Goal: Communication & Community: Answer question/provide support

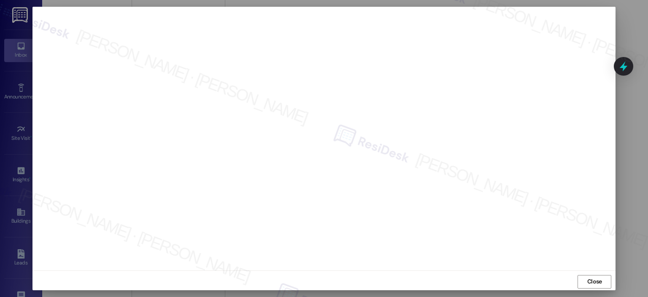
scroll to position [6, 0]
click at [632, 135] on div at bounding box center [324, 148] width 648 height 297
click at [586, 284] on span "Close" at bounding box center [595, 279] width 18 height 13
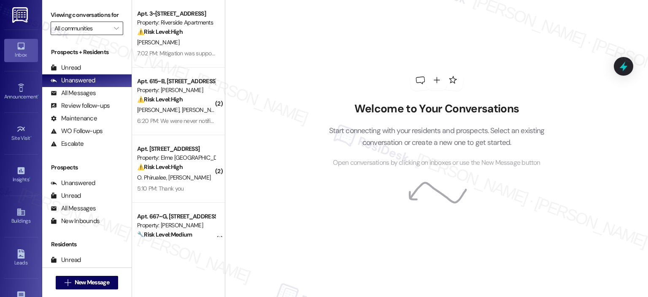
click at [89, 34] on input "All communities" at bounding box center [81, 29] width 55 height 14
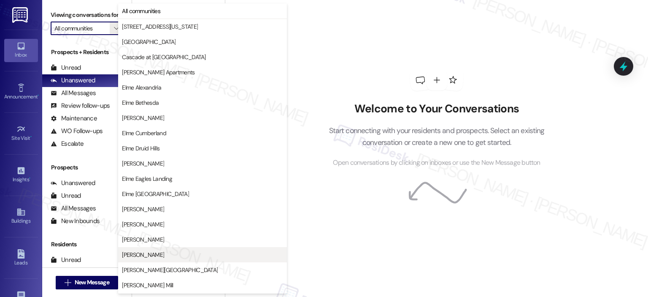
click at [164, 254] on span "Elme Marietta" at bounding box center [202, 254] width 161 height 8
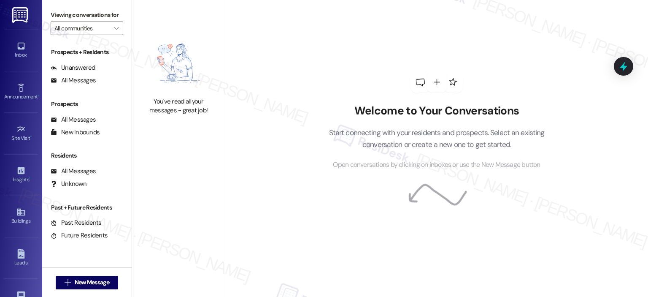
type input "Elme Marietta"
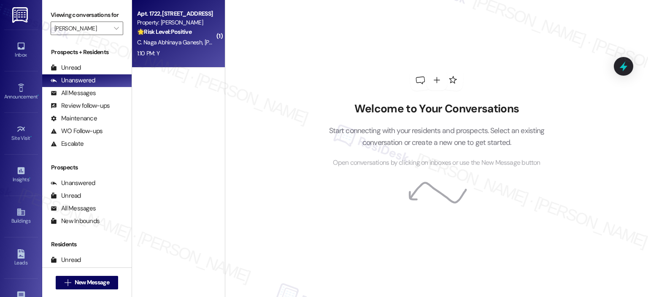
click at [175, 20] on div "Property: Elme Marietta" at bounding box center [176, 22] width 78 height 9
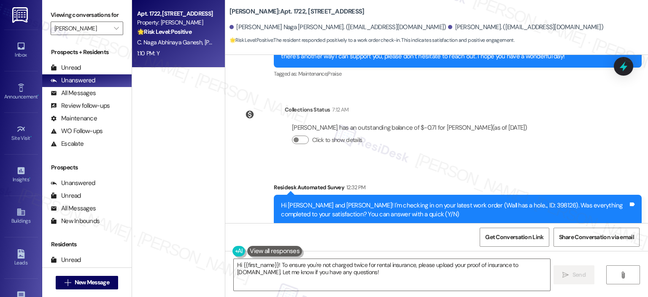
scroll to position [1308, 0]
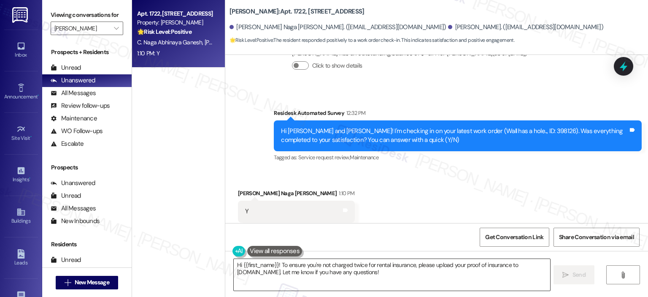
click at [322, 275] on textarea "Hi {{first_name}}! To ensure you're not charged twice for rental insurance, ple…" at bounding box center [392, 275] width 316 height 32
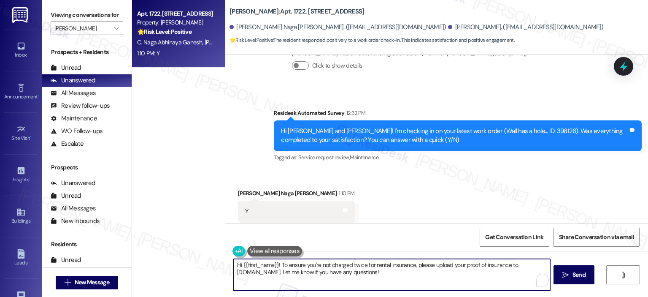
paste textarea "Thank you for your response! Great to know that the latest work order was compl…"
click at [300, 261] on textarea "Thank you for your response! Great to know that the latest work order was compl…" at bounding box center [391, 275] width 316 height 32
type textarea "Thank you for your response, Charita! Great to know that the latest work order …"
click at [554, 273] on button " Send" at bounding box center [571, 274] width 41 height 19
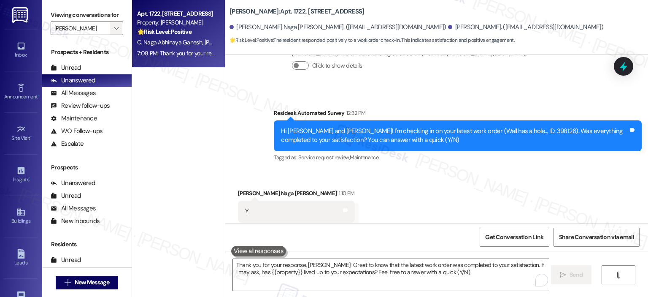
click at [114, 25] on span "" at bounding box center [116, 29] width 8 height 14
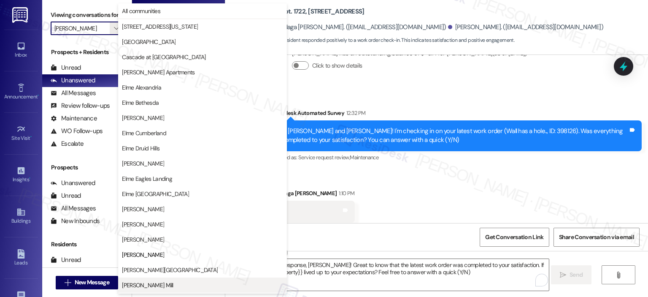
scroll to position [137, 0]
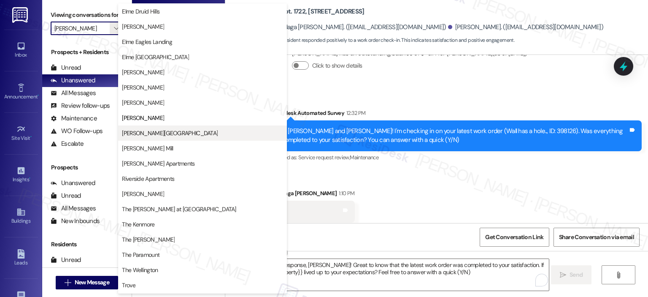
click at [155, 131] on span "Elme Sandy Springs" at bounding box center [170, 133] width 96 height 8
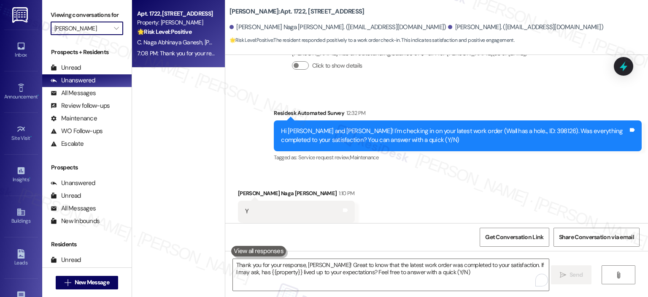
type input "Elme Sandy Springs"
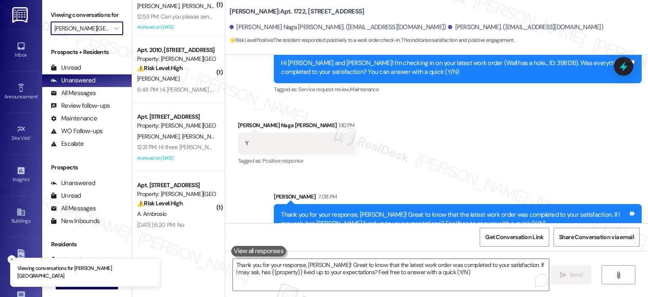
scroll to position [236, 0]
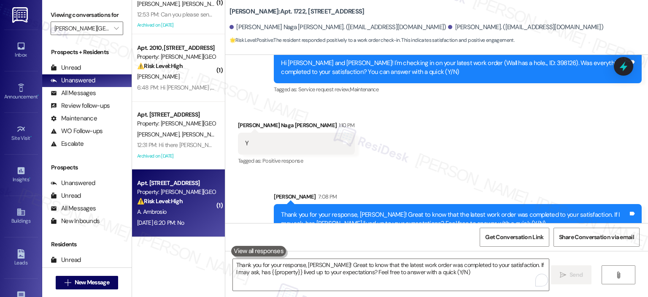
click at [173, 212] on div "A. Ambrosio" at bounding box center [176, 211] width 80 height 11
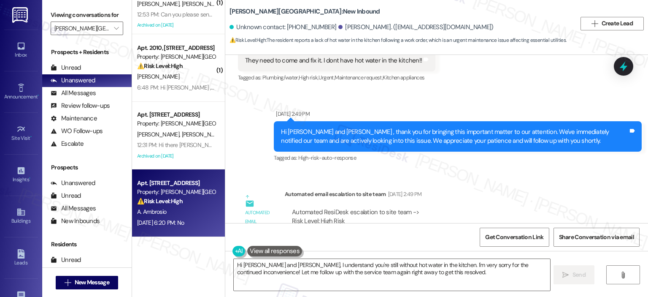
scroll to position [4040, 0]
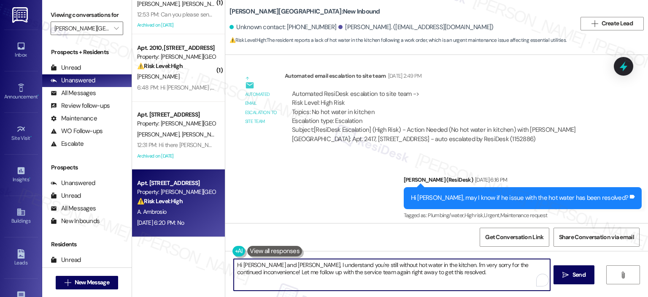
drag, startPoint x: 283, startPoint y: 265, endPoint x: 263, endPoint y: 266, distance: 19.4
click at [263, 266] on textarea "Hi Agustin and Adrian, I understand you're still without hot water in the kitch…" at bounding box center [392, 275] width 316 height 32
click at [373, 267] on textarea "Hi Agustin, I understand you're still without hot water in the kitchen. I'm ver…" at bounding box center [391, 275] width 316 height 32
drag, startPoint x: 257, startPoint y: 265, endPoint x: 225, endPoint y: 266, distance: 31.7
click at [225, 266] on div "Hi Agustin, I understand you're still without hot water in the kitchen. I'm ver…" at bounding box center [436, 282] width 423 height 63
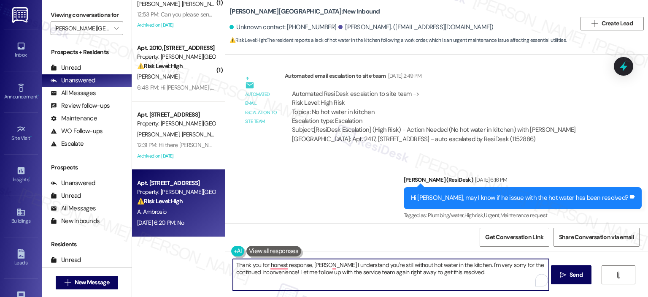
click at [265, 264] on textarea "Thank you for honest response, Agustin I understand you're still without hot wa…" at bounding box center [391, 275] width 316 height 32
click at [340, 265] on textarea "Thank you for your honest response, Agustin I understand you're still without h…" at bounding box center [391, 275] width 316 height 32
click at [397, 266] on textarea "Thank you for your honest response, Agustin! I apologize for the deI understand…" at bounding box center [391, 275] width 316 height 32
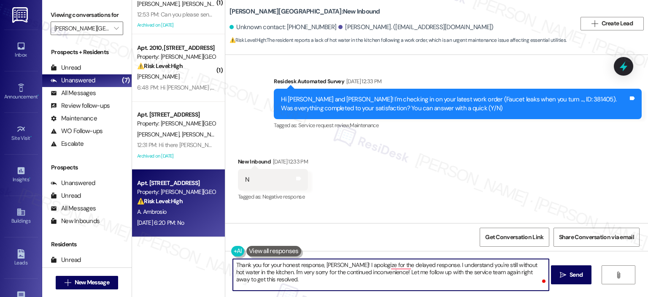
scroll to position [3618, 0]
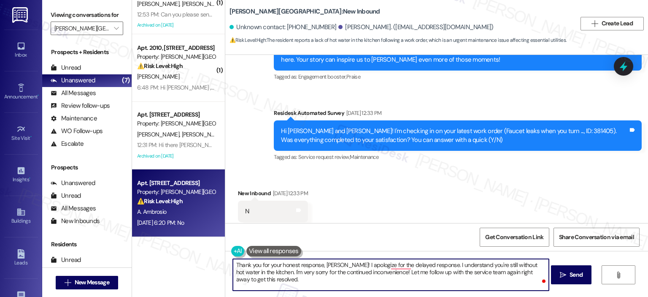
type textarea "Thank you for your honest response, Agustin! I apologize for the deIayed respon…"
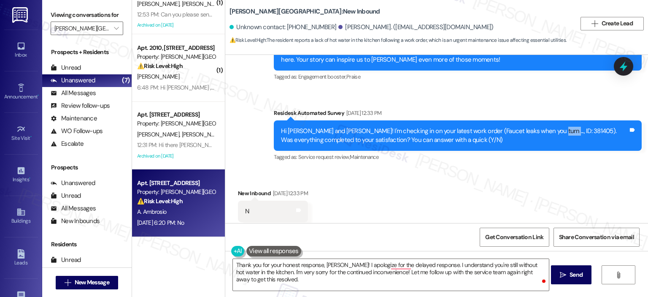
drag, startPoint x: 527, startPoint y: 65, endPoint x: 540, endPoint y: 65, distance: 12.7
click at [540, 127] on div "Hi Agustin and Adrian! I'm checking in on your latest work order (Faucet leaks …" at bounding box center [454, 136] width 347 height 18
drag, startPoint x: 548, startPoint y: 64, endPoint x: 529, endPoint y: 65, distance: 18.2
click at [529, 127] on div "Hi Agustin and Adrian! I'm checking in on your latest work order (Faucet leaks …" at bounding box center [454, 136] width 347 height 18
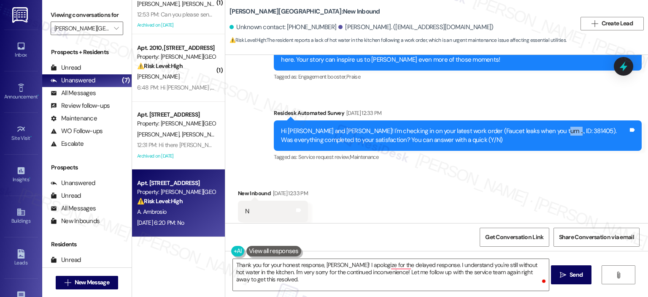
copy div "381405"
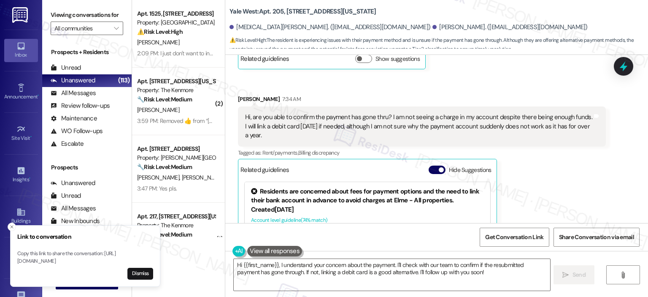
scroll to position [5476, 0]
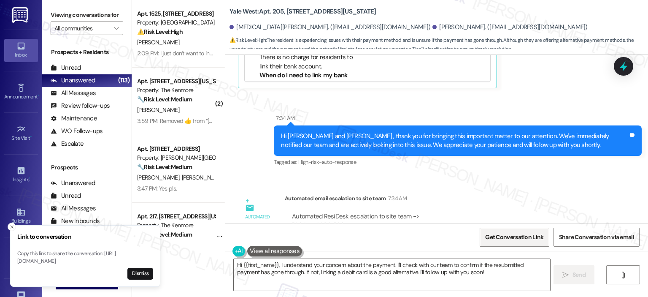
click at [494, 240] on span "Get Conversation Link" at bounding box center [514, 236] width 58 height 9
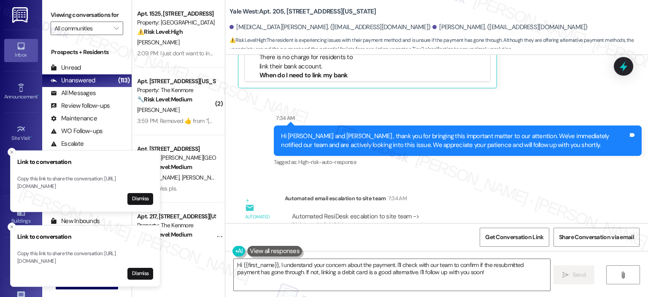
scroll to position [5265, 0]
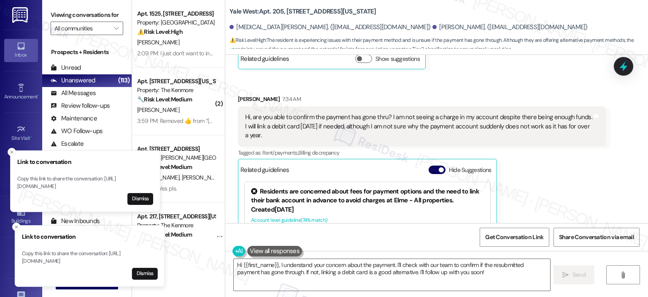
drag, startPoint x: 127, startPoint y: 262, endPoint x: 149, endPoint y: 258, distance: 22.7
click at [149, 258] on p "Copy this link to share the conversation: https://www.theresidesk.com/text/insi…" at bounding box center [90, 257] width 136 height 15
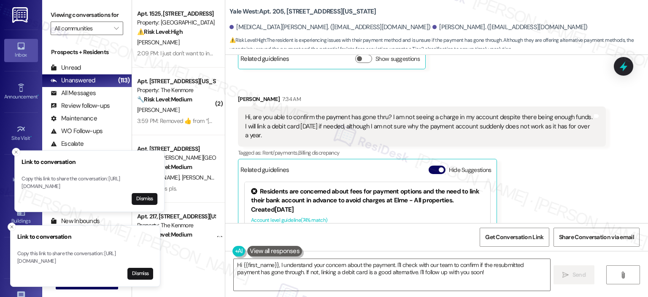
drag, startPoint x: 17, startPoint y: 180, endPoint x: 30, endPoint y: 178, distance: 13.1
click at [30, 178] on p "Copy this link to share the conversation: https://www.theresidesk.com/text/insi…" at bounding box center [90, 182] width 136 height 15
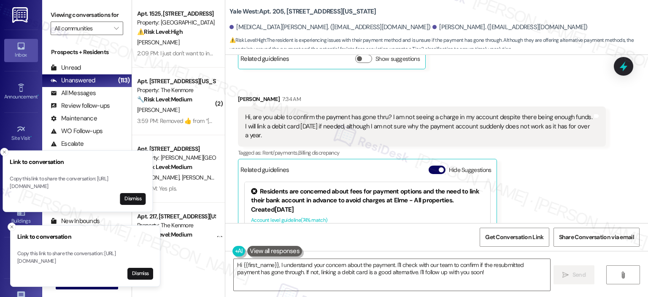
drag, startPoint x: 122, startPoint y: 184, endPoint x: 112, endPoint y: 182, distance: 10.2
click at [113, 183] on p "Copy this link to share the conversation: https://www.theresidesk.com/text/insi…" at bounding box center [78, 182] width 136 height 15
drag, startPoint x: 18, startPoint y: 254, endPoint x: 127, endPoint y: 263, distance: 110.0
click at [127, 263] on p "Copy this link to share the conversation: https://www.theresidesk.com/text/insi…" at bounding box center [85, 257] width 136 height 15
copy p "https://www.theresidesk.com/text/insights-conversations/1195233/share-conversat…"
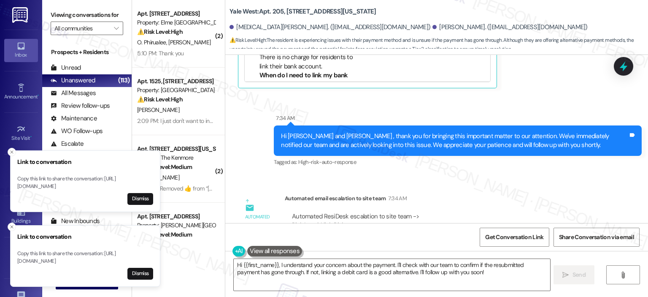
scroll to position [5054, 0]
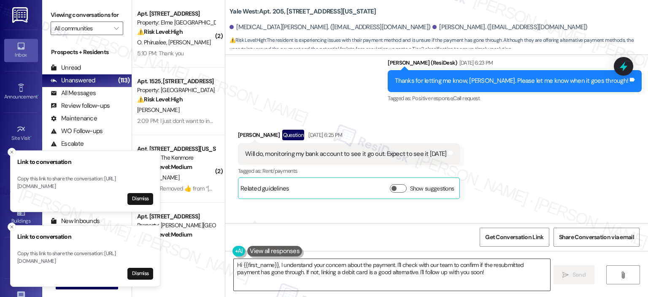
click at [275, 265] on textarea "Hi {{first_name}}, I understand your concern about the payment. I'll check with…" at bounding box center [392, 275] width 316 height 32
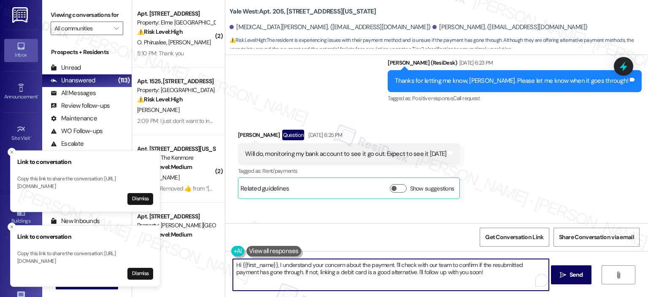
drag, startPoint x: 273, startPoint y: 265, endPoint x: 238, endPoint y: 263, distance: 35.5
click at [238, 263] on textarea "Hi {{first_name}}, I understand your concern about the payment. I'll check with…" at bounding box center [391, 275] width 316 height 32
click at [457, 272] on textarea "Hi Quentin, I understand your concern about the payment. I'll check with our te…" at bounding box center [391, 275] width 316 height 32
click at [259, 264] on textarea "Hi Quentin, I understand your concern about the payment. I'll check with our te…" at bounding box center [391, 275] width 316 height 32
drag, startPoint x: 432, startPoint y: 265, endPoint x: 362, endPoint y: 266, distance: 69.6
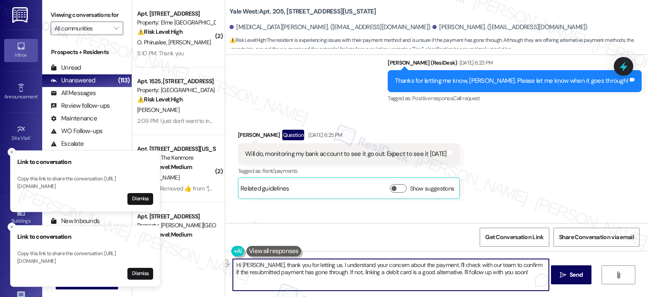
click at [362, 266] on textarea "Hi Quentin, thank you for letting us. I understand your concern about the payme…" at bounding box center [391, 275] width 316 height 32
click at [470, 262] on textarea "Hi Quentin, thank you for letting us. I understand you're having issues with pa…" at bounding box center [391, 275] width 316 height 32
drag, startPoint x: 230, startPoint y: 273, endPoint x: 541, endPoint y: 273, distance: 310.9
click at [541, 273] on textarea "Hi Quentin, thank you for letting us. I understand you're having issues with pa…" at bounding box center [391, 275] width 316 height 32
type textarea "Hi Quentin, thank you for letting us. I understand you're having issues with pa…"
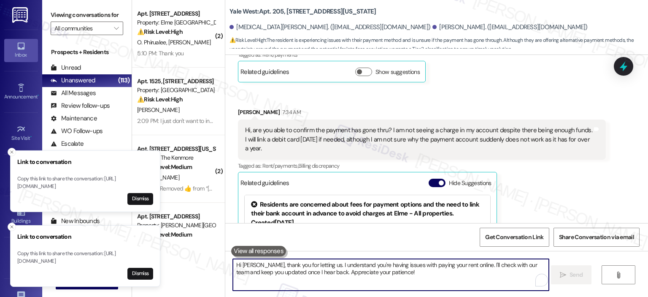
scroll to position [5291, 0]
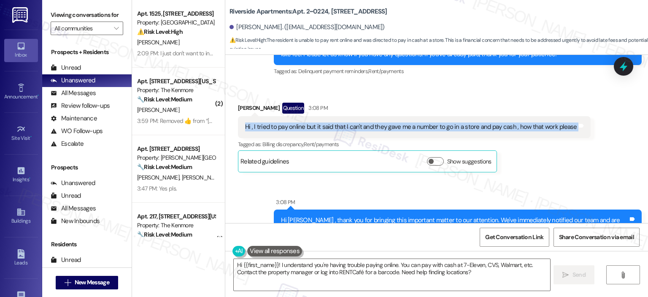
scroll to position [486, 0]
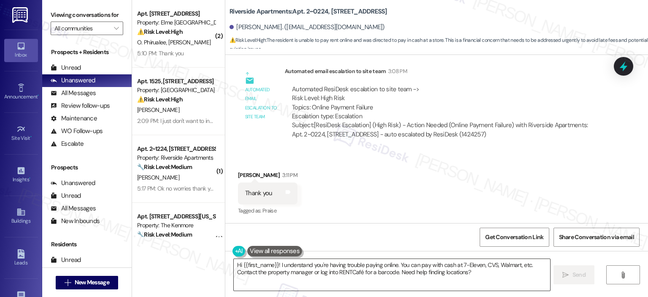
click at [316, 264] on textarea "Hi {{first_name}}! I understand you're having trouble paying online. You can pa…" at bounding box center [392, 275] width 316 height 32
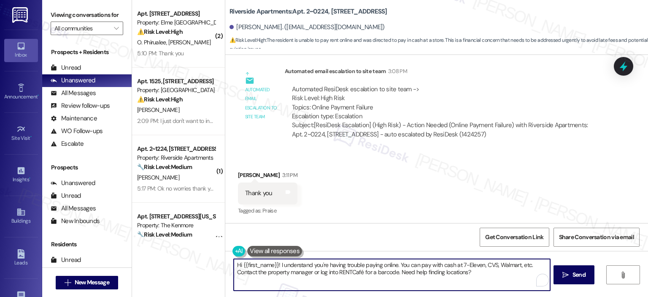
paste textarea ", I understand it was confusing when the system directed you to pay in-store wi…"
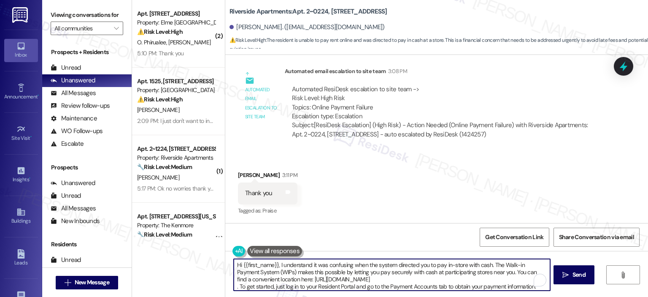
scroll to position [14, 0]
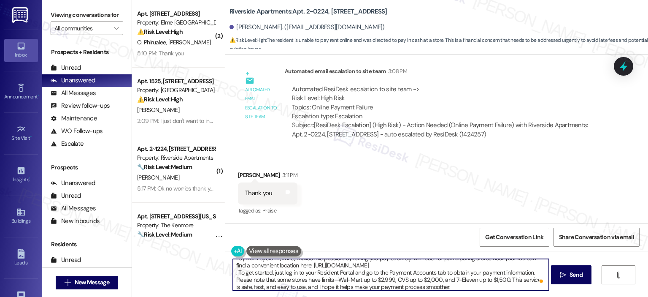
click at [233, 273] on textarea "Hi {{first_name}}, I understand it was confusing when the system directed you t…" at bounding box center [391, 275] width 316 height 32
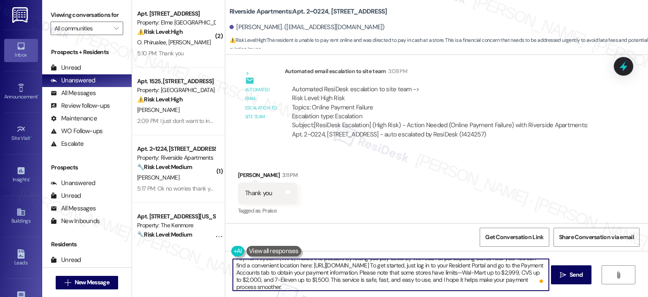
scroll to position [7, 0]
click at [312, 268] on textarea "Hi {{first_name}}, I understand it was confusing when the system directed you t…" at bounding box center [391, 275] width 316 height 32
type textarea "Hi {{first_name}}, I understand it was confusing when the system directed you t…"
click at [573, 273] on span "Send" at bounding box center [576, 274] width 13 height 9
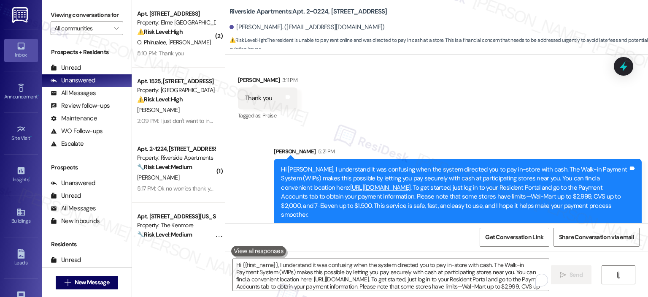
scroll to position [159, 0]
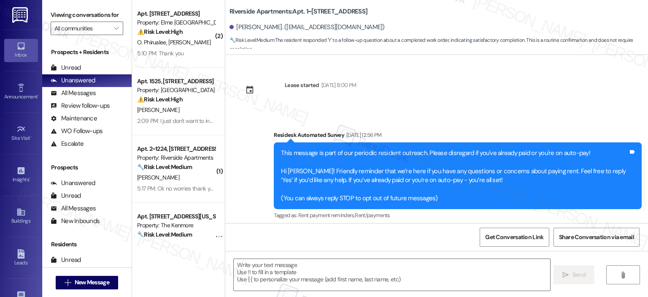
scroll to position [2410, 0]
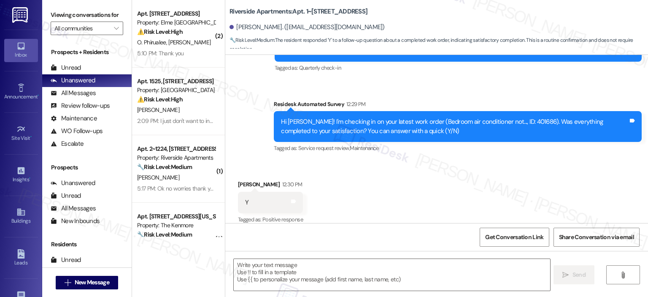
type textarea "Fetching suggested responses. Please feel free to read through the conversation…"
click at [289, 279] on textarea at bounding box center [392, 275] width 316 height 32
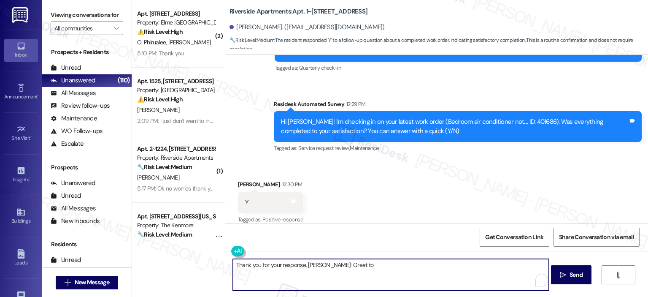
click at [276, 259] on textarea "Thank you for your response, Cole! Great to" at bounding box center [391, 275] width 316 height 32
paste textarea "! Great to know that the latest work order was completed to your satisfaction. …"
drag, startPoint x: 299, startPoint y: 266, endPoint x: 324, endPoint y: 275, distance: 27.4
click at [299, 266] on textarea "Thank you for your response! Great to know that the latest work order was compl…" at bounding box center [391, 275] width 316 height 32
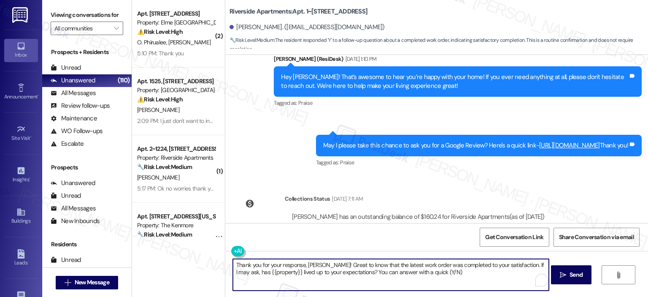
scroll to position [2199, 0]
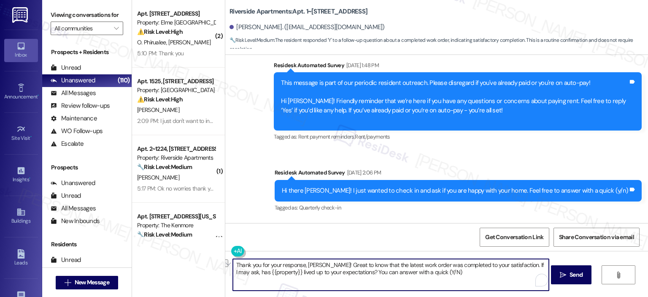
drag, startPoint x: 405, startPoint y: 272, endPoint x: 350, endPoint y: 270, distance: 55.3
click at [350, 270] on textarea "Thank you for your response, Cole! Great to know that the latest work order was…" at bounding box center [391, 275] width 316 height 32
click at [387, 273] on textarea "Thank you for your response, Cole! Great to know that the latest work order was…" at bounding box center [391, 275] width 316 height 32
click at [374, 270] on textarea "Thank you for your response, Cole! Great to know that the latest work order was…" at bounding box center [391, 275] width 316 height 32
drag, startPoint x: 376, startPoint y: 271, endPoint x: 340, endPoint y: 271, distance: 35.9
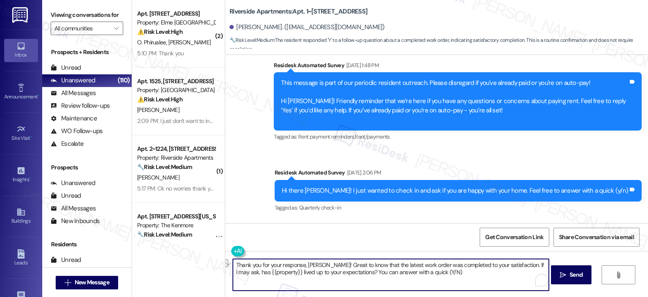
click at [340, 271] on textarea "Thank you for your response, Cole! Great to know that the latest work order was…" at bounding box center [391, 275] width 316 height 32
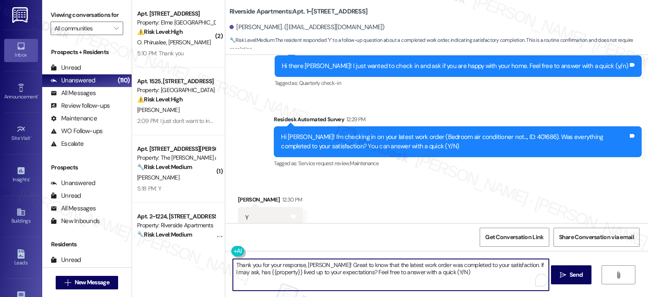
scroll to position [2410, 0]
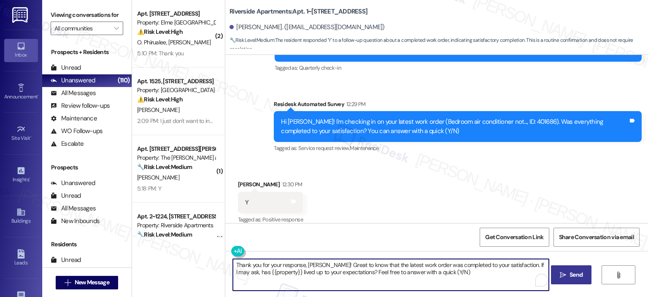
type textarea "Thank you for your response, Cole! Great to know that the latest work order was…"
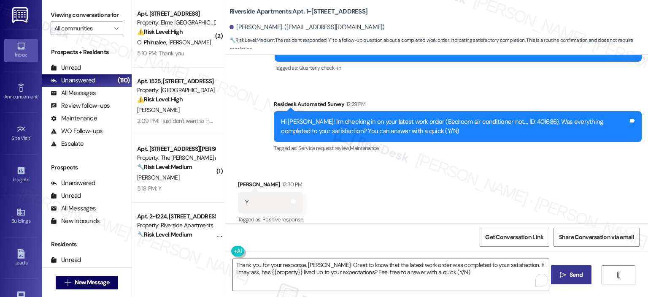
click at [570, 272] on span "Send" at bounding box center [576, 274] width 13 height 9
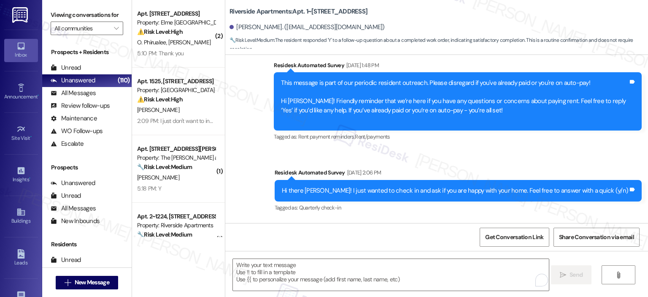
scroll to position [1988, 0]
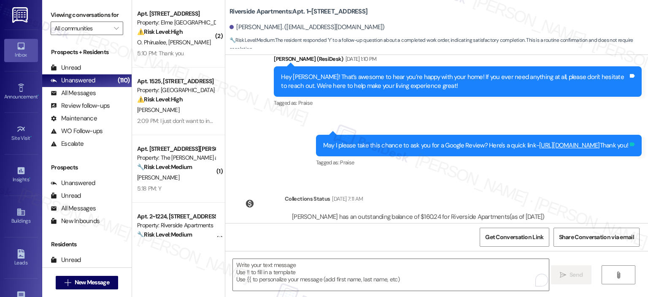
click at [629, 141] on icon at bounding box center [632, 144] width 6 height 6
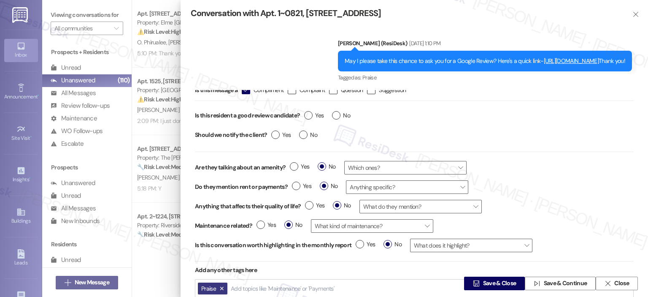
scroll to position [0, 0]
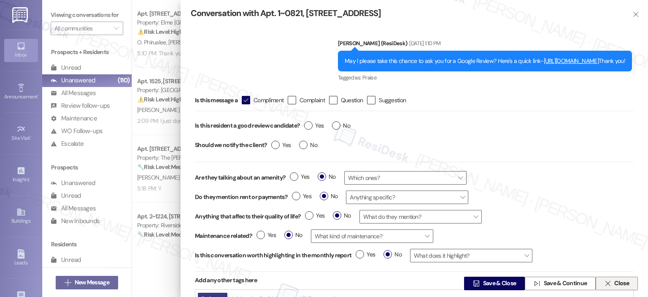
click at [613, 285] on span "Close" at bounding box center [622, 283] width 18 height 9
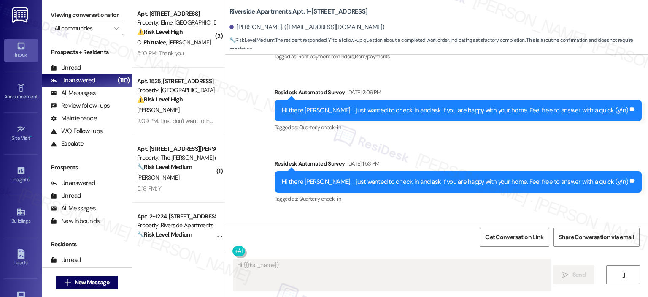
scroll to position [2068, 0]
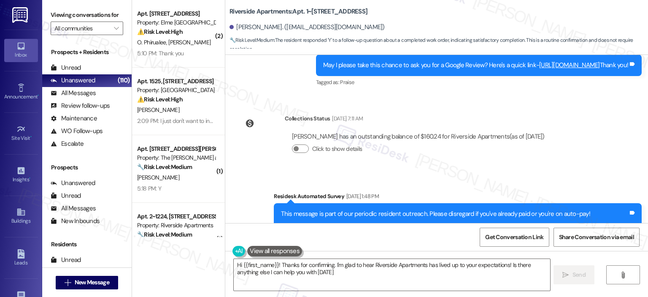
type textarea "Hi {{first_name}}! Thanks for confirming. I'm glad to hear Riverside Apartments…"
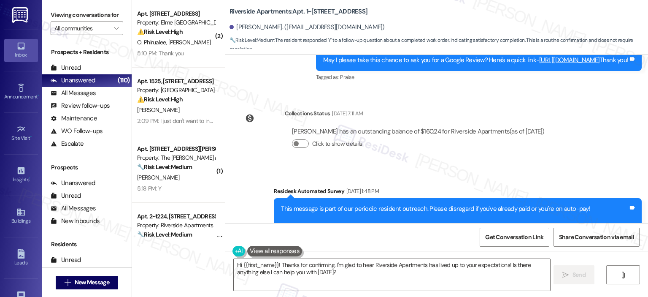
scroll to position [1977, 0]
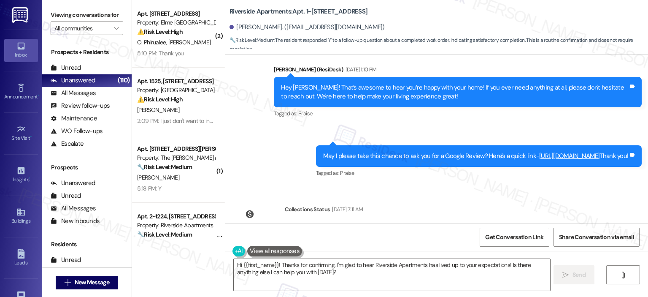
click at [539, 151] on link "https://www.theresidesk.com/links/review-SRU_AUYgB" at bounding box center [569, 155] width 61 height 8
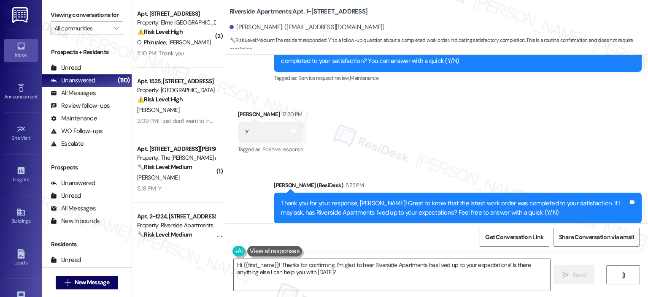
scroll to position [2490, 0]
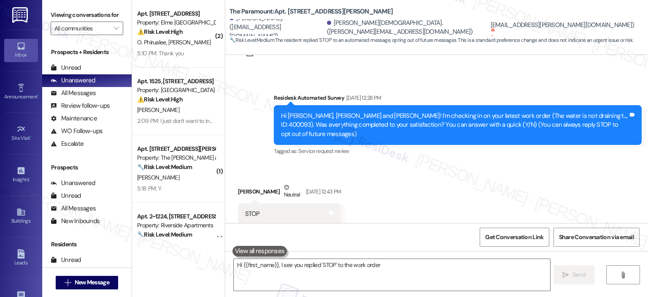
scroll to position [49, 0]
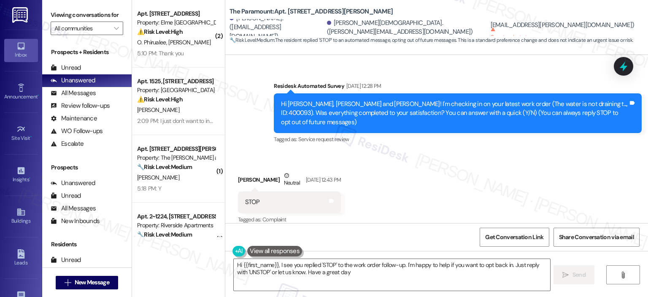
type textarea "Hi {{first_name}}, I see you replied 'STOP' to the work order follow-up. I'm ha…"
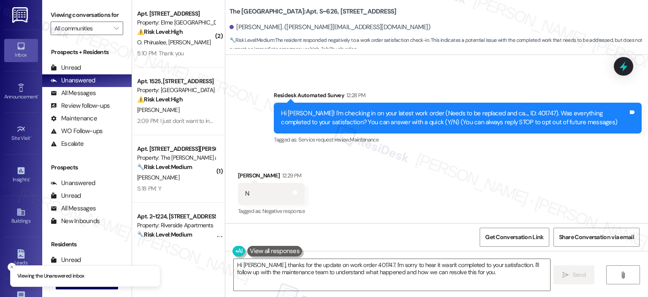
scroll to position [139, 0]
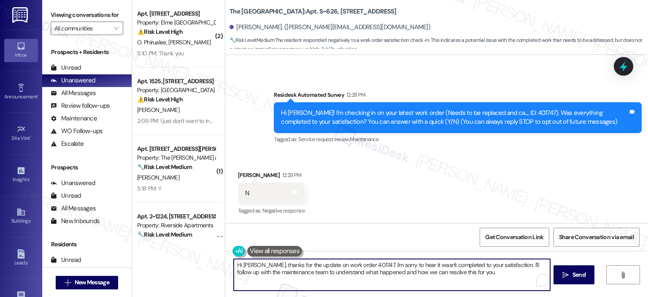
drag, startPoint x: 378, startPoint y: 265, endPoint x: 221, endPoint y: 265, distance: 156.9
click at [225, 265] on div "Hi [PERSON_NAME], thanks for the update on work order 401747. I'm sorry to hear…" at bounding box center [436, 282] width 423 height 63
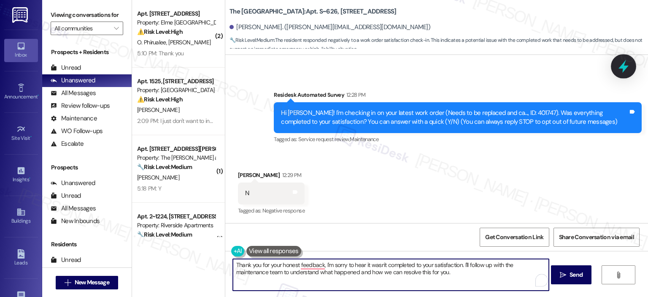
type textarea "Thank you for your honest feedback, I'm sorry to hear it wasn't completed to yo…"
click at [623, 65] on icon at bounding box center [623, 66] width 10 height 13
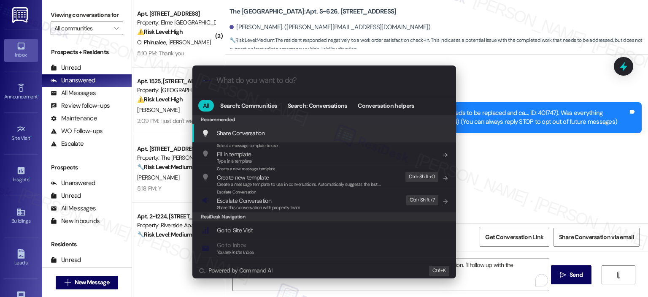
click at [294, 84] on input "What do you want to do?" at bounding box center [330, 80] width 229 height 9
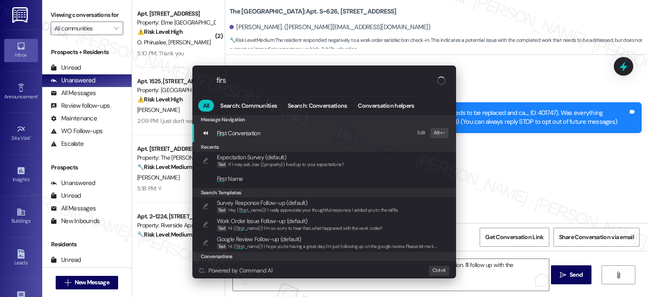
type input "first"
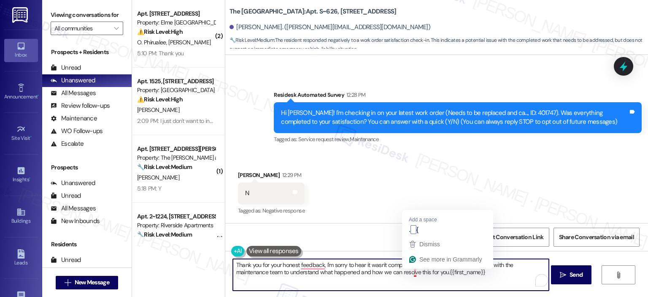
drag, startPoint x: 461, startPoint y: 272, endPoint x: 410, endPoint y: 272, distance: 50.6
click at [410, 272] on textarea "Thank you for your honest feedback, I'm sorry to hear it wasn't completed to yo…" at bounding box center [391, 275] width 316 height 32
drag, startPoint x: 322, startPoint y: 265, endPoint x: 327, endPoint y: 270, distance: 7.8
click at [322, 265] on textarea "Thank you for your honest feedback, I'm sorry to hear it wasn't completed to yo…" at bounding box center [391, 275] width 316 height 32
paste textarea "{{first_name}}"
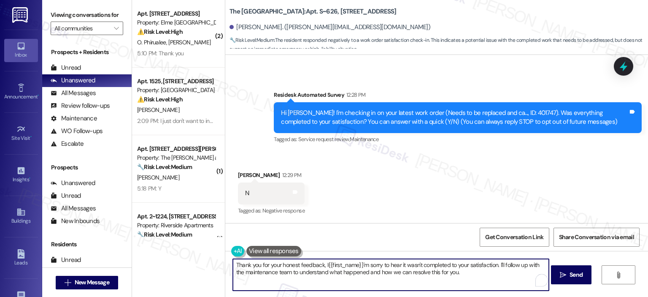
drag, startPoint x: 321, startPoint y: 265, endPoint x: 340, endPoint y: 295, distance: 35.8
click at [321, 265] on textarea "Thank you for your honest feedback, I{{first_name}}'m sorry to hear it wasn't c…" at bounding box center [391, 275] width 316 height 32
drag, startPoint x: 358, startPoint y: 262, endPoint x: 359, endPoint y: 269, distance: 7.6
click at [358, 262] on textarea "Thank you for your honest feedback, {{first_name}}'m sorry to hear it wasn't co…" at bounding box center [391, 275] width 316 height 32
drag, startPoint x: 476, startPoint y: 274, endPoint x: 496, endPoint y: 265, distance: 22.5
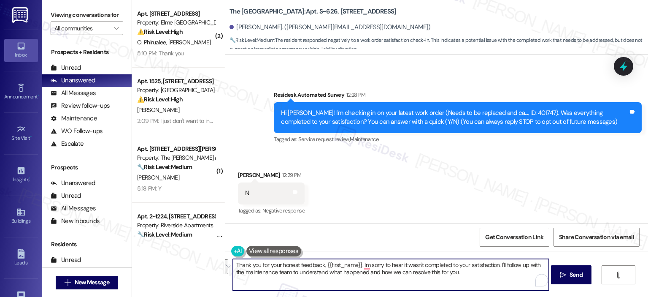
click at [497, 265] on textarea "Thank you for your honest feedback, {{first_name}}. Im sorry to hear it wasn't …" at bounding box center [391, 275] width 316 height 32
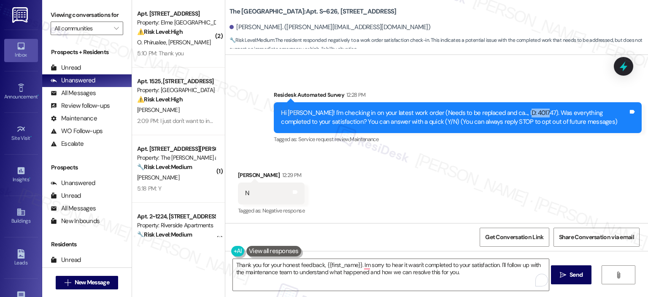
drag, startPoint x: 533, startPoint y: 110, endPoint x: 513, endPoint y: 111, distance: 19.9
click at [513, 111] on div "Hi Abdelhakim! I'm checking in on your latest work order (Needs to be replaced …" at bounding box center [454, 117] width 347 height 18
copy div "401747)"
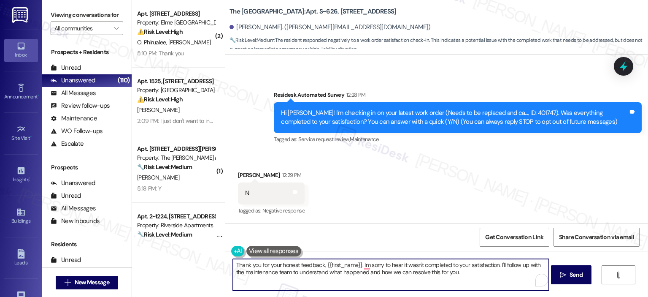
drag, startPoint x: 469, startPoint y: 272, endPoint x: 378, endPoint y: 275, distance: 90.8
click at [460, 272] on textarea "Thank you for your honest feedback, {{first_name}}. Im sorry to hear it wasn't …" at bounding box center [391, 275] width 316 height 32
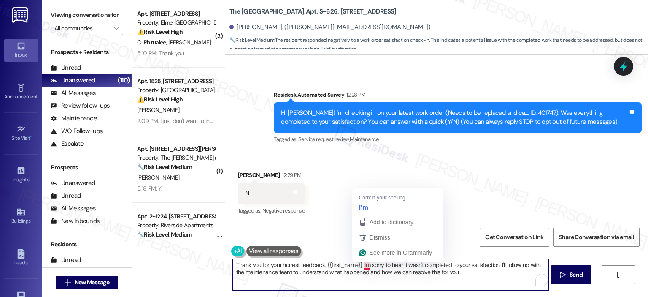
click at [362, 265] on textarea "Thank you for your honest feedback, {{first_name}}. Im sorry to hear it wasn't …" at bounding box center [391, 275] width 316 height 32
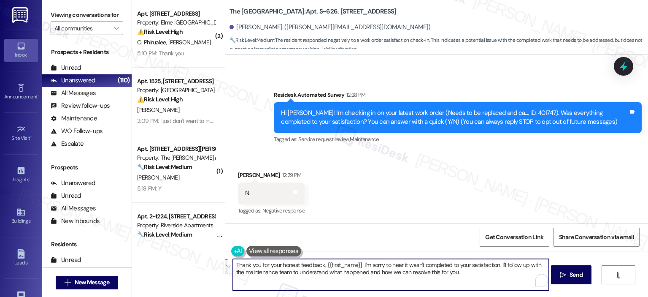
drag, startPoint x: 467, startPoint y: 273, endPoint x: 497, endPoint y: 266, distance: 30.7
click at [497, 266] on textarea "Thank you for your honest feedback, {{first_name}}. I'm sorry to hear it wasn't…" at bounding box center [391, 275] width 316 height 32
click at [319, 279] on textarea "Thank you for your honest feedback, {{first_name}}. I'm sorry to hear it wasn't…" at bounding box center [391, 275] width 316 height 32
paste textarea "Hi {{first_name}}, thank you for your honest feedback. I’m so sorry to hear the…"
drag, startPoint x: 277, startPoint y: 265, endPoint x: 218, endPoint y: 263, distance: 59.1
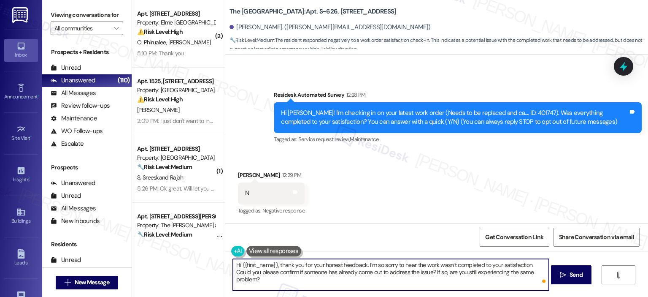
click at [218, 263] on div "( 2 ) Apt. 3224, 205 Century Place Property: Elme Alexandria ⚠️ Risk Level: Hig…" at bounding box center [390, 148] width 516 height 297
click at [321, 268] on textarea "Thank you for your honest feedback. I’m so sorry to hear the work wasn’t comple…" at bounding box center [391, 275] width 316 height 32
click at [368, 263] on textarea "Thank you for your honest feedback., Abdelhakim. I’m so sorry to hear the work …" at bounding box center [391, 275] width 316 height 32
type textarea "Thank you for your honest feedback., Abdelhakim. I’m sorry to hear the work was…"
click at [573, 269] on button " Send" at bounding box center [571, 274] width 41 height 19
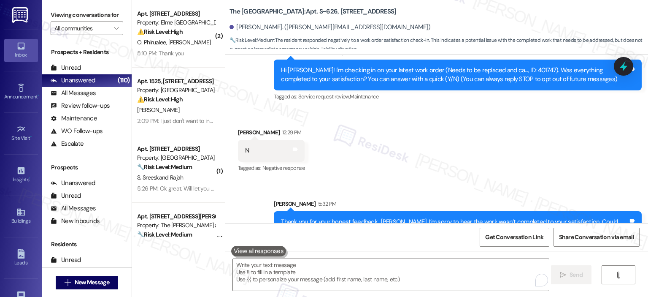
scroll to position [207, 0]
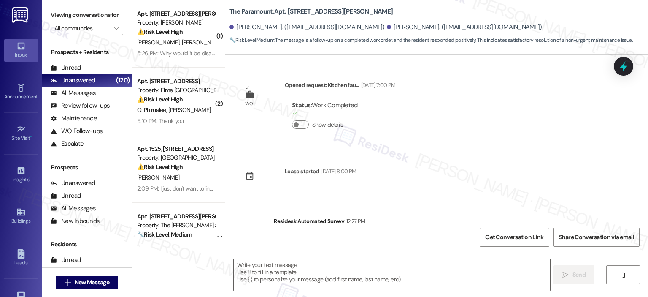
scroll to position [206, 0]
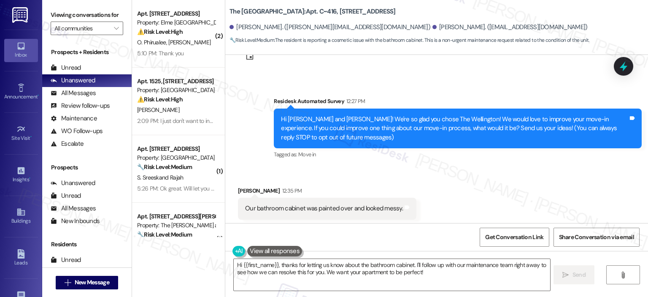
scroll to position [49, 0]
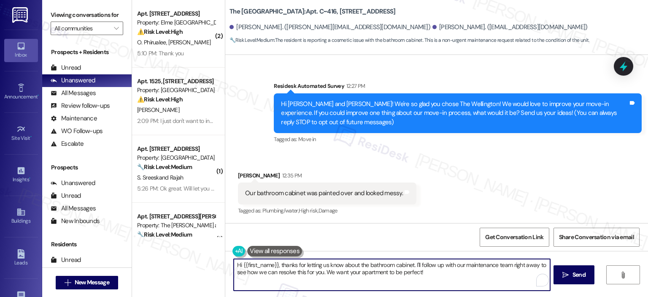
drag, startPoint x: 278, startPoint y: 266, endPoint x: 231, endPoint y: 266, distance: 47.3
click at [234, 266] on textarea "Hi {{first_name}}, thanks for letting us know about the bathroom cabinet. I'll …" at bounding box center [392, 275] width 316 height 32
click at [283, 266] on textarea "Hi {{first_name}}, thanks for letting us know about the bathroom cabinet. I'll …" at bounding box center [391, 275] width 316 height 32
click at [273, 265] on textarea "Hi {{first_name}}, thanks for letting us know about the bathroom cabinet. I'll …" at bounding box center [391, 275] width 316 height 32
drag, startPoint x: 273, startPoint y: 265, endPoint x: 236, endPoint y: 267, distance: 36.3
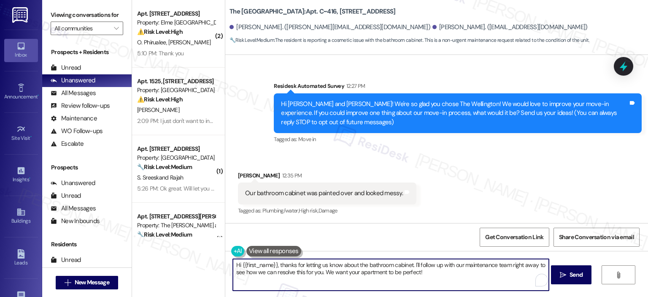
click at [236, 267] on textarea "Hi {{first_name}}, thanks for letting us know about the bathroom cabinet. I'll …" at bounding box center [391, 275] width 316 height 32
click at [249, 267] on textarea "Hi {{first_name}}, thanks for letting us know about the bathroom cabinet. I'll …" at bounding box center [391, 275] width 316 height 32
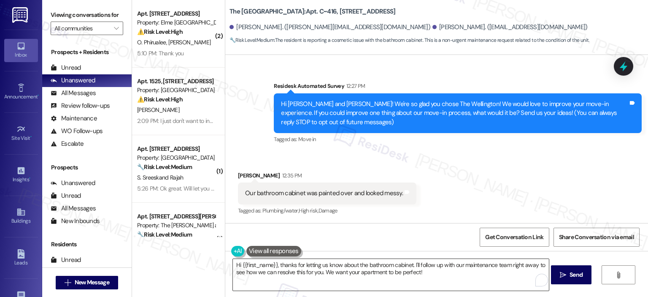
click at [273, 273] on textarea "Hi {{first_name}}, thanks for letting us know about the bathroom cabinet. I'll …" at bounding box center [391, 275] width 316 height 32
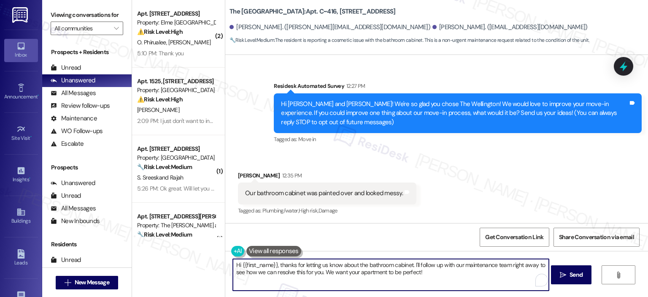
drag, startPoint x: 275, startPoint y: 265, endPoint x: 223, endPoint y: 265, distance: 52.7
click at [228, 265] on div "Hi {{first_name}}, thanks for letting us know about the bathroom cabinet. I'll …" at bounding box center [386, 274] width 317 height 32
click at [292, 266] on textarea "Thanks for letting us know about the bathroom cabinet. I'll follow up with our …" at bounding box center [391, 275] width 316 height 32
click at [295, 265] on textarea "Thanks for letting us know about the bathroom cabinet. I'll follow up with our …" at bounding box center [391, 275] width 316 height 32
click at [445, 265] on textarea "Thanks for letting us know, [PERSON_NAME]! I understand your concern about the …" at bounding box center [391, 275] width 316 height 32
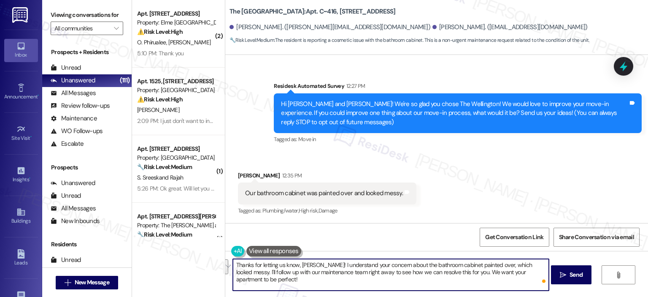
drag, startPoint x: 530, startPoint y: 263, endPoint x: 547, endPoint y: 275, distance: 20.3
click at [547, 275] on textarea "Thanks for letting us know, [PERSON_NAME]! I understand your concern about the …" at bounding box center [391, 275] width 316 height 32
click at [328, 271] on textarea "Thanks for letting us know, [PERSON_NAME]! I understand your concern about the …" at bounding box center [391, 275] width 316 height 32
paste textarea ". I completely understand your concern about the bathroom cabinet being painted…"
drag, startPoint x: 340, startPoint y: 266, endPoint x: 312, endPoint y: 263, distance: 28.5
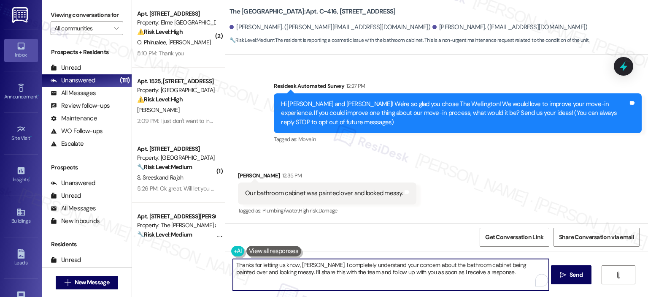
click at [313, 263] on textarea "Thanks for letting us know, [PERSON_NAME]. I completely understand your concern…" at bounding box center [391, 275] width 316 height 32
type textarea "Thanks for letting us know, [PERSON_NAME]. I understand your concern about the …"
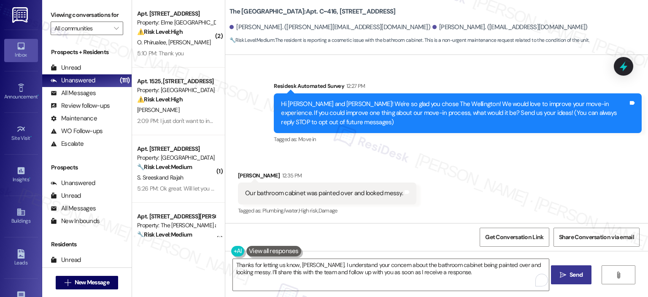
click at [579, 272] on span "Send" at bounding box center [576, 274] width 13 height 9
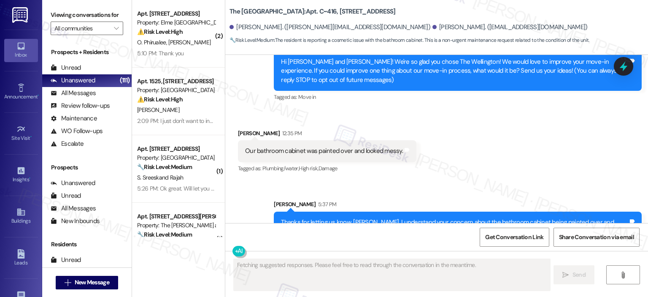
scroll to position [117, 0]
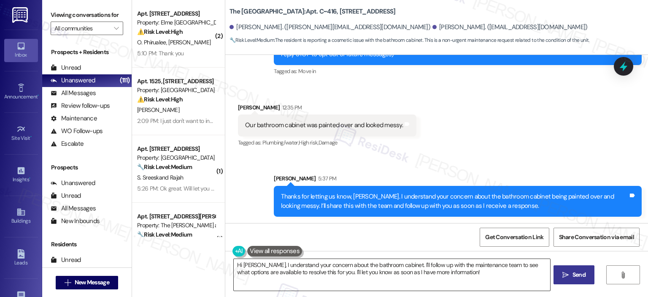
click at [402, 270] on textarea "Hi [PERSON_NAME], I understand your concern about the bathroom cabinet. I'll fo…" at bounding box center [392, 275] width 316 height 32
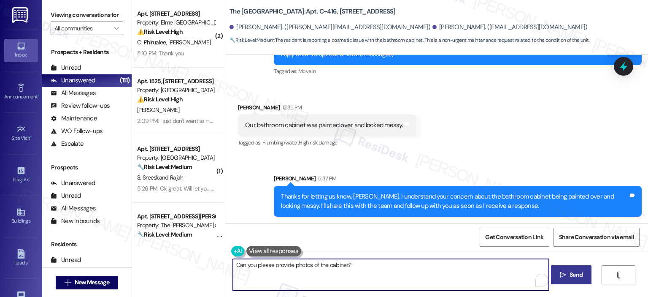
type textarea "Can you please provide photos of the cabinet?"
click at [560, 274] on icon "" at bounding box center [563, 274] width 6 height 7
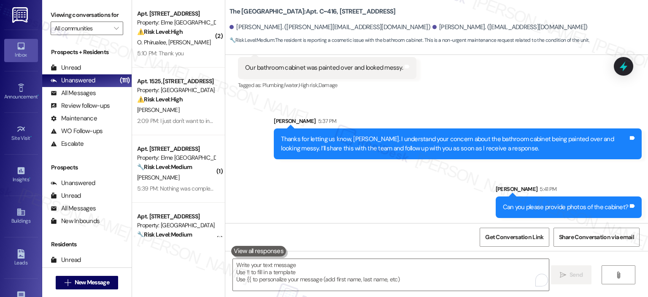
scroll to position [176, 0]
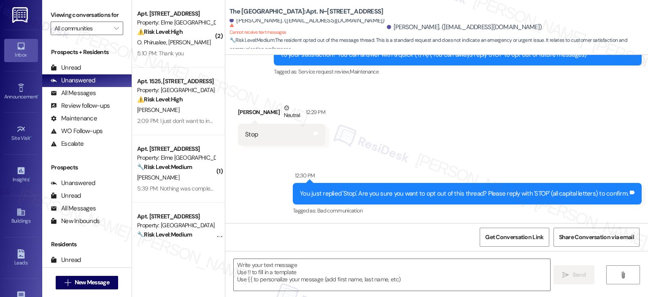
type textarea "Fetching suggested responses. Please feel free to read through the conversation…"
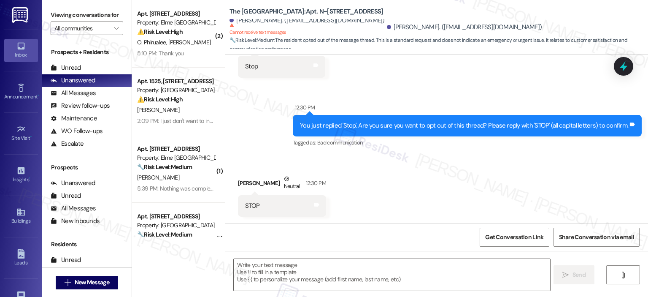
scroll to position [334, 0]
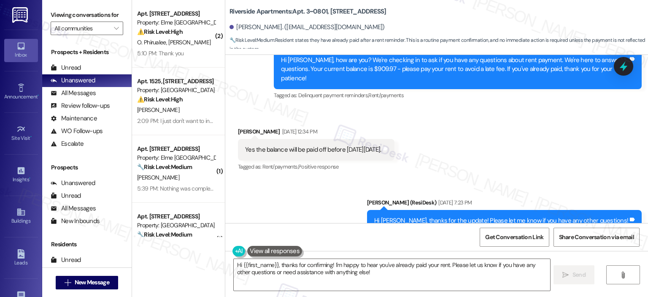
scroll to position [4321, 0]
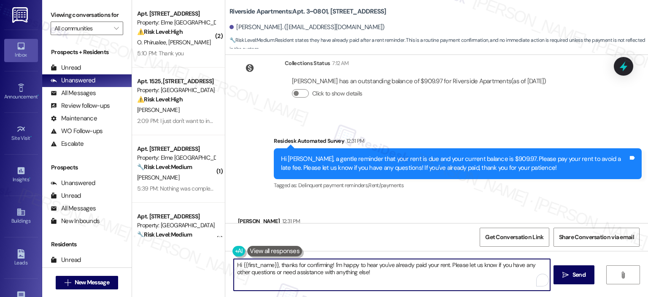
drag, startPoint x: 276, startPoint y: 264, endPoint x: 205, endPoint y: 259, distance: 71.9
click at [205, 259] on div "( 2 ) Apt. 3224, [STREET_ADDRESS] Property: Elme Alexandria ⚠️ Risk Level: High…" at bounding box center [390, 148] width 516 height 297
click at [284, 265] on textarea "Thanks for confirming! I'm happy to hear you've already paid your rent. Please …" at bounding box center [391, 275] width 316 height 32
click at [423, 265] on textarea "Thanks for confirming, [PERSON_NAME]! I'm happy to hear you've already paid you…" at bounding box center [391, 275] width 316 height 32
drag, startPoint x: 527, startPoint y: 263, endPoint x: 510, endPoint y: 265, distance: 16.5
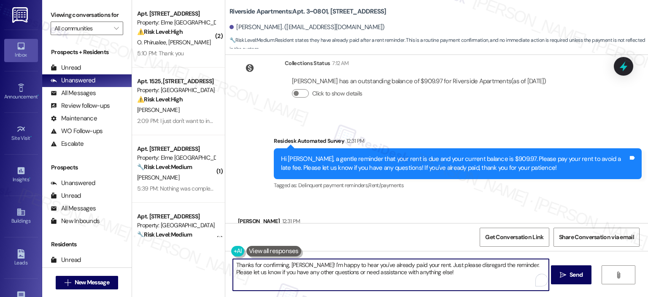
click at [510, 265] on textarea "Thanks for confirming, [PERSON_NAME]! I'm happy to hear you've already paid you…" at bounding box center [391, 275] width 316 height 32
type textarea "Thanks for confirming, [PERSON_NAME]! I'm happy to hear you've already paid you…"
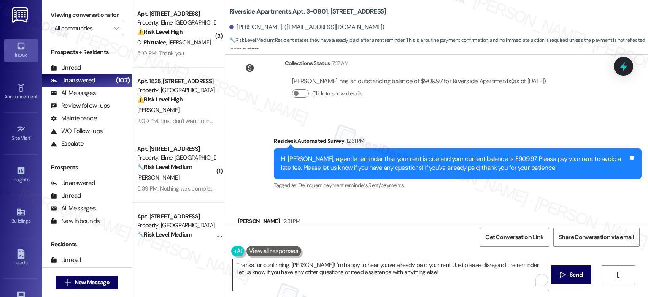
click at [405, 276] on textarea "Thanks for confirming, [PERSON_NAME]! I'm happy to hear you've already paid you…" at bounding box center [391, 275] width 316 height 32
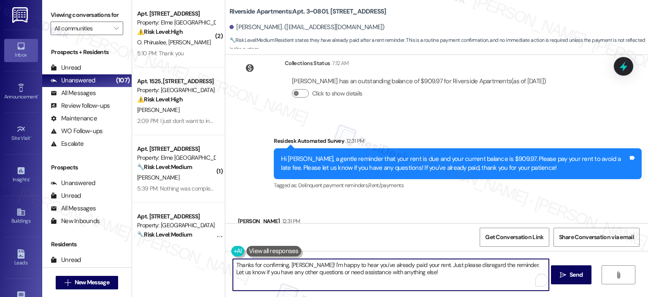
click at [402, 274] on textarea "Thanks for confirming, [PERSON_NAME]! I'm happy to hear you've already paid you…" at bounding box center [391, 275] width 316 height 32
click at [413, 272] on textarea "Thanks for confirming, [PERSON_NAME]! I'm happy to hear you've already paid you…" at bounding box center [391, 275] width 316 height 32
click at [570, 271] on span "Send" at bounding box center [576, 274] width 13 height 9
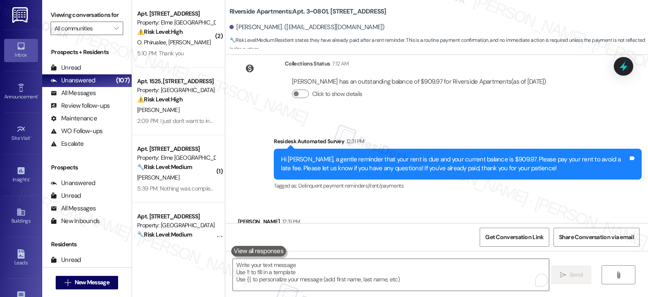
scroll to position [4389, 0]
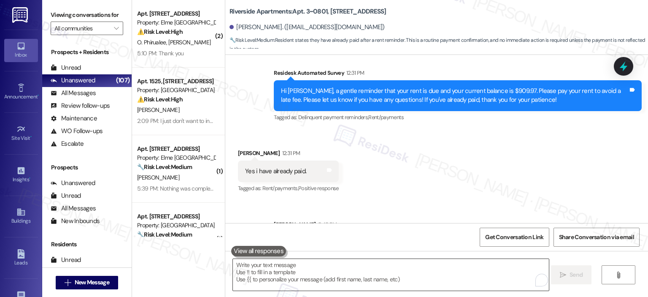
click at [351, 275] on textarea "To enrich screen reader interactions, please activate Accessibility in Grammarl…" at bounding box center [391, 275] width 316 height 32
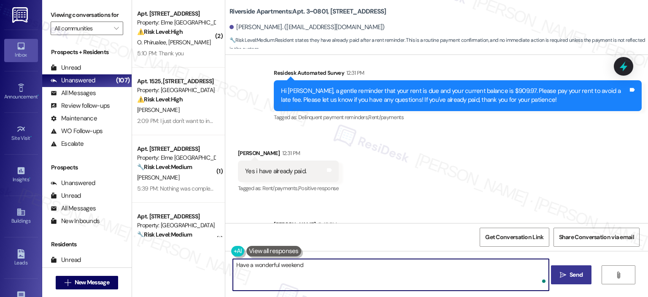
type textarea "Have a wonderful weekend!"
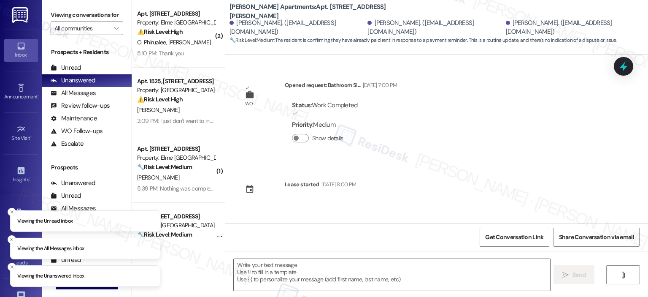
type textarea "Fetching suggested responses. Please feel free to read through the conversation…"
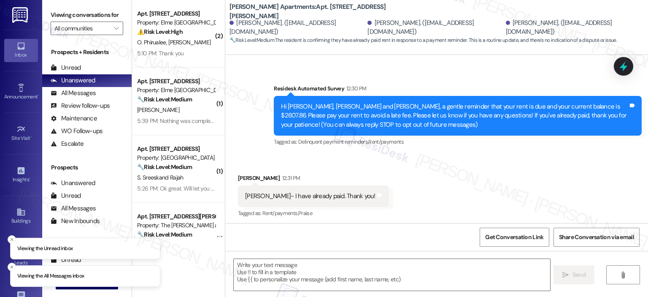
scroll to position [148, 0]
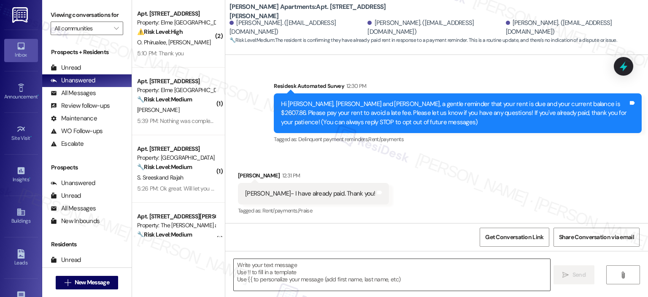
click at [299, 266] on textarea at bounding box center [392, 275] width 316 height 32
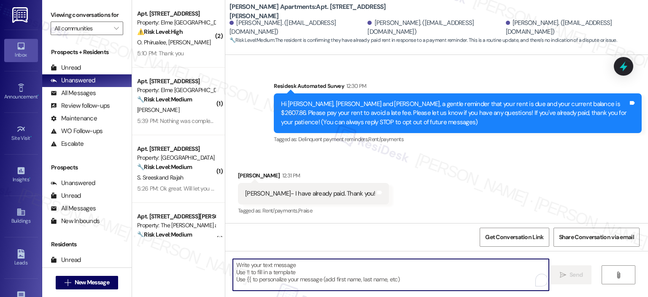
click at [258, 279] on textarea "To enrich screen reader interactions, please activate Accessibility in Grammarl…" at bounding box center [391, 275] width 316 height 32
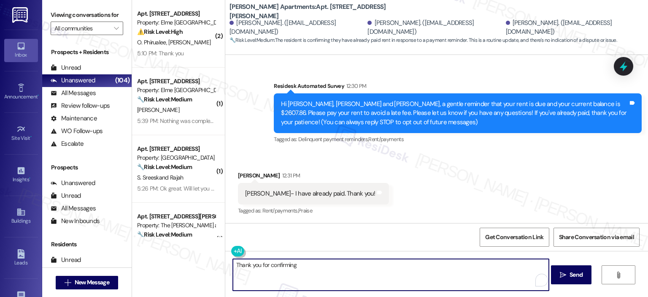
click at [319, 270] on textarea "Thank you for confirming" at bounding box center [391, 275] width 316 height 32
click at [527, 265] on textarea "Thank you for confirming your rent payment, Yuliya! We appreciate it a lot. Jus…" at bounding box center [391, 275] width 316 height 32
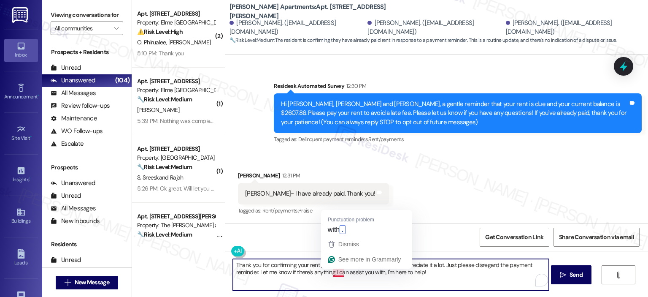
click at [416, 275] on textarea "Thank you for confirming your rent payment, Yuliya! We appreciate it a lot. Jus…" at bounding box center [391, 275] width 316 height 32
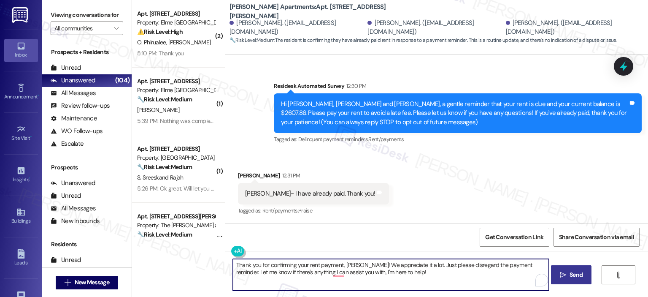
type textarea "Thank you for confirming your rent payment, Yuliya! We appreciate it a lot. Jus…"
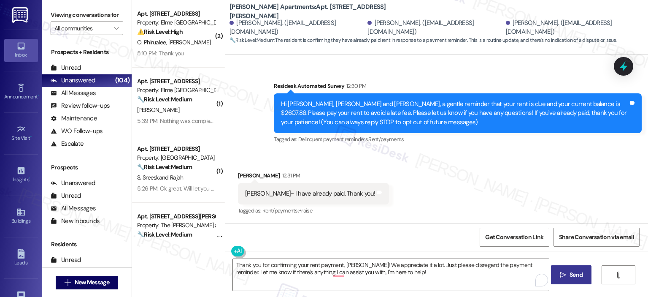
click at [564, 273] on icon "" at bounding box center [563, 274] width 6 height 7
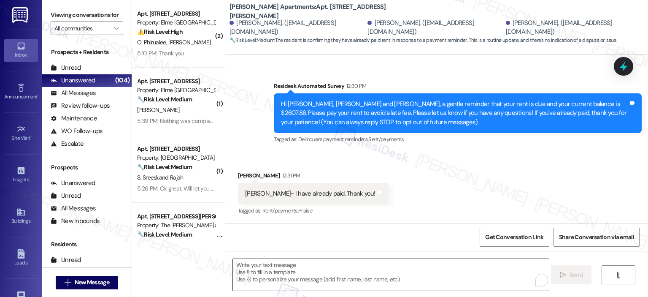
click at [454, 272] on textarea "To enrich screen reader interactions, please activate Accessibility in Grammarl…" at bounding box center [391, 275] width 316 height 32
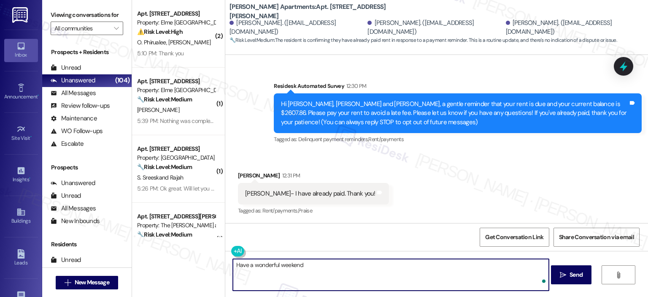
type textarea "Have a wonderful weekend!"
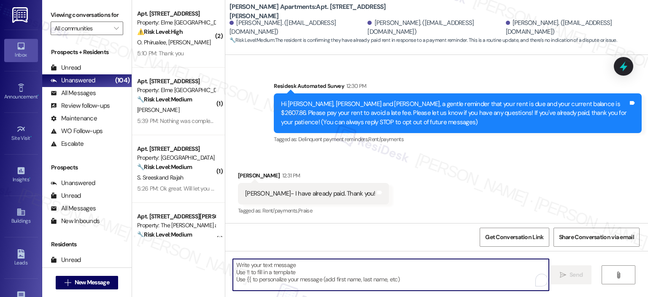
scroll to position [275, 0]
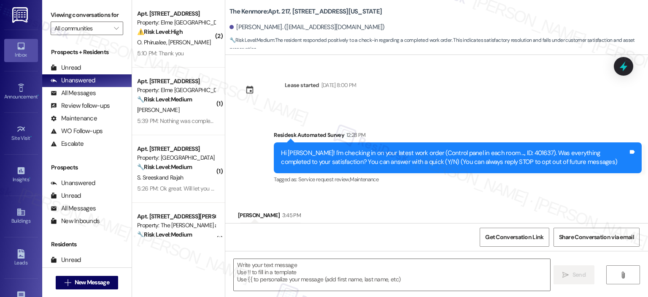
scroll to position [40, 0]
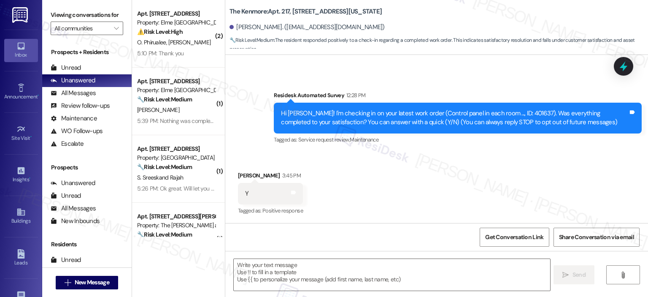
type textarea "Fetching suggested responses. Please feel free to read through the conversation…"
click at [291, 279] on textarea at bounding box center [392, 275] width 316 height 32
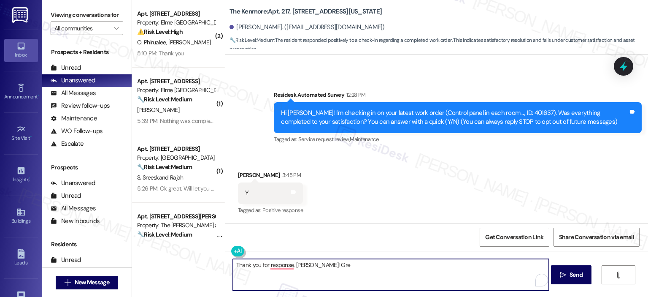
click at [263, 268] on textarea "Thank you for response, [PERSON_NAME]! Gre" at bounding box center [391, 275] width 316 height 32
paste textarea "your response! Great to know that the latest work order was completed to your s…"
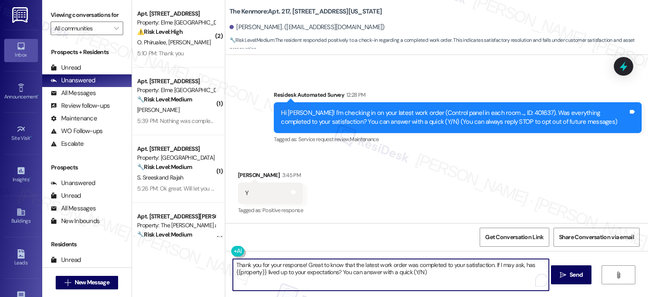
click at [300, 264] on textarea "Thank you for your response! Great to know that the latest work order was compl…" at bounding box center [391, 275] width 316 height 32
type textarea "Thank you for your response, [PERSON_NAME]! Great to know that the latest work …"
click at [570, 272] on span "Send" at bounding box center [576, 274] width 13 height 9
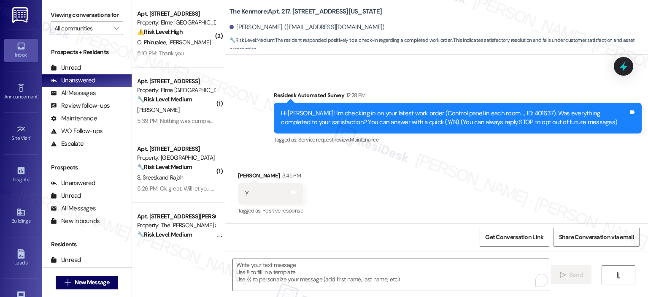
scroll to position [108, 0]
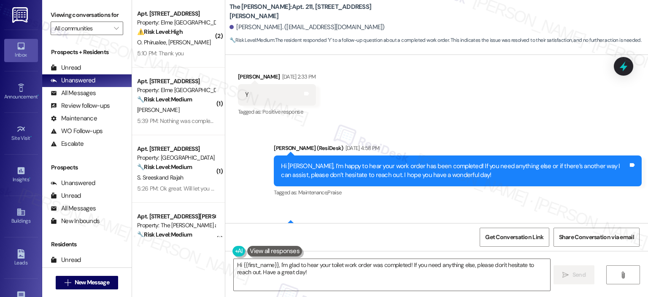
scroll to position [897, 0]
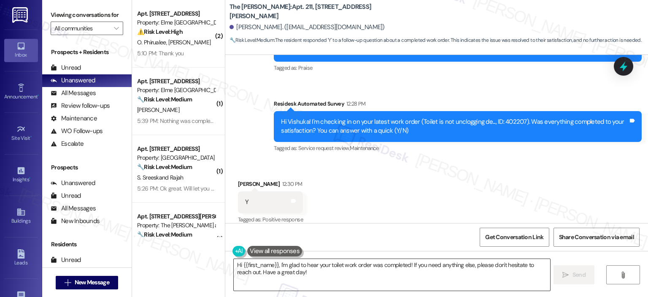
click at [270, 281] on textarea "Hi {{first_name}}, I'm glad to hear your toilet work order was completed! If yo…" at bounding box center [392, 275] width 316 height 32
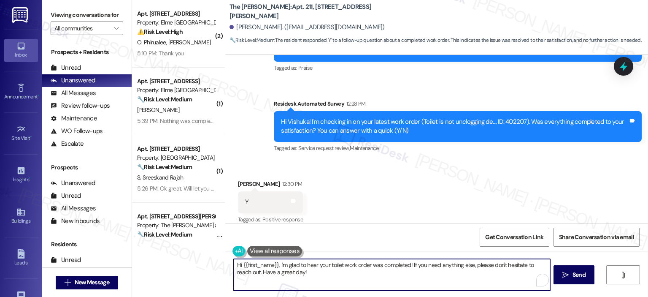
paste textarea "Thank you for your response! Great to know that the latest work order was compl…"
click at [300, 264] on textarea "Thank you for your response! Great to know that the latest work order was compl…" at bounding box center [391, 275] width 316 height 32
type textarea "Thank you for your response, Vishuka! Great to know that the latest work order …"
click at [570, 279] on button " Send" at bounding box center [571, 274] width 41 height 19
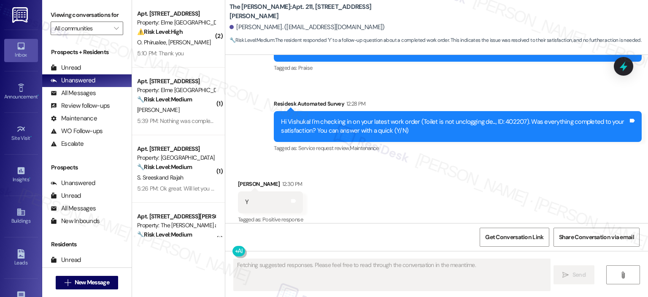
scroll to position [896, 0]
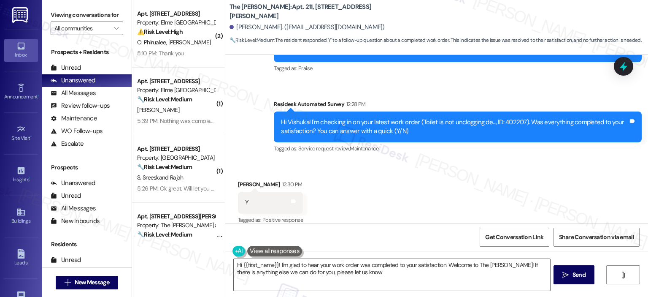
type textarea "Hi {{first_name}}! I'm glad to hear your work order was completed to your satis…"
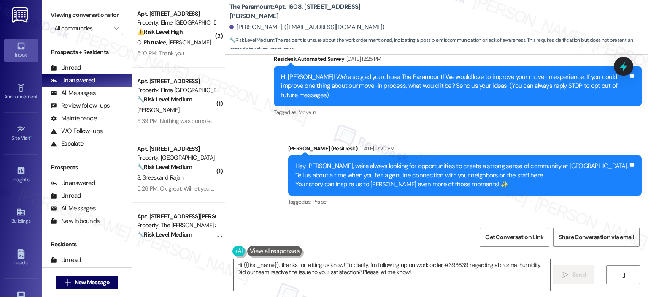
scroll to position [287, 0]
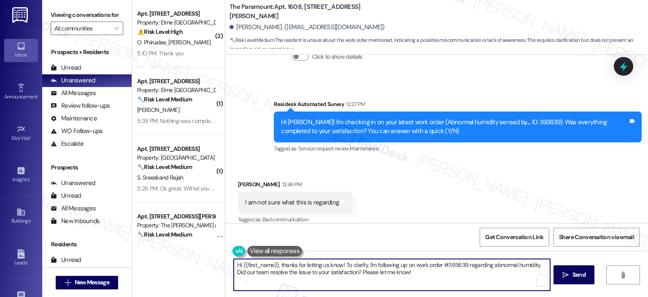
drag, startPoint x: 402, startPoint y: 273, endPoint x: 228, endPoint y: 267, distance: 173.9
click at [233, 267] on div "Hi {{first_name}}, thanks for letting us know! To clarify, I'm following up on …" at bounding box center [391, 274] width 317 height 32
click at [355, 270] on textarea "Hi {{first_name}}, thanks for letting us know! To clarify, I'm following up on …" at bounding box center [391, 275] width 316 height 32
drag, startPoint x: 410, startPoint y: 273, endPoint x: 219, endPoint y: 263, distance: 191.4
click at [225, 263] on div "The Paramount: Apt. 1608, 1425 South Eads St Shivan Bhatt. (shivanb@proton.me) …" at bounding box center [436, 148] width 423 height 297
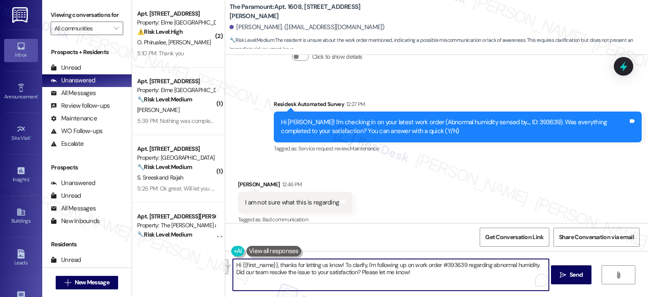
type textarea "I"
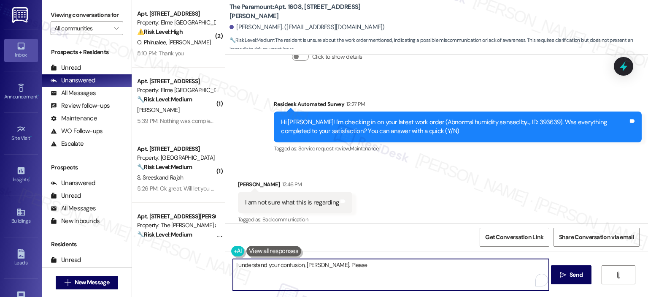
click at [299, 266] on textarea "I understand your confusion, Shivan. Please" at bounding box center [391, 275] width 316 height 32
click at [419, 259] on textarea "I understand your confusion about the latest work order, Shivan. Please" at bounding box center [391, 275] width 316 height 32
click at [259, 276] on textarea "I understand your confusion about the latest work order, Shivan. Please know th…" at bounding box center [391, 275] width 316 height 32
paste textarea "Hi {{first_name}}, please disregard the previous message about abnormal humidit…"
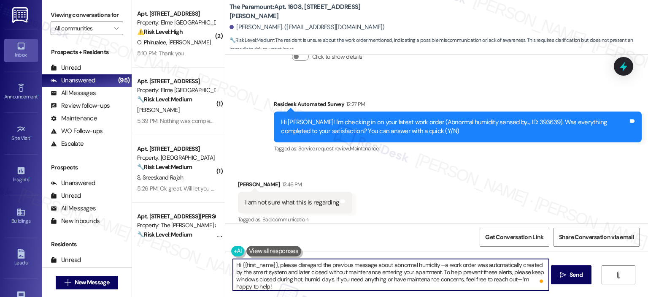
scroll to position [2, 0]
type textarea "Hi {{first_name}}, please disregard the previous message about abnormal humidit…"
click at [560, 275] on icon "" at bounding box center [563, 274] width 6 height 7
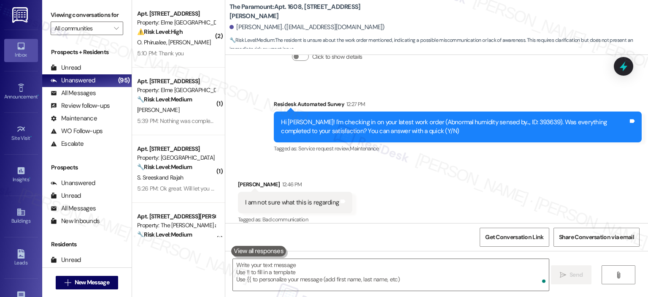
scroll to position [287, 0]
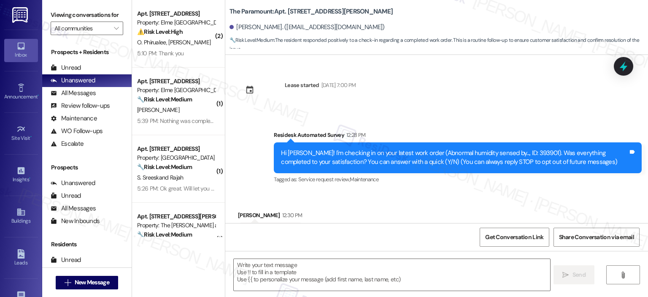
scroll to position [40, 0]
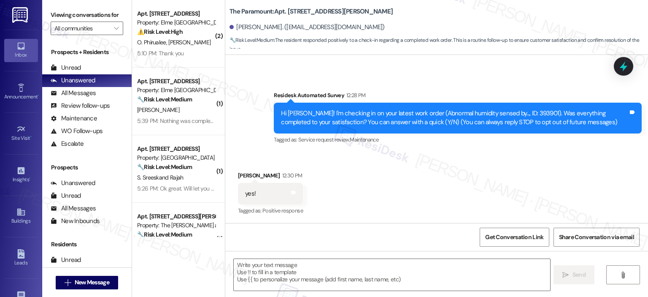
type textarea "Fetching suggested responses. Please feel free to read through the conversation…"
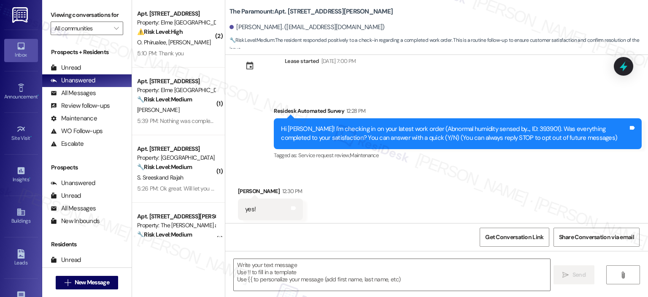
scroll to position [0, 0]
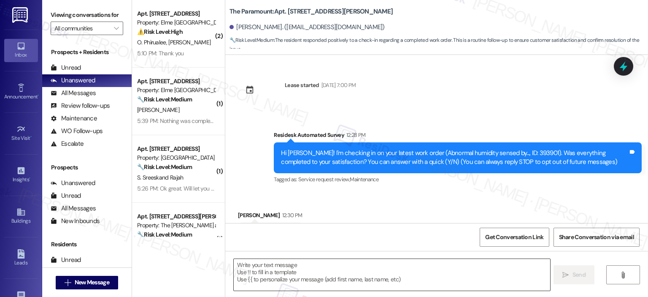
click at [299, 281] on textarea at bounding box center [392, 275] width 316 height 32
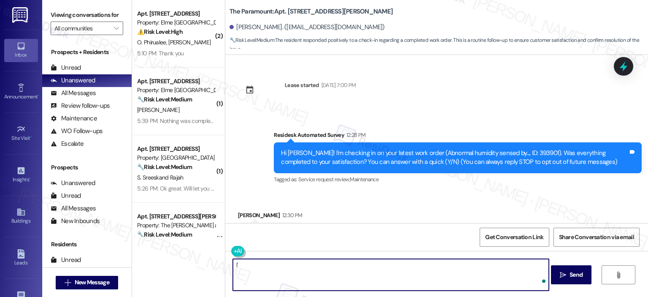
type textarea "I"
click at [328, 272] on textarea "Thank you for response, Sayaka!" at bounding box center [391, 275] width 316 height 32
paste textarea "your response! Great to know that the latest work order was completed to your s…"
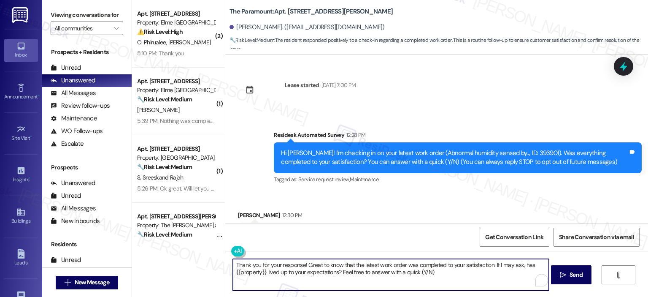
click at [300, 266] on textarea "Thank you for your response! Great to know that the latest work order was compl…" at bounding box center [391, 275] width 316 height 32
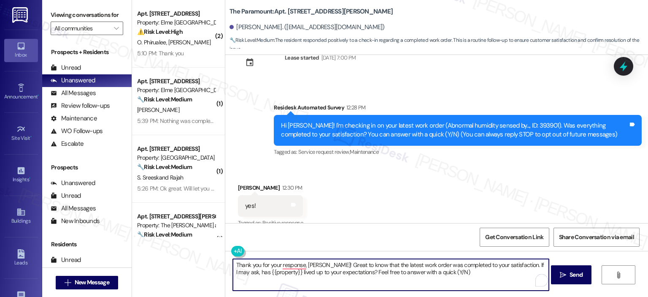
scroll to position [40, 0]
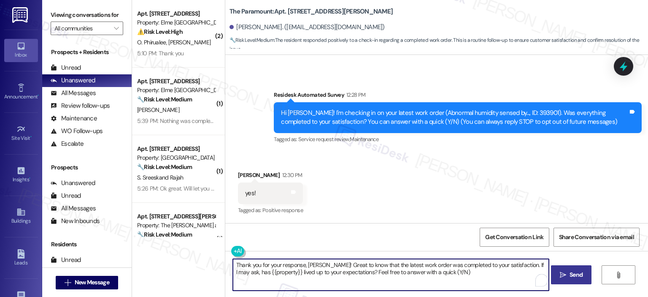
type textarea "Thank you for your response, Sayaka! Great to know that the latest work order w…"
click at [572, 270] on button " Send" at bounding box center [571, 274] width 41 height 19
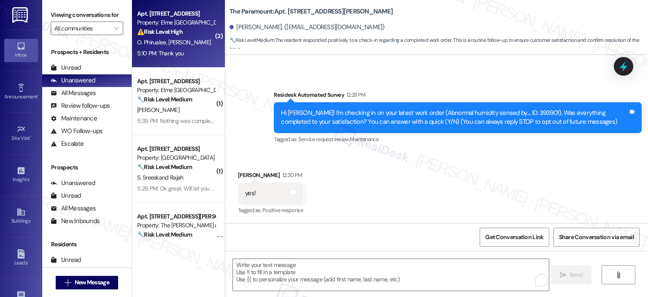
scroll to position [40, 0]
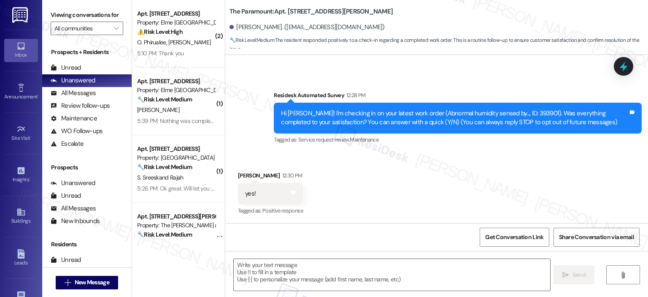
type textarea "Fetching suggested responses. Please feel free to read through the conversation…"
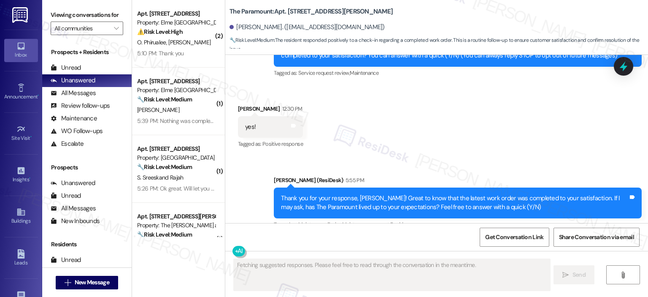
scroll to position [120, 0]
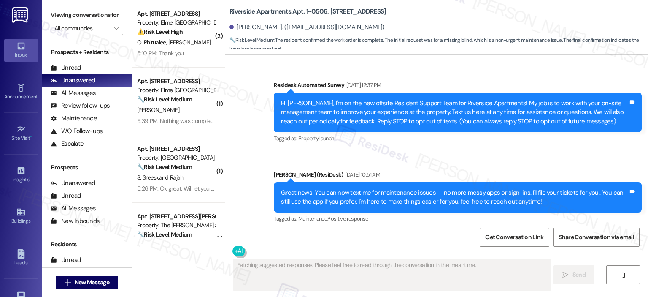
scroll to position [3778, 0]
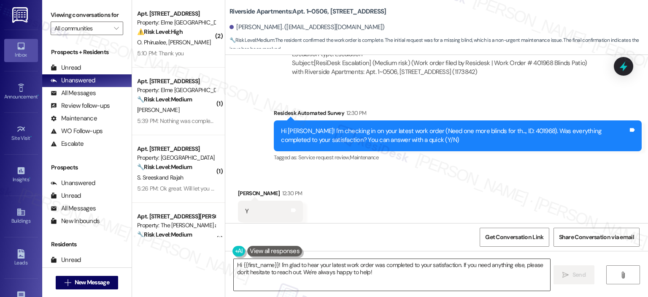
click at [370, 275] on textarea "Hi {{first_name}}! I'm glad to hear your latest work order was completed to you…" at bounding box center [392, 275] width 316 height 32
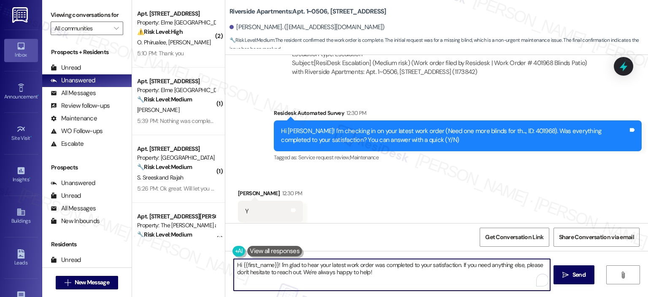
paste textarea "Thank you for your response! Great to know that the latest work order was compl…"
click at [304, 266] on textarea "Thank you for your response! Great to know that the latest work order was compl…" at bounding box center [391, 275] width 316 height 32
click at [452, 274] on textarea "Thank you for your response! Great to know that the latest work order was compl…" at bounding box center [391, 275] width 316 height 32
drag, startPoint x: 462, startPoint y: 275, endPoint x: 491, endPoint y: 266, distance: 30.0
click at [491, 266] on textarea "Thank you for your response! Great to know that the latest work order was compl…" at bounding box center [391, 275] width 316 height 32
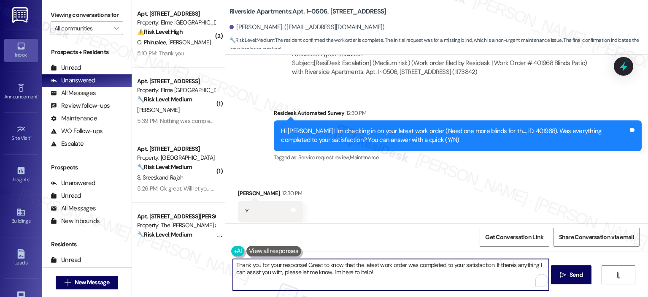
click at [299, 265] on textarea "Thank you for your response! Great to know that the latest work order was compl…" at bounding box center [391, 275] width 316 height 32
type textarea "Thank you for your response, [PERSON_NAME]! Great to know that the latest work …"
drag, startPoint x: 570, startPoint y: 278, endPoint x: 482, endPoint y: 203, distance: 115.2
click at [570, 279] on button " Send" at bounding box center [571, 274] width 41 height 19
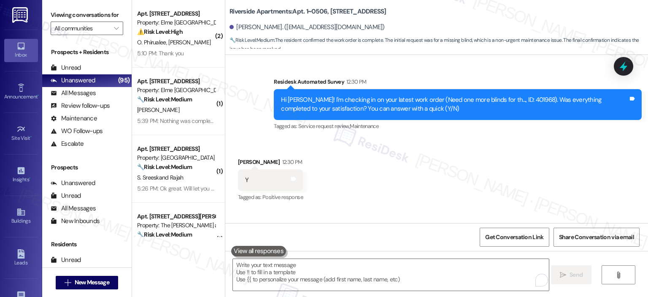
scroll to position [3846, 0]
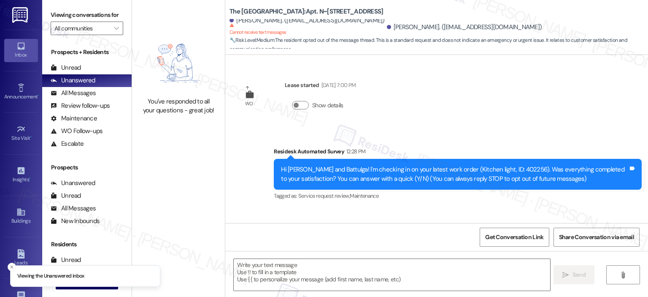
type textarea "Fetching suggested responses. Please feel free to read through the conversation…"
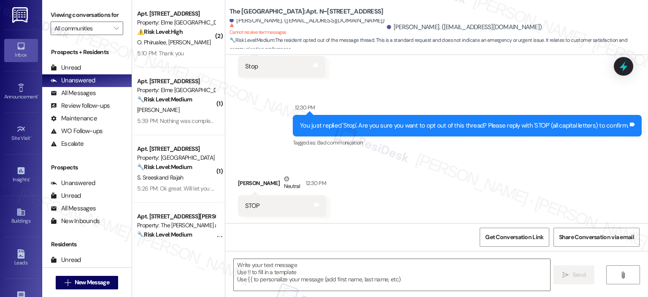
scroll to position [334, 0]
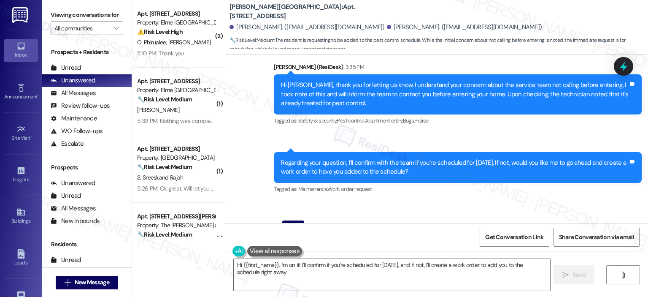
scroll to position [5962, 0]
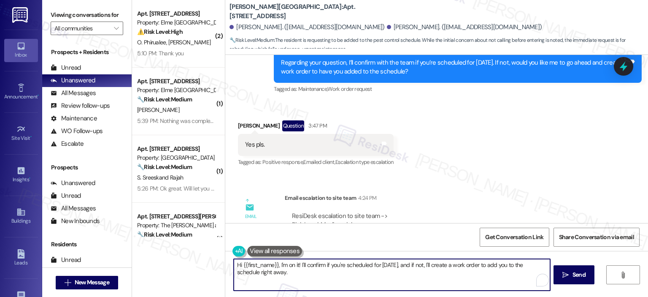
drag, startPoint x: 308, startPoint y: 277, endPoint x: 229, endPoint y: 262, distance: 79.8
click at [234, 262] on textarea "Hi {{first_name}}, I'm on it! I'll confirm if you're scheduled for [DATE], and …" at bounding box center [392, 275] width 316 height 32
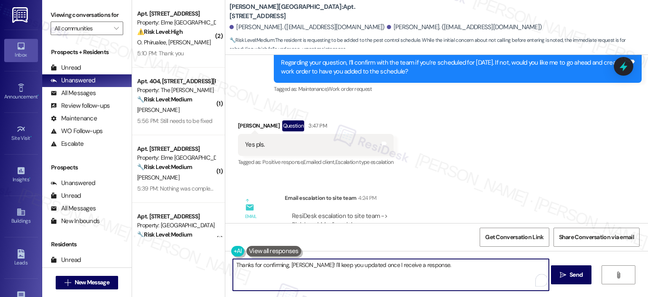
click at [459, 266] on textarea "Thanks for confirming, Dominique! I'll keep you updated once I receive a respon…" at bounding box center [391, 275] width 316 height 32
type textarea "Thanks for confirming, Dominique! I'll keep you updated once I receive a respon…"
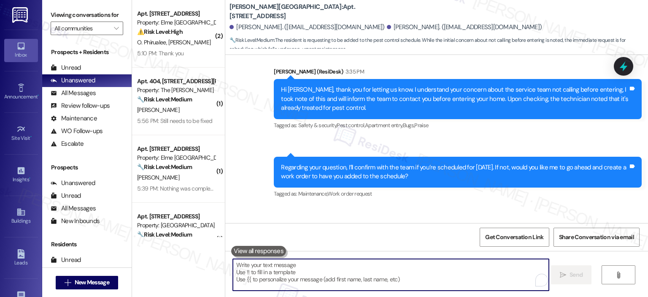
scroll to position [6030, 0]
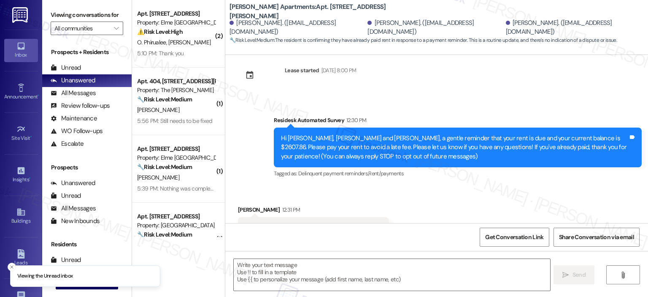
scroll to position [148, 0]
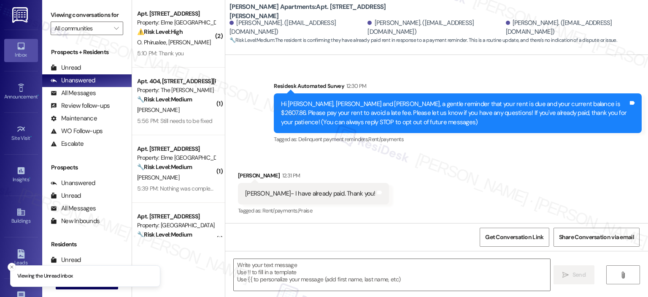
type textarea "Fetching suggested responses. Please feel free to read through the conversation…"
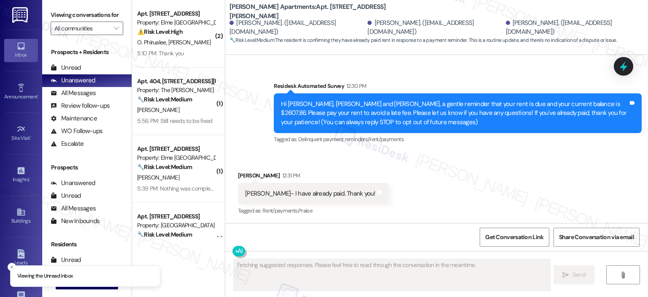
scroll to position [288, 0]
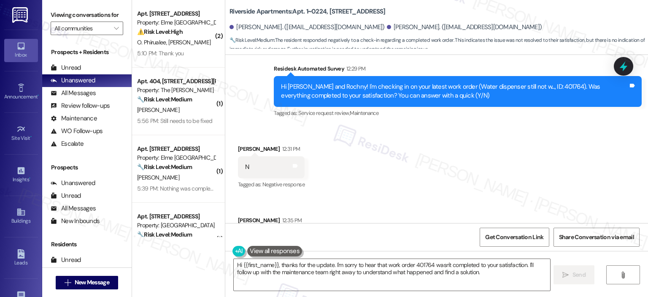
scroll to position [1865, 0]
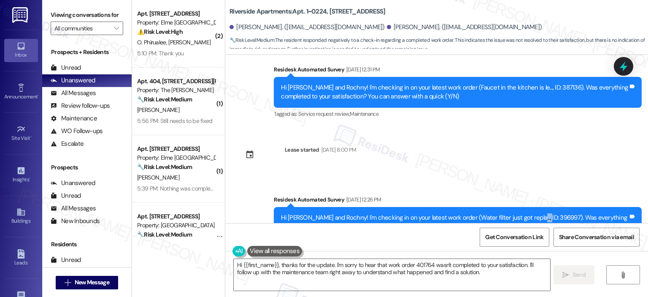
drag, startPoint x: 512, startPoint y: 173, endPoint x: 530, endPoint y: 172, distance: 18.6
click at [530, 213] on div "Hi [PERSON_NAME] and Rochny! I'm checking in on your latest work order (Water f…" at bounding box center [454, 222] width 347 height 18
click at [531, 213] on div "Hi [PERSON_NAME] and Rochny! I'm checking in on your latest work order (Water f…" at bounding box center [454, 222] width 347 height 18
drag, startPoint x: 531, startPoint y: 172, endPoint x: 518, endPoint y: 173, distance: 13.1
click at [518, 213] on div "Hi [PERSON_NAME] and Rochny! I'm checking in on your latest work order (Water f…" at bounding box center [454, 222] width 347 height 18
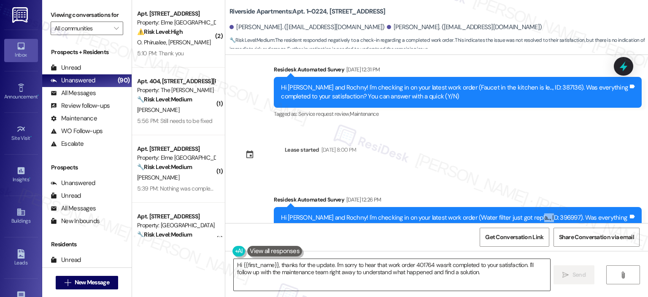
click at [329, 266] on textarea "Hi {{first_name}}, thanks for the update. I'm sorry to hear that work order 401…" at bounding box center [392, 275] width 316 height 32
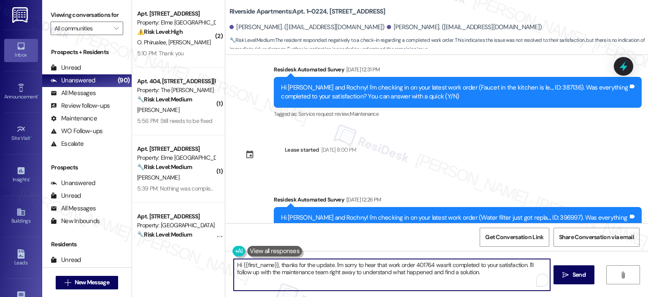
scroll to position [2076, 0]
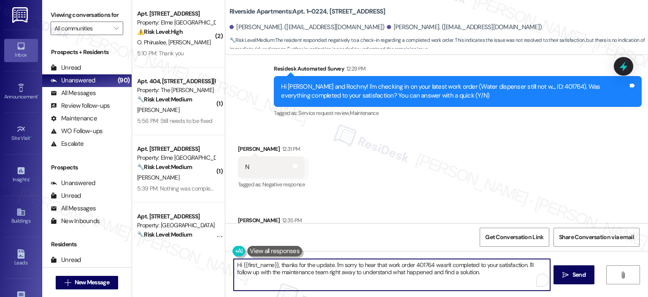
drag, startPoint x: 278, startPoint y: 264, endPoint x: 227, endPoint y: 264, distance: 51.0
click at [229, 264] on div "Hi {{first_name}}, thanks for the update. I'm sorry to hear that work order 401…" at bounding box center [387, 274] width 317 height 32
drag, startPoint x: 287, startPoint y: 263, endPoint x: 259, endPoint y: 265, distance: 28.3
click at [259, 265] on textarea "Thanks for the update. I'm sorry to hear that work order 401764 wasn't complete…" at bounding box center [392, 275] width 316 height 32
type textarea "Thanks for your honest response, I'm sorry to hear that work order 401764 wasn'…"
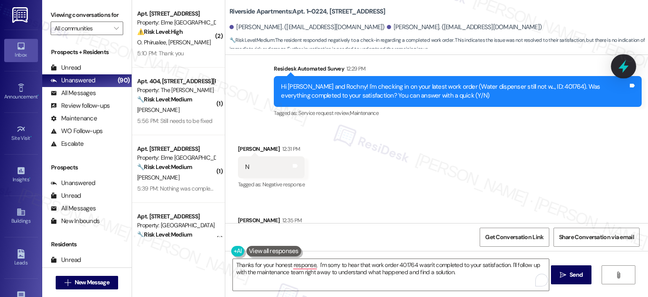
click at [630, 68] on icon at bounding box center [623, 66] width 14 height 14
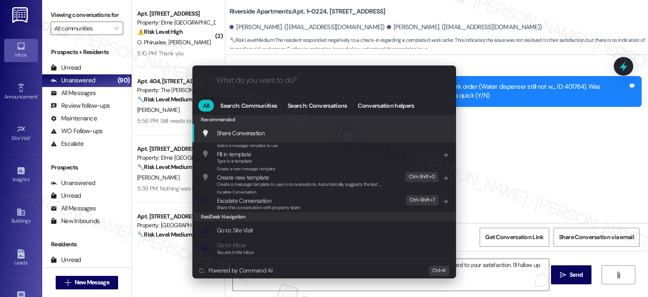
click at [265, 82] on input "What do you want to do?" at bounding box center [330, 80] width 229 height 9
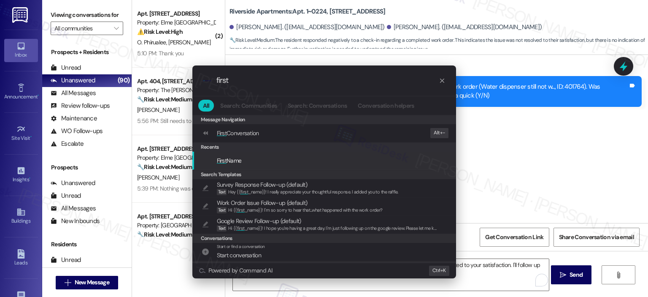
type input "first"
click at [256, 158] on div "First Name" at bounding box center [325, 160] width 247 height 9
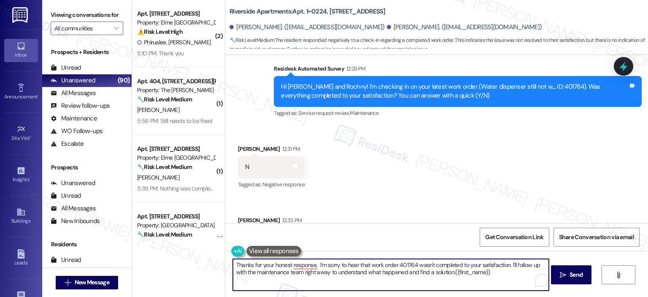
drag, startPoint x: 488, startPoint y: 272, endPoint x: 451, endPoint y: 272, distance: 37.1
click at [451, 272] on textarea "Thanks for your honest response, I'm sorry to hear that work order 401764 wasn'…" at bounding box center [391, 275] width 316 height 32
drag, startPoint x: 451, startPoint y: 271, endPoint x: 459, endPoint y: 272, distance: 8.4
click at [459, 272] on textarea "Thanks for your honest response, I'm sorry to hear that work order 401764 wasn'…" at bounding box center [391, 275] width 316 height 32
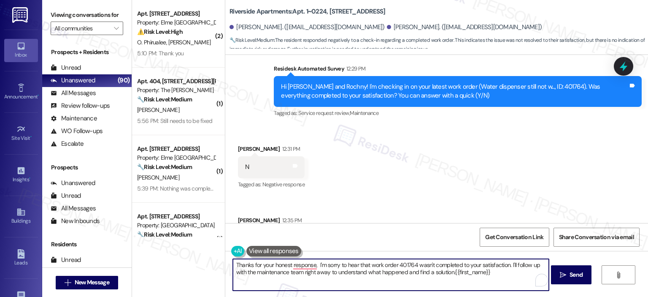
click at [487, 270] on textarea "Thanks for your honest response, I'm sorry to hear that work order 401764 wasn'…" at bounding box center [391, 275] width 316 height 32
drag, startPoint x: 485, startPoint y: 272, endPoint x: 448, endPoint y: 271, distance: 36.3
click at [448, 271] on textarea "Thanks for your honest response, I'm sorry to hear that work order 401764 wasn'…" at bounding box center [391, 275] width 316 height 32
click at [311, 266] on textarea "Thanks for your honest response, I'm sorry to hear that work order 401764 wasn'…" at bounding box center [391, 275] width 316 height 32
paste textarea "{{first_name}}"
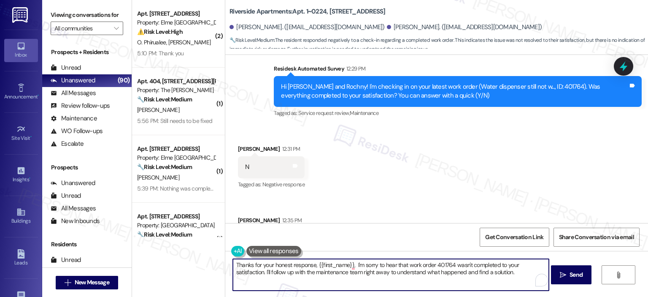
click at [353, 264] on textarea "Thanks for your honest response, {{first_name}}, I'm sorry to hear that work or…" at bounding box center [391, 275] width 316 height 32
drag, startPoint x: 495, startPoint y: 272, endPoint x: 232, endPoint y: 277, distance: 263.3
click at [233, 277] on textarea "Thanks for your honest response, {{first_name}}. I'm sorry to hear that work or…" at bounding box center [391, 275] width 316 height 32
click at [307, 283] on textarea "Thanks for your honest response, {{first_name}}. I'm sorry to hear that work or…" at bounding box center [391, 275] width 316 height 32
paste textarea "you for your honest response, {{first_name}}. I’m so sorry to hear that work or…"
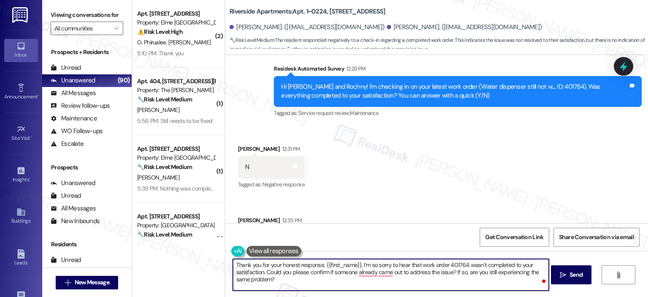
drag, startPoint x: 375, startPoint y: 265, endPoint x: 383, endPoint y: 273, distance: 11.7
click at [375, 265] on textarea "Thank you for your honest response, {{first_name}}. I’m so sorry to hear that w…" at bounding box center [391, 275] width 316 height 32
drag, startPoint x: 373, startPoint y: 270, endPoint x: 354, endPoint y: 275, distance: 19.5
click at [354, 275] on textarea "Thank you for your honest response, {{first_name}}. I’m sorry to hear that work…" at bounding box center [391, 275] width 316 height 32
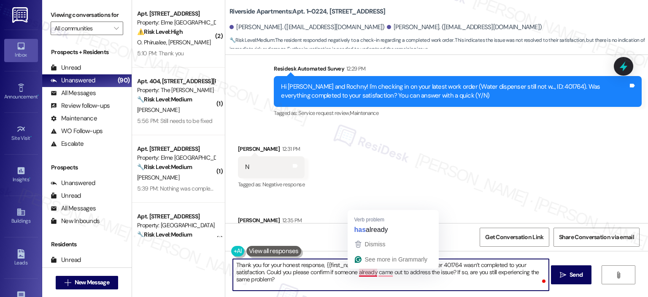
click at [354, 275] on textarea "Thank you for your honest response, {{first_name}}. I’m sorry to hear that work…" at bounding box center [391, 275] width 316 height 32
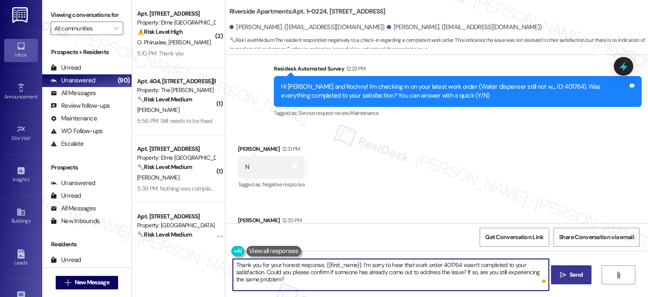
type textarea "Thank you for your honest response, {{first_name}}. I’m sorry to hear that work…"
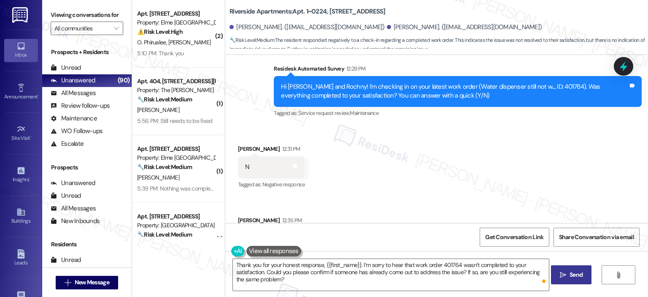
click at [575, 271] on span "Send" at bounding box center [576, 274] width 13 height 9
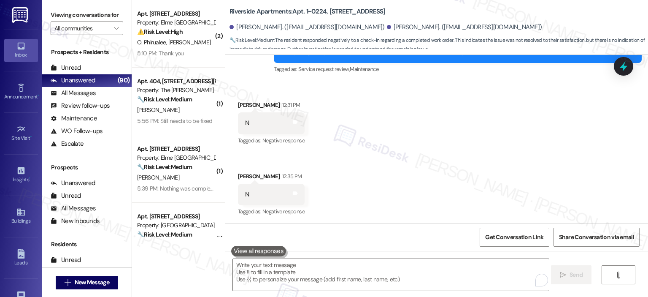
scroll to position [2144, 0]
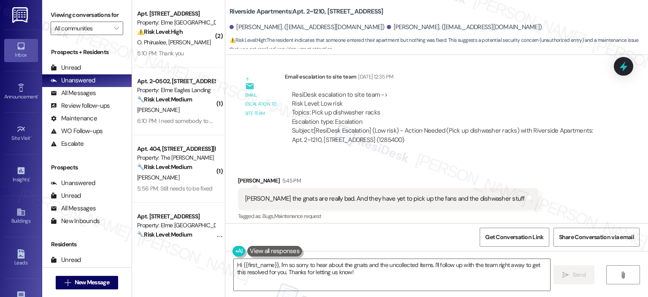
scroll to position [9963, 0]
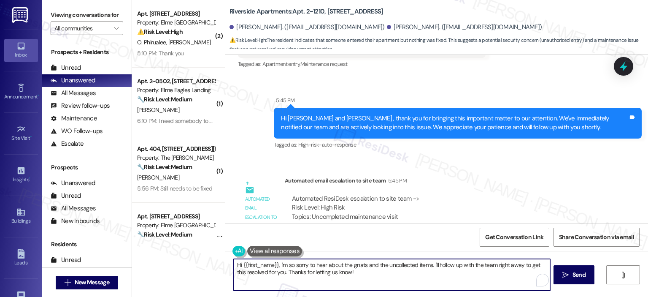
drag, startPoint x: 275, startPoint y: 264, endPoint x: 232, endPoint y: 266, distance: 42.6
click at [234, 266] on textarea "Hi {{first_name}}, I'm so sorry to hear about the gnats and the uncollected ite…" at bounding box center [392, 275] width 316 height 32
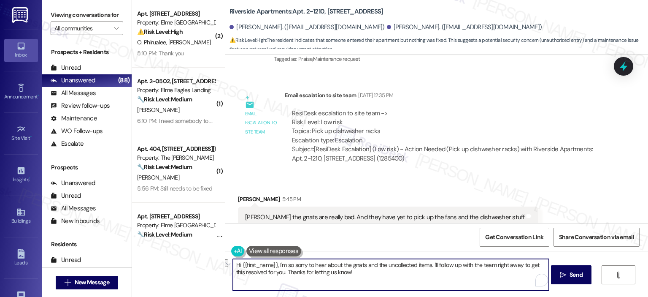
scroll to position [9796, 0]
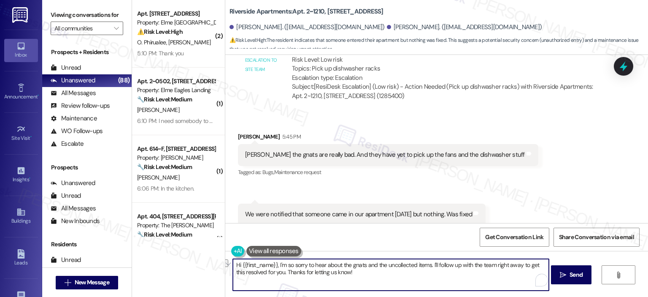
click at [357, 270] on textarea "Hi {{first_name}}, I'm so sorry to hear about the gnats and the uncollected ite…" at bounding box center [391, 275] width 316 height 32
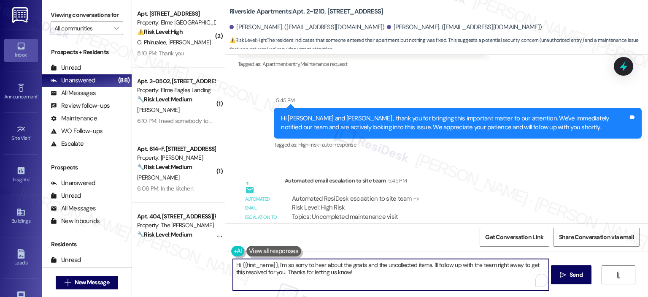
click at [273, 266] on textarea "Hi {{first_name}}, I'm so sorry to hear about the gnats and the uncollected ite…" at bounding box center [391, 275] width 316 height 32
drag, startPoint x: 435, startPoint y: 266, endPoint x: 420, endPoint y: 266, distance: 14.4
click at [420, 266] on textarea "Hi {{first_name}}, thank you for letting us know. I'm so sorry to hear about th…" at bounding box center [391, 275] width 316 height 32
drag, startPoint x: 437, startPoint y: 274, endPoint x: 513, endPoint y: 266, distance: 76.3
click at [513, 266] on textarea "Hi {{first_name}}, thank you for letting us know. I'm so sorry to hear about th…" at bounding box center [391, 275] width 316 height 32
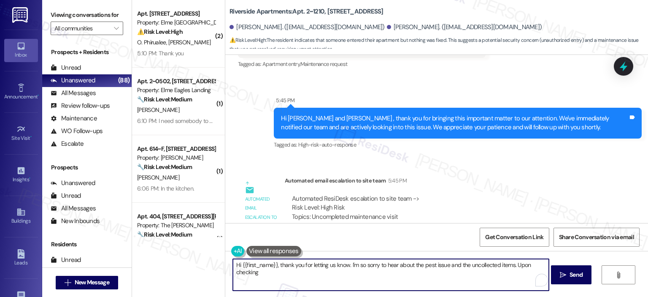
click at [274, 265] on textarea "Hi {{first_name}}, thank you for letting us know. I'm so sorry to hear about th…" at bounding box center [391, 275] width 316 height 32
click at [269, 273] on textarea "Hi {{first_name}}, thank you for letting us know. I'm so sorry to hear about th…" at bounding box center [391, 275] width 316 height 32
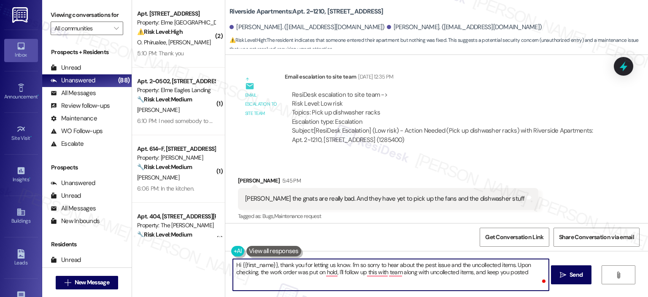
click at [293, 273] on textarea "Hi {{first_name}}, thank you for letting us know. I'm so sorry to hear about th…" at bounding box center [391, 275] width 316 height 32
click at [287, 275] on textarea "Hi {{first_name}}, thank you for letting us know. I'm so sorry to hear about th…" at bounding box center [391, 275] width 316 height 32
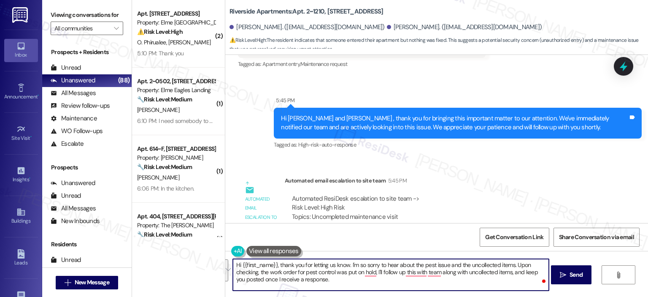
click at [303, 288] on textarea "Hi {{first_name}}, thank you for letting us know. I'm so sorry to hear about th…" at bounding box center [391, 275] width 316 height 32
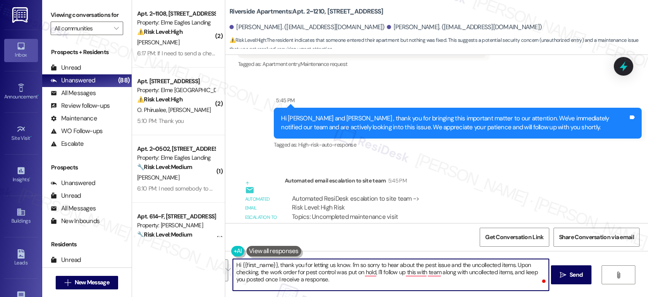
click at [317, 281] on textarea "Hi {{first_name}}, thank you for letting us know. I'm so sorry to hear about th…" at bounding box center [391, 275] width 316 height 32
paste textarea "’m so sorry to hear about the pest issue and the uncollected items. After check…"
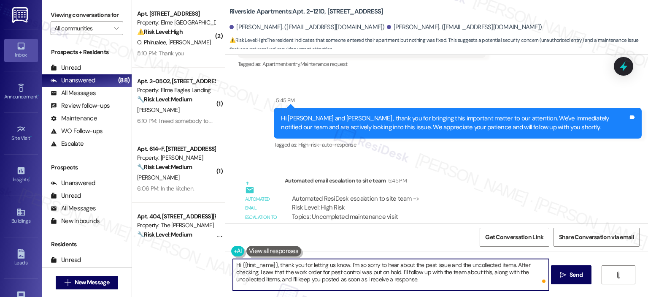
drag, startPoint x: 532, startPoint y: 262, endPoint x: 513, endPoint y: 261, distance: 18.6
click at [513, 261] on textarea "Hi {{first_name}}, thank you for letting us know. I’m so sorry to hear about th…" at bounding box center [391, 275] width 316 height 32
drag, startPoint x: 279, startPoint y: 272, endPoint x: 257, endPoint y: 271, distance: 22.8
click at [257, 271] on textarea "Hi {{first_name}}, thank you for letting us know. I’m so sorry to hear about th…" at bounding box center [391, 275] width 316 height 32
click at [360, 264] on textarea "Hi {{first_name}}, thank you for letting us know. I’m so sorry to hear about th…" at bounding box center [391, 275] width 316 height 32
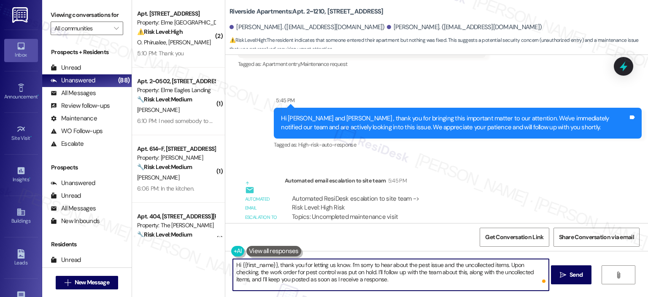
scroll to position [9752, 0]
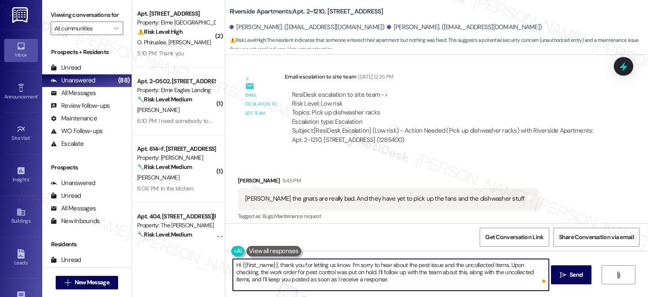
drag, startPoint x: 274, startPoint y: 263, endPoint x: 239, endPoint y: 266, distance: 35.2
click at [238, 267] on textarea "Hi {{first_name}}, thank you for letting us know. I’m sorry to hear about the p…" at bounding box center [391, 275] width 316 height 32
type textarea "Hi Jaylene, thank you for letting us know. I’m sorry to hear about the pest iss…"
click at [574, 275] on span "Send" at bounding box center [576, 274] width 13 height 9
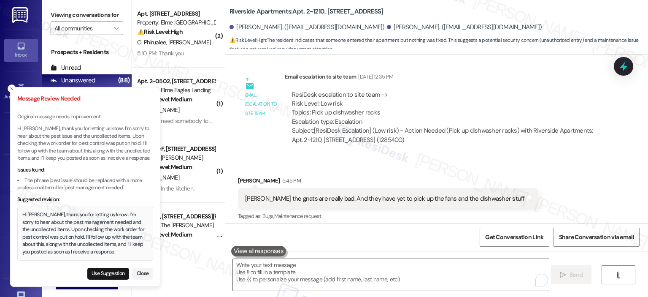
click at [150, 275] on button "Close" at bounding box center [142, 273] width 21 height 12
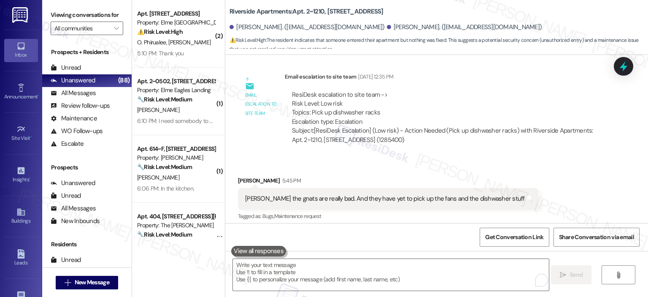
scroll to position [9963, 0]
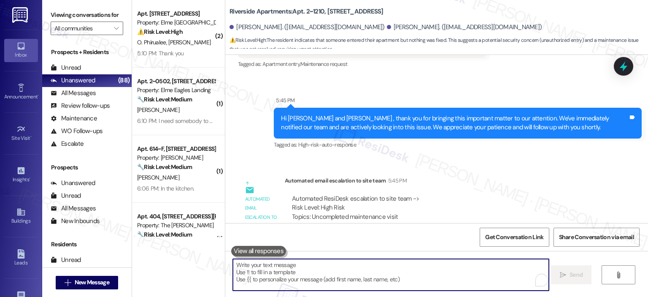
click at [262, 272] on textarea "To enrich screen reader interactions, please activate Accessibility in Grammarl…" at bounding box center [391, 275] width 316 height 32
paste textarea "Hi {{first_name}}, thank you for letting us know. I’m so sorry to hear about th…"
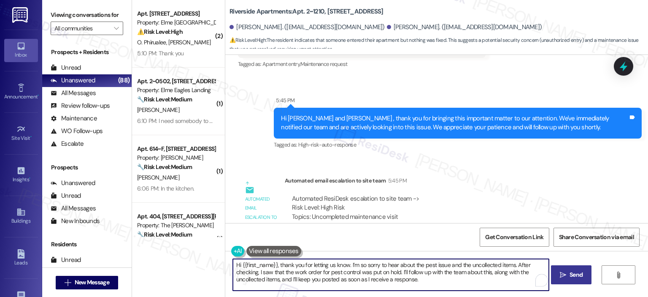
drag, startPoint x: 271, startPoint y: 263, endPoint x: 238, endPoint y: 265, distance: 33.8
click at [238, 265] on textarea "Hi {{first_name}}, thank you for letting us know. I’m so sorry to hear about th…" at bounding box center [391, 275] width 316 height 32
drag, startPoint x: 508, startPoint y: 265, endPoint x: 496, endPoint y: 264, distance: 11.5
click at [496, 264] on textarea "Hi Jaylene, thank you for letting us know. I’m so sorry to hear about the pest …" at bounding box center [391, 275] width 316 height 32
drag, startPoint x: 253, startPoint y: 272, endPoint x: 534, endPoint y: 265, distance: 280.7
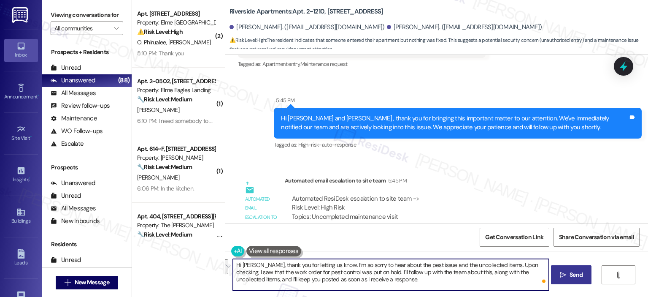
click at [534, 265] on textarea "Hi Jaylene, thank you for letting us know. I’m so sorry to hear about the pest …" at bounding box center [391, 275] width 316 height 32
type textarea "Hi Jaylene, thank you for letting us know. I’m so sorry to hear about the pest …"
click at [578, 271] on span "Send" at bounding box center [576, 274] width 13 height 9
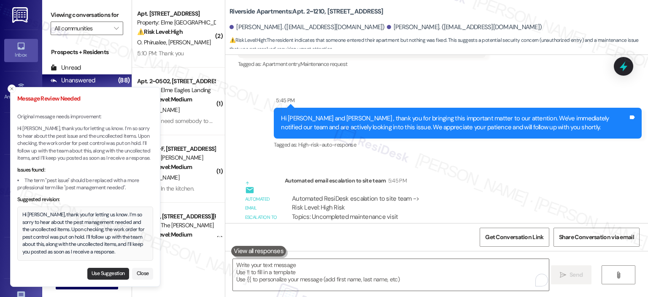
click at [104, 275] on button "Use Suggestion" at bounding box center [108, 273] width 42 height 12
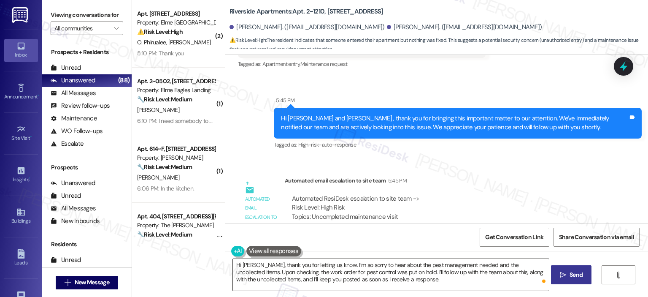
click at [347, 265] on textarea "Hi Jaylene, thank you for letting us know. I’m so sorry to hear about the pest …" at bounding box center [391, 275] width 316 height 32
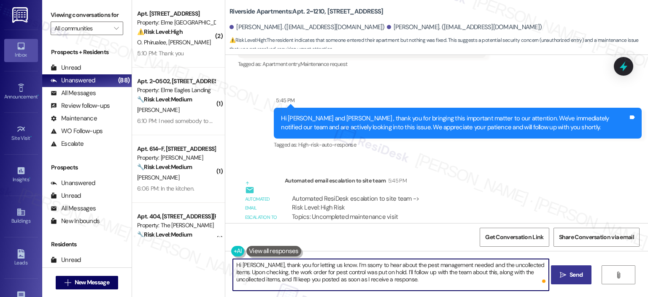
type textarea "Hi Jaylene, thank you for letting us know. I’m sorry to hear about the pest man…"
click at [421, 276] on textarea "Hi Jaylene, thank you for letting us know. I’m sorry to hear about the pest man…" at bounding box center [391, 275] width 316 height 32
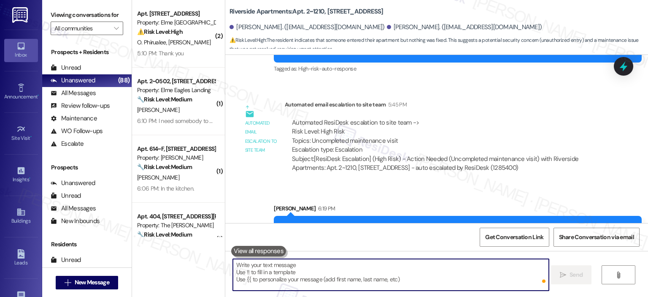
scroll to position [10040, 0]
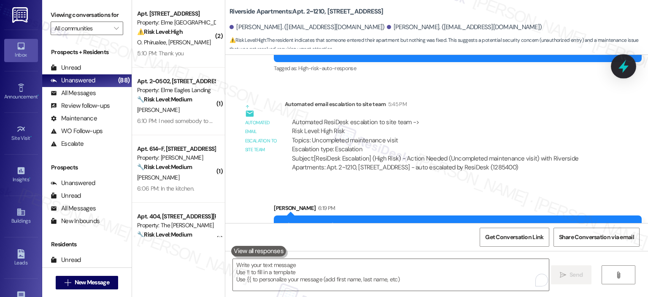
click at [619, 69] on icon at bounding box center [623, 66] width 14 height 14
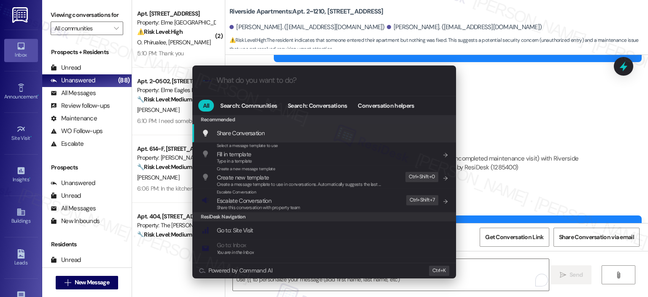
click at [288, 84] on input "What do you want to do?" at bounding box center [330, 80] width 229 height 9
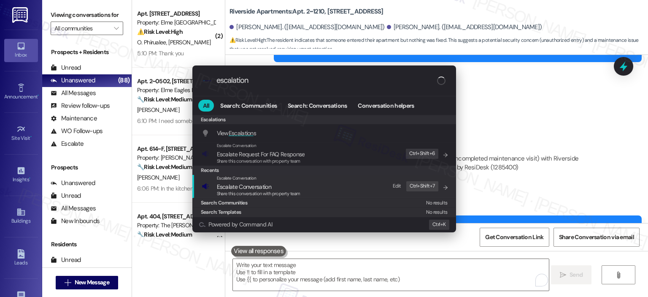
type input "escalation"
click at [262, 191] on span "Share this conversation with property team" at bounding box center [259, 193] width 84 height 6
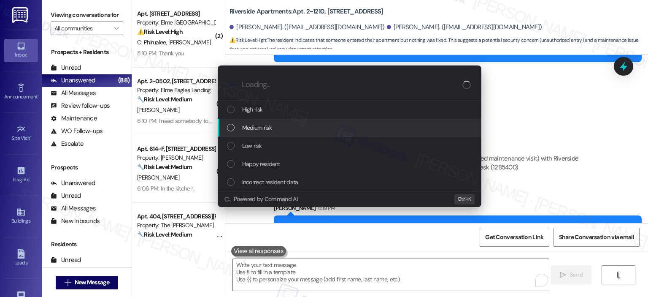
click at [261, 123] on span "Medium risk" at bounding box center [257, 127] width 30 height 9
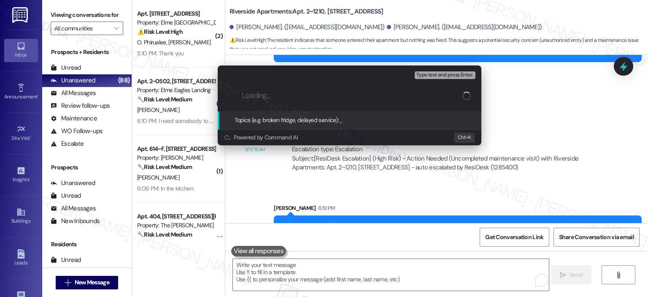
click at [263, 92] on input "Loading..." at bounding box center [352, 95] width 221 height 9
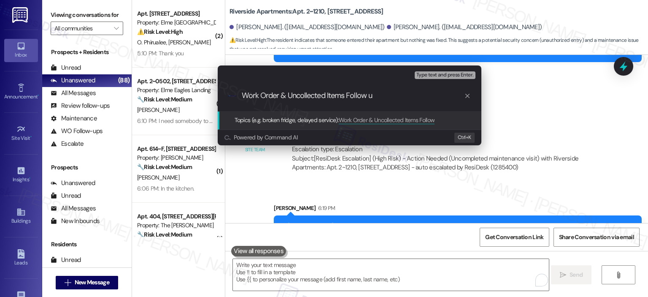
type input "Work Order & Uncollected Items Follow up"
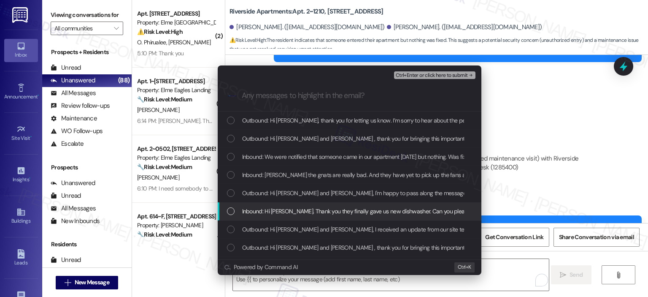
click at [269, 213] on span "Inbound: Hi Ella. Thank you they finally gave us new dishwasher. Can you please…" at bounding box center [429, 210] width 375 height 9
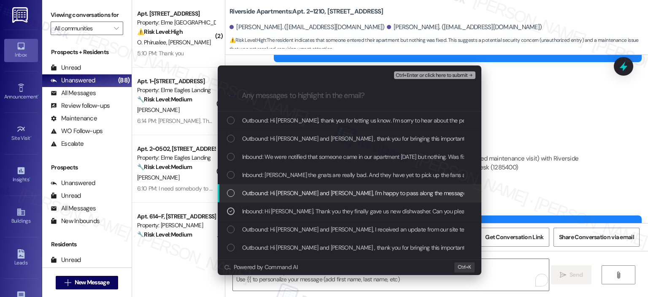
click at [303, 191] on span "Outbound: Hi Carla and Jaylene, I'm happy to pass along the message about the o…" at bounding box center [502, 192] width 521 height 9
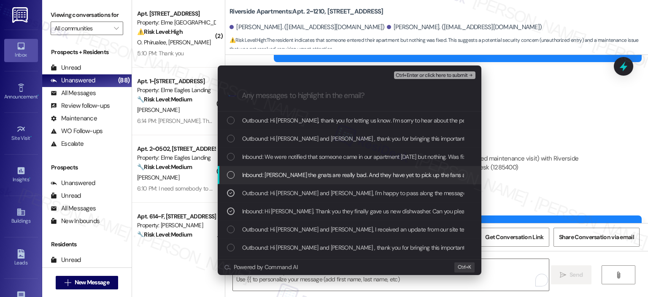
click at [245, 176] on span "Inbound: Ella the gnats are really bad. And they have yet to pick up the fans a…" at bounding box center [382, 174] width 281 height 9
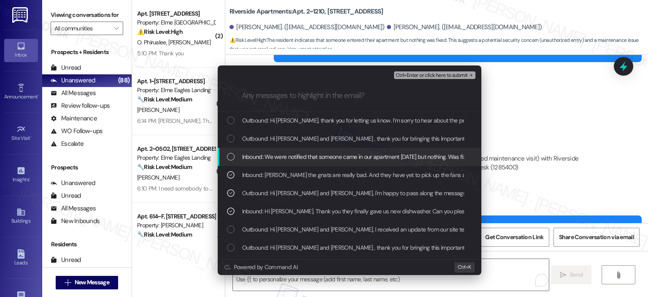
click at [246, 158] on span "Inbound: We were notified that someone came in our apartment today but nothing.…" at bounding box center [357, 156] width 230 height 9
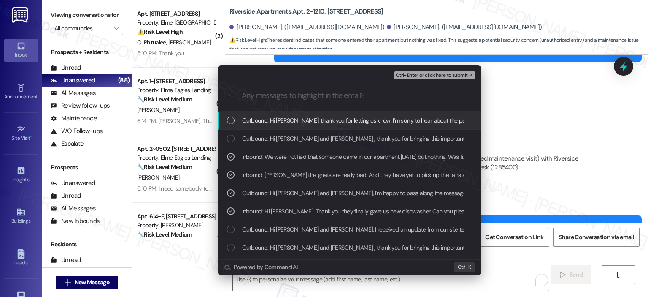
click at [238, 121] on div "Outbound: Hi Jaylene, thank you for letting us know. I’m sorry to hear about th…" at bounding box center [350, 120] width 247 height 9
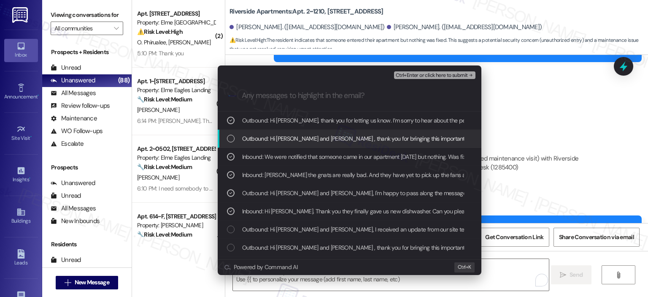
click at [422, 77] on span "Ctrl+Enter or click here to submit" at bounding box center [432, 76] width 72 height 6
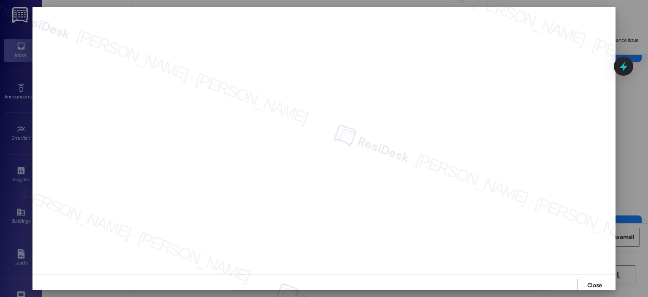
scroll to position [0, 0]
click at [594, 284] on span "Close" at bounding box center [594, 285] width 15 height 9
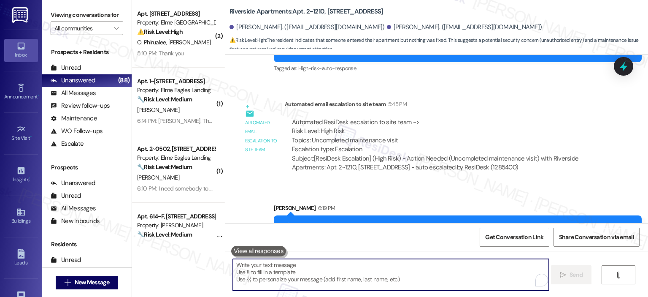
drag, startPoint x: 622, startPoint y: 70, endPoint x: 583, endPoint y: 86, distance: 41.6
click at [622, 70] on icon at bounding box center [623, 66] width 11 height 11
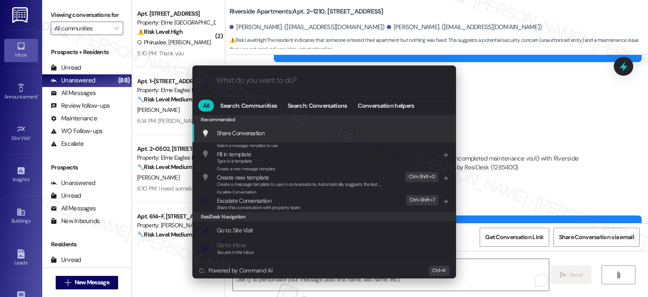
click at [253, 85] on input "What do you want to do?" at bounding box center [330, 80] width 229 height 9
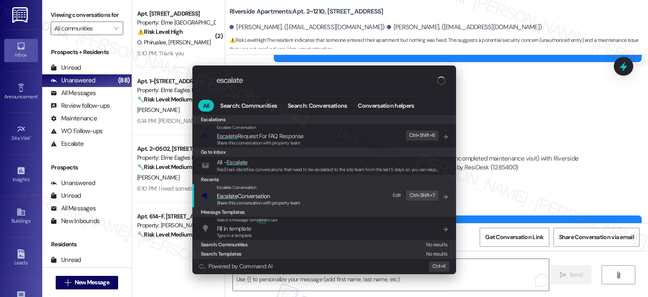
type input "escalate"
click at [270, 199] on div "Share this conversation with property team" at bounding box center [259, 203] width 84 height 8
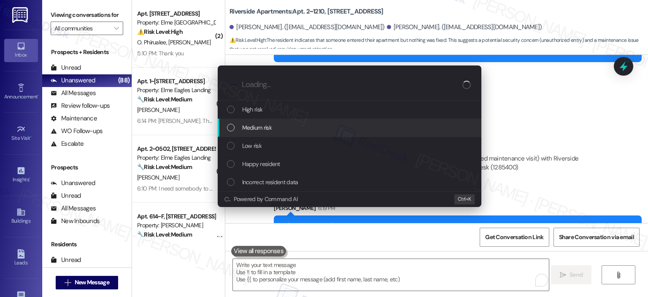
click at [264, 126] on span "Medium risk" at bounding box center [257, 127] width 30 height 9
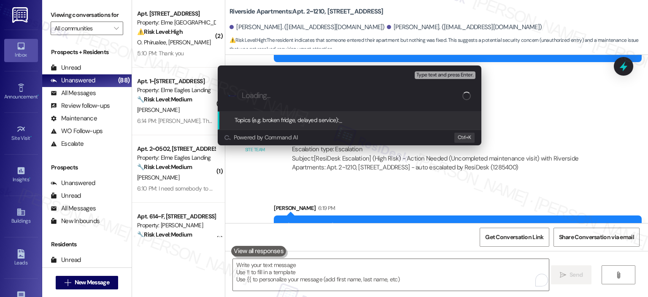
paste input "Work Order & Uncollected Items Follow up"
type input "Work Order & Uncollected Items Follow up"
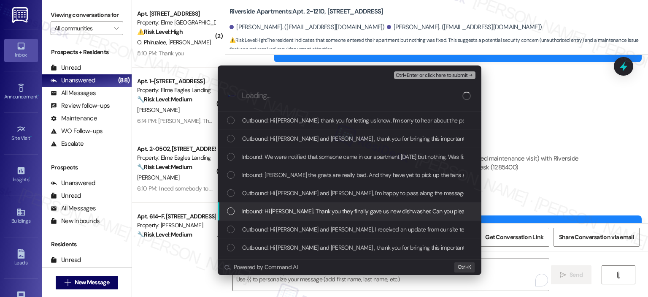
click at [331, 213] on span "Inbound: Hi Ella. Thank you they finally gave us new dishwasher. Can you please…" at bounding box center [429, 210] width 375 height 9
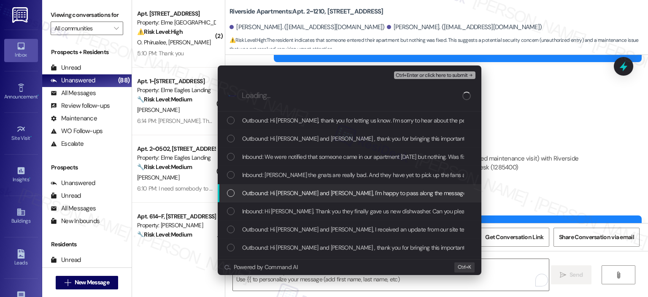
click at [343, 193] on span "Outbound: Hi Carla and Jaylene, I'm happy to pass along the message about the o…" at bounding box center [502, 192] width 521 height 9
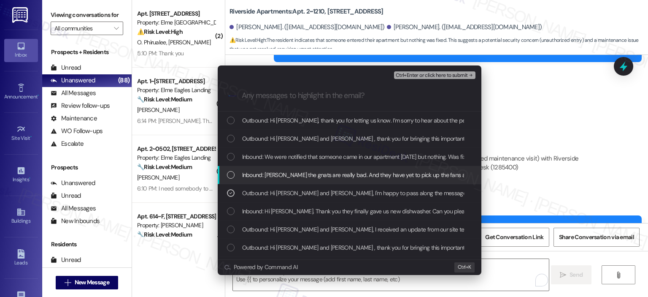
click at [346, 175] on span "Inbound: Ella the gnats are really bad. And they have yet to pick up the fans a…" at bounding box center [382, 174] width 281 height 9
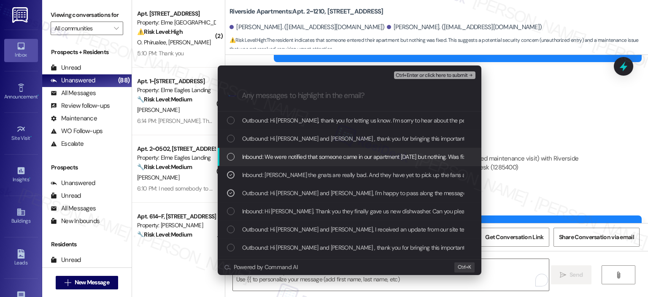
click at [403, 157] on span "Inbound: We were notified that someone came in our apartment today but nothing.…" at bounding box center [357, 156] width 230 height 9
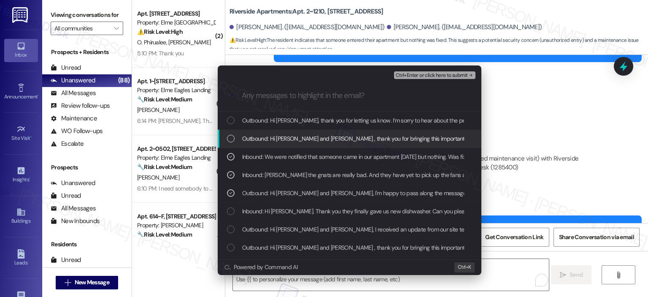
click at [401, 140] on span "Outbound: Hi Carla and Jaylene , thank you for bringing this important matter t…" at bounding box center [552, 138] width 621 height 9
click at [384, 136] on span "Outbound: Hi Carla and Jaylene , thank you for bringing this important matter t…" at bounding box center [552, 138] width 621 height 9
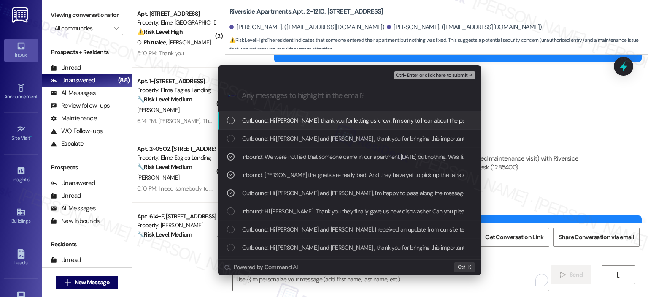
click at [392, 119] on span "Outbound: Hi Jaylene, thank you for letting us know. I’m sorry to hear about th…" at bounding box center [650, 120] width 816 height 9
click at [437, 74] on span "Ctrl+Enter or click here to submit" at bounding box center [432, 76] width 72 height 6
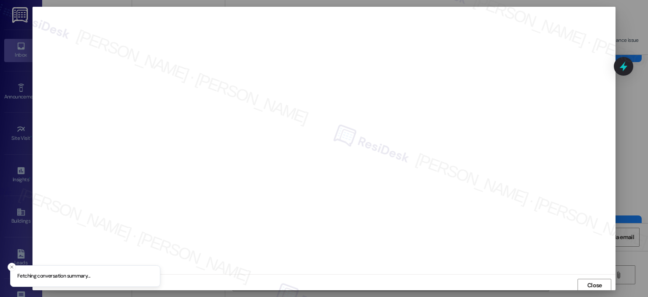
scroll to position [2, 0]
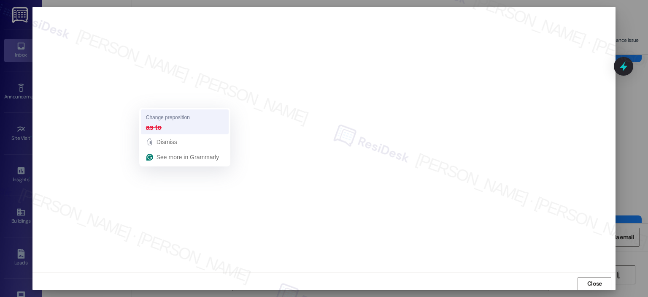
click at [157, 127] on strong "as to" at bounding box center [154, 126] width 16 height 9
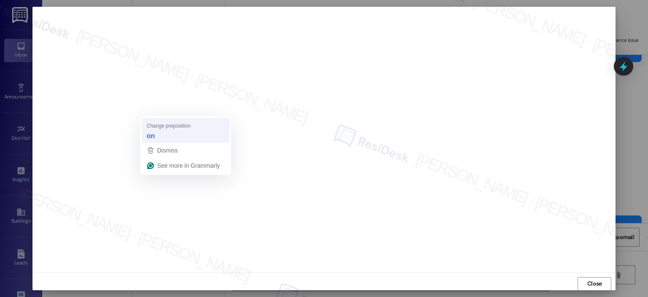
click at [155, 132] on div "on" at bounding box center [151, 136] width 8 height 10
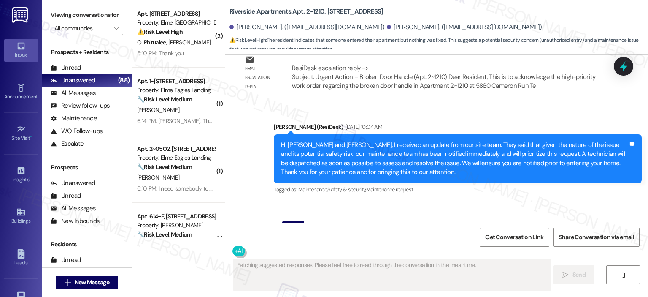
scroll to position [10052, 0]
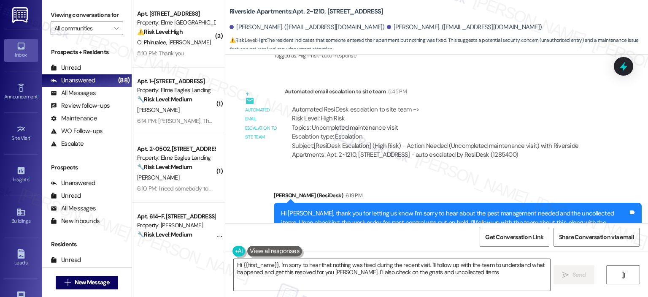
type textarea "Hi {{first_name}}, I'm sorry to hear that nothing was fixed during the recent v…"
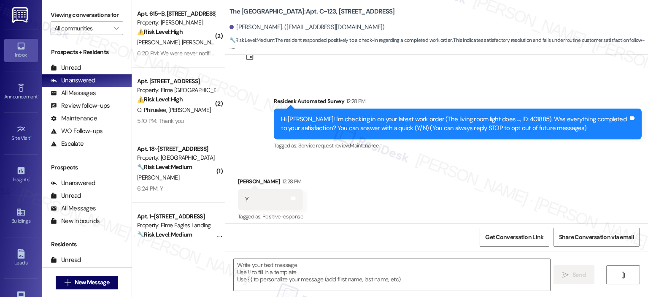
scroll to position [40, 0]
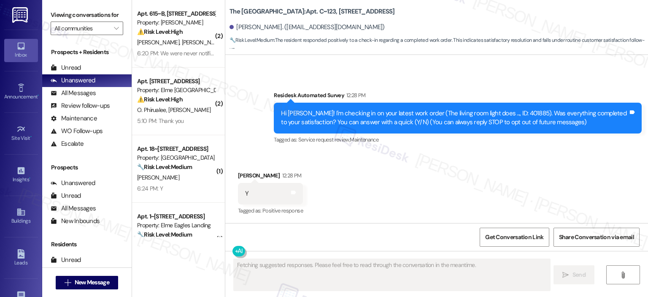
type textarea "Fetching suggested responses. Please feel free to read through the conversation…"
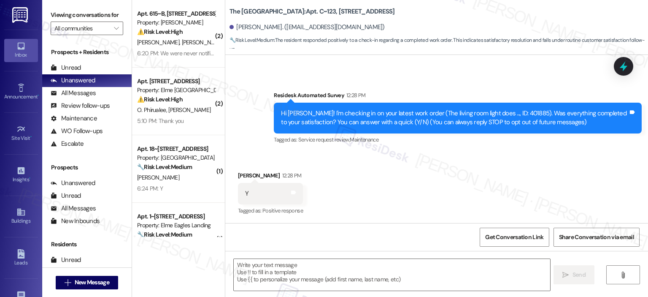
scroll to position [40, 0]
click at [297, 273] on textarea at bounding box center [392, 275] width 316 height 32
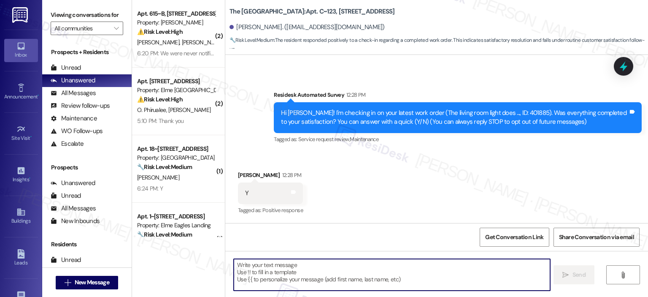
paste textarea "Thank you for your response! Great to know that the latest work order was compl…"
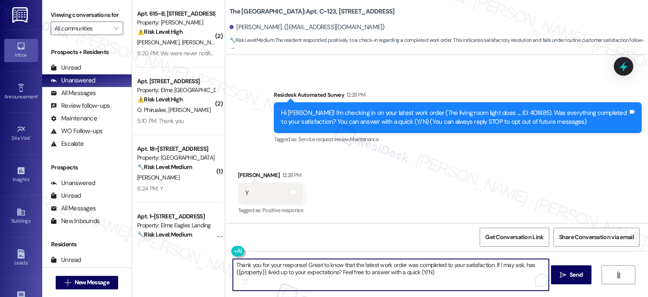
click at [299, 265] on textarea "Thank you for your response! Great to know that the latest work order was compl…" at bounding box center [391, 275] width 316 height 32
drag, startPoint x: 464, startPoint y: 277, endPoint x: 516, endPoint y: 266, distance: 53.0
click at [516, 266] on textarea "Thank you for your response, Rownak! Great to know that the latest work order w…" at bounding box center [391, 275] width 316 height 32
click at [272, 272] on textarea "Thank you for your response, Rownak! Great to know that the latest work order w…" at bounding box center [391, 275] width 316 height 32
click at [405, 276] on textarea "Thank you for your response, Rownak! Great to know that the latest work order w…" at bounding box center [391, 275] width 316 height 32
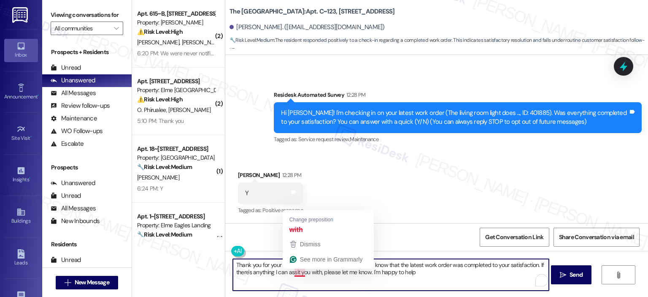
click at [277, 272] on textarea "Thank you for your response, Rownak! Great to know that the latest work order w…" at bounding box center [391, 275] width 316 height 32
click at [429, 272] on textarea "Thank you for your response, Rownak! Great to know that the latest work order w…" at bounding box center [391, 275] width 316 height 32
click at [399, 274] on textarea "Thank you for your response, Rownak! Great to know that the latest work order w…" at bounding box center [391, 275] width 316 height 32
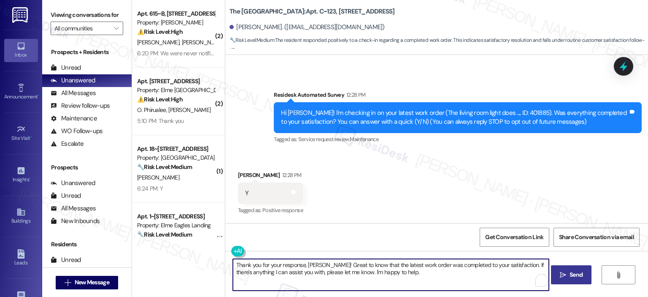
type textarea "Thank you for your response, Rownak! Great to know that the latest work order w…"
click at [582, 278] on span "Send" at bounding box center [576, 274] width 13 height 9
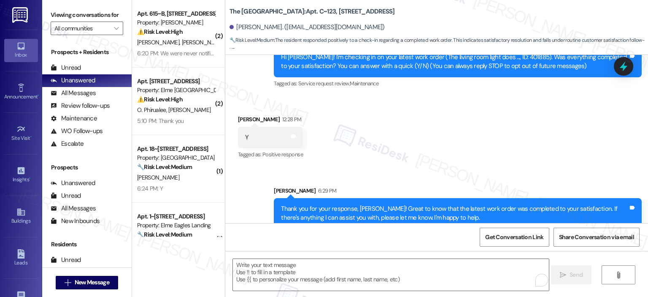
scroll to position [108, 0]
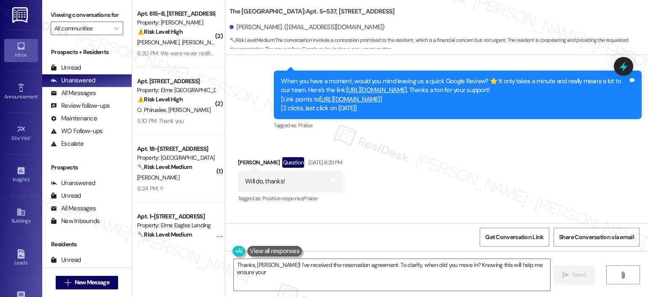
scroll to position [1330, 0]
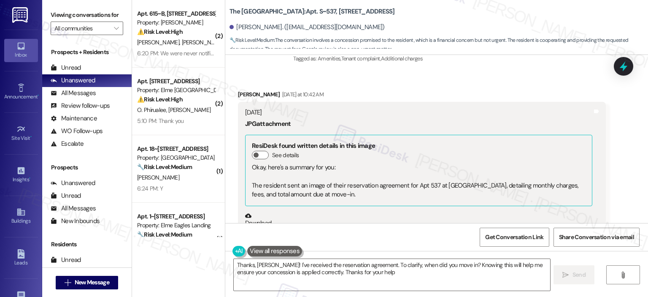
type textarea "Thanks, [PERSON_NAME]! I've received the reservation agreement. To clarify, whe…"
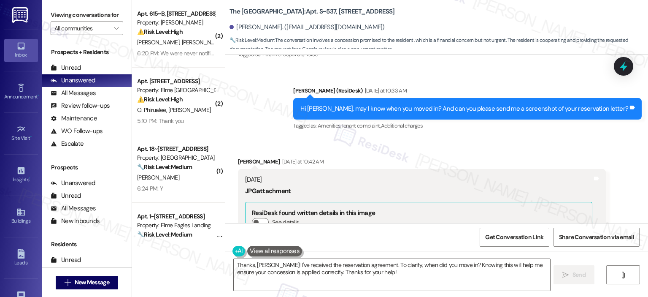
scroll to position [1298, 0]
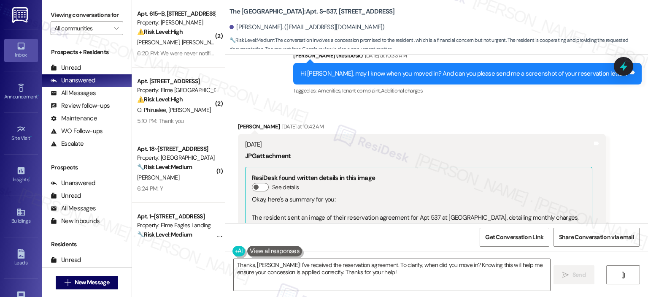
drag, startPoint x: 645, startPoint y: 191, endPoint x: 643, endPoint y: 181, distance: 10.3
click at [643, 181] on div "Received via SMS [PERSON_NAME] [DATE] at 10:42 AM [DATE] JPG attachment ResiDes…" at bounding box center [436, 293] width 423 height 381
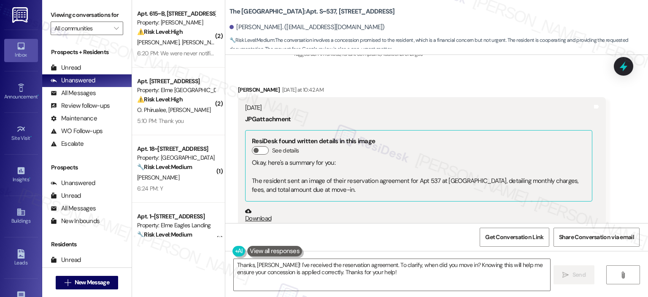
scroll to position [1407, 0]
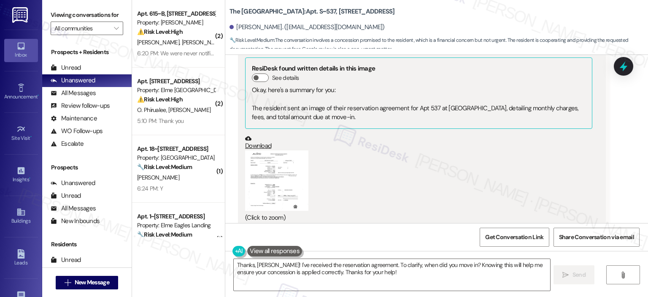
click at [260, 151] on button "Zoom image" at bounding box center [276, 180] width 63 height 60
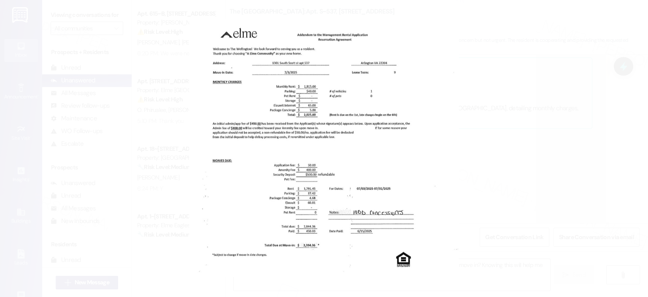
click at [536, 173] on button "Unzoom image" at bounding box center [324, 148] width 648 height 297
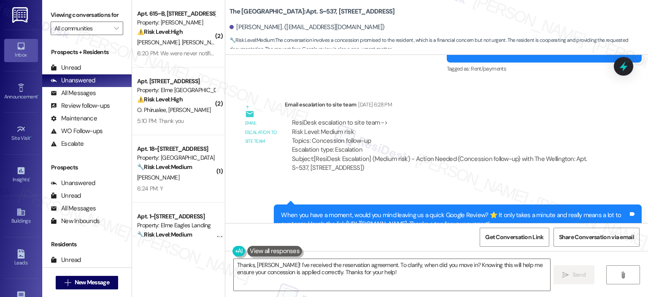
scroll to position [1018, 0]
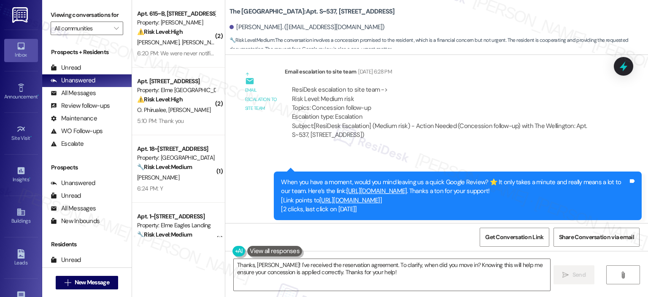
click at [380, 196] on link "[URL][DOMAIN_NAME]" at bounding box center [349, 200] width 61 height 8
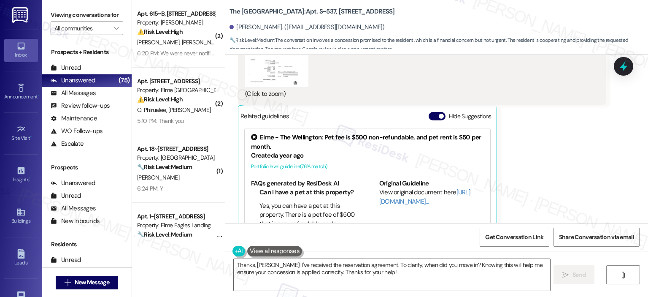
scroll to position [1541, 0]
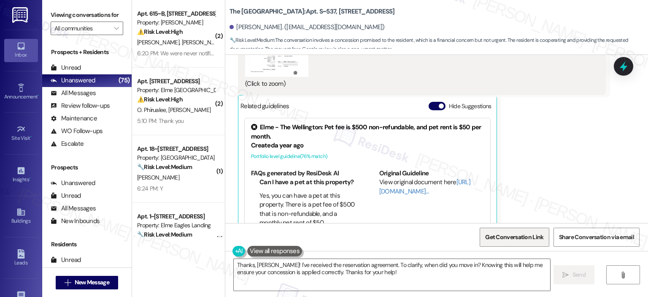
click at [505, 232] on span "Get Conversation Link" at bounding box center [514, 236] width 58 height 9
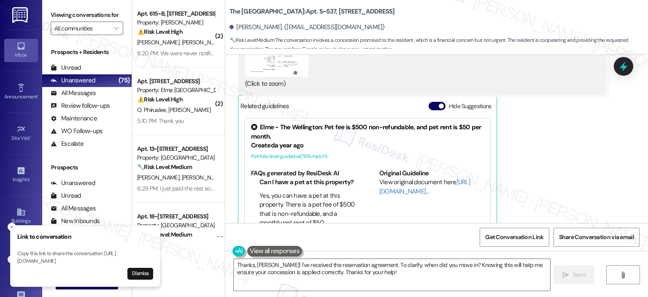
scroll to position [1330, 0]
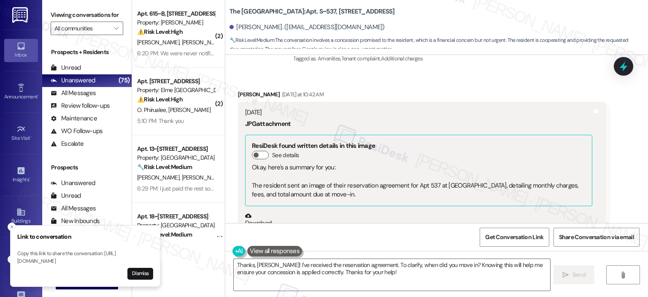
click at [289, 227] on button "Zoom image" at bounding box center [276, 257] width 63 height 60
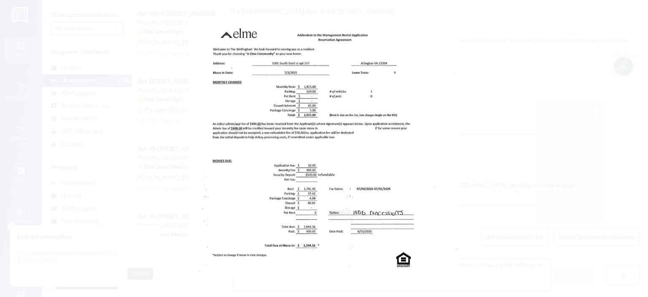
drag, startPoint x: 62, startPoint y: 70, endPoint x: 76, endPoint y: 79, distance: 16.7
click at [62, 70] on button "Unzoom image" at bounding box center [324, 148] width 648 height 297
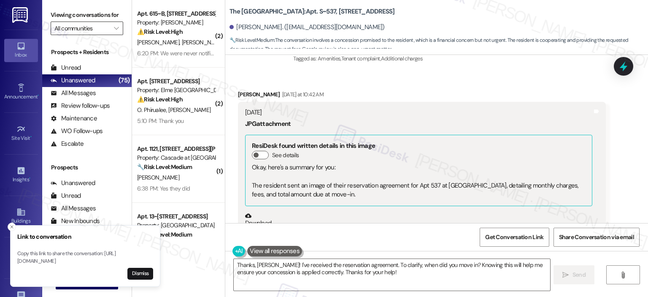
click at [92, 25] on input "All communities" at bounding box center [81, 29] width 55 height 14
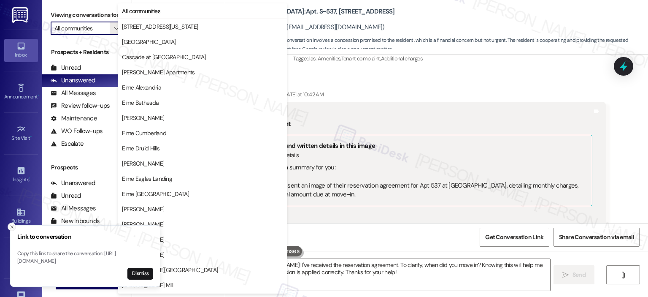
click at [10, 224] on icon "Close toast" at bounding box center [11, 226] width 5 height 5
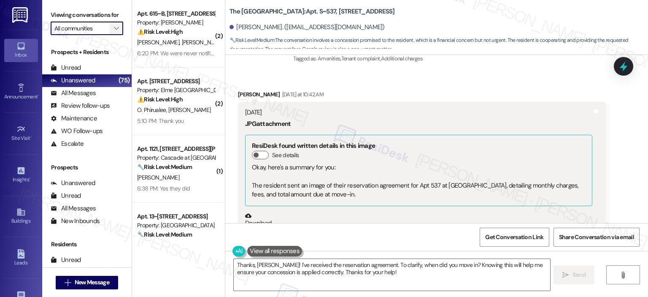
click at [112, 22] on span "" at bounding box center [116, 29] width 8 height 14
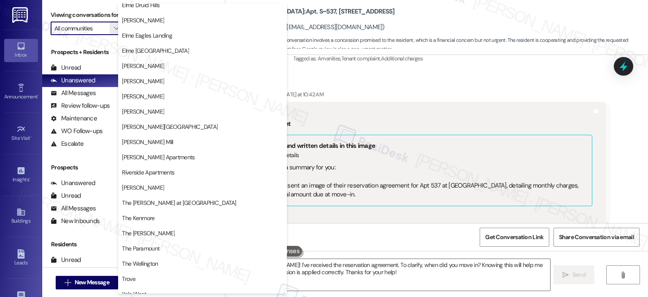
scroll to position [151, 0]
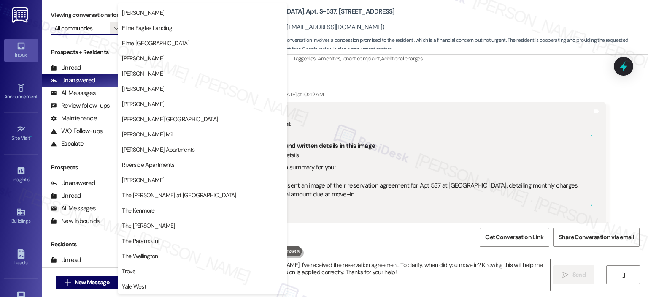
click at [465, 90] on div "Joseph Castro Yesterday at 10:42 AM" at bounding box center [422, 96] width 368 height 12
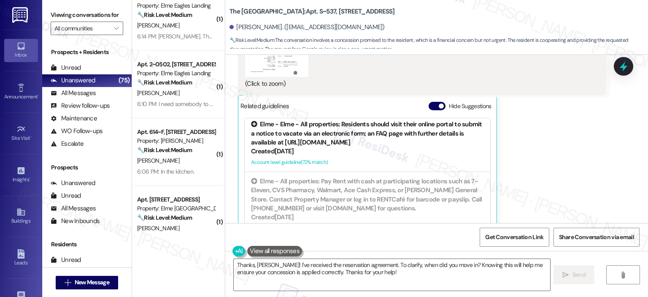
scroll to position [1620, 0]
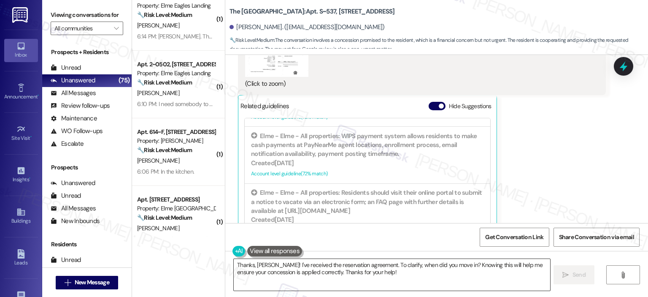
click at [251, 265] on textarea "Thanks, Joseph! I've received the reservation agreement. To clarify, when did y…" at bounding box center [392, 275] width 316 height 32
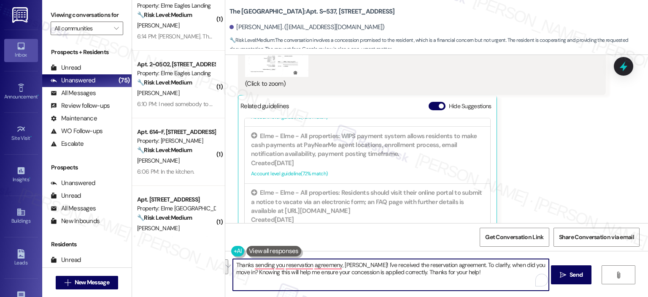
drag, startPoint x: 462, startPoint y: 276, endPoint x: 359, endPoint y: 261, distance: 103.6
click at [359, 261] on textarea "Thanks sending you reservation agreemeny, Joseph! I've received the reservation…" at bounding box center [391, 275] width 316 height 32
click at [473, 276] on textarea "Thanks sending you reservation agreemeny, Joseph! I've received the reservation…" at bounding box center [391, 275] width 316 height 32
click at [452, 273] on textarea "Thanks sending you reservation agreemeny, Joseph! I've received the reservation…" at bounding box center [391, 275] width 316 height 32
drag, startPoint x: 459, startPoint y: 265, endPoint x: 359, endPoint y: 265, distance: 100.0
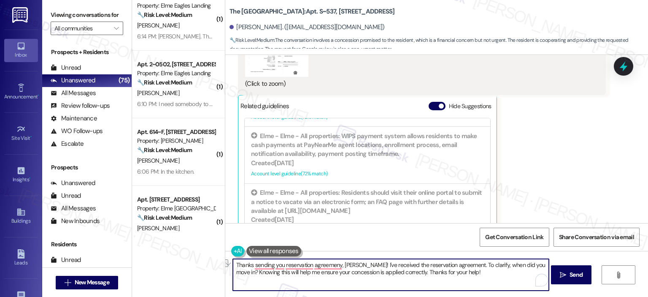
click at [359, 265] on textarea "Thanks sending you reservation agreemeny, Joseph! I've received the reservation…" at bounding box center [391, 275] width 316 height 32
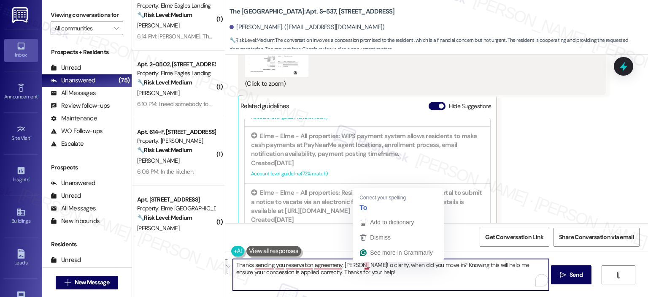
drag, startPoint x: 376, startPoint y: 276, endPoint x: 360, endPoint y: 264, distance: 20.5
click at [360, 264] on textarea "Thanks sending you reservation agreemeny, Joseph! o clarify, when did you move …" at bounding box center [391, 275] width 316 height 32
paste textarea "Upon checking this with the leasing office, the concession is only applicable t…"
type textarea "Thanks sending you reservation agreemeny, Joseph! Upon checking this with the l…"
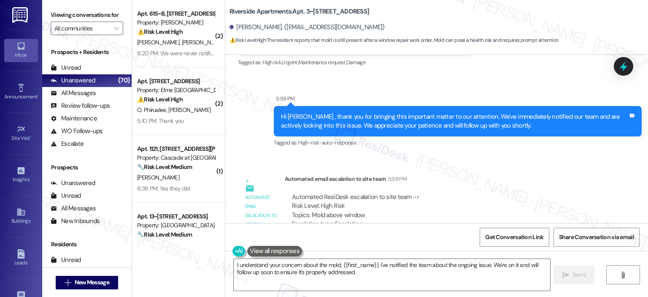
scroll to position [3126, 0]
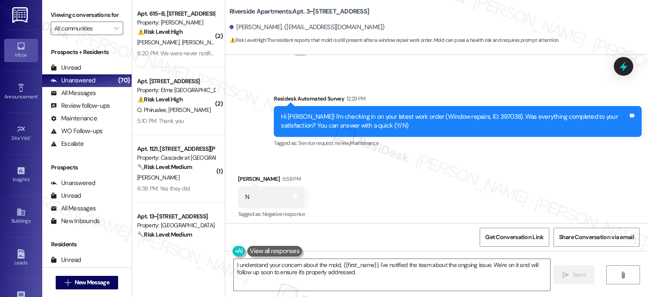
click at [469, 112] on div "Hi [PERSON_NAME]! I'm checking in on your latest work order (Window repairs, ID…" at bounding box center [454, 121] width 347 height 18
drag, startPoint x: 473, startPoint y: 79, endPoint x: 491, endPoint y: 77, distance: 17.8
click at [491, 112] on div "Hi [PERSON_NAME]! I'm checking in on your latest work order (Window repairs, ID…" at bounding box center [454, 121] width 347 height 18
click at [490, 112] on div "Hi [PERSON_NAME]! I'm checking in on your latest work order (Window repairs, ID…" at bounding box center [454, 121] width 347 height 18
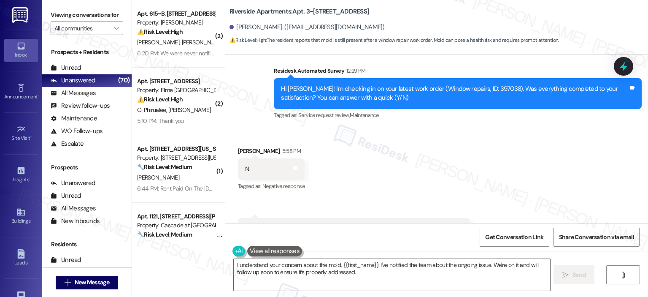
scroll to position [3160, 0]
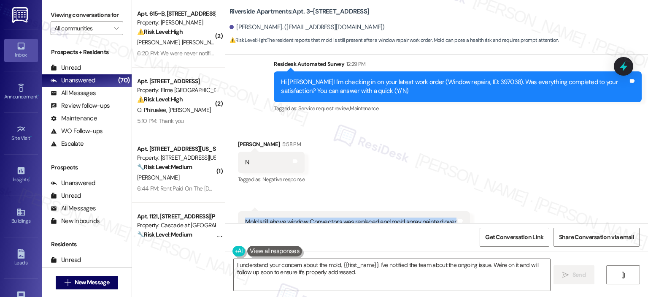
drag, startPoint x: 238, startPoint y: 186, endPoint x: 448, endPoint y: 182, distance: 209.7
click at [448, 211] on div "Mold still above window. Convectors was replaced and mold spray painted over Ta…" at bounding box center [354, 222] width 232 height 22
copy div "Mold still above window. Convectors was replaced and mold spray painted over"
click at [359, 275] on textarea "I understand your concern about the mold, {{first_name}}. I've notified the tea…" at bounding box center [392, 275] width 316 height 32
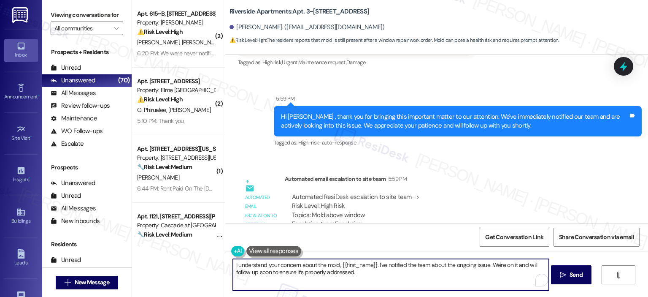
scroll to position [3126, 0]
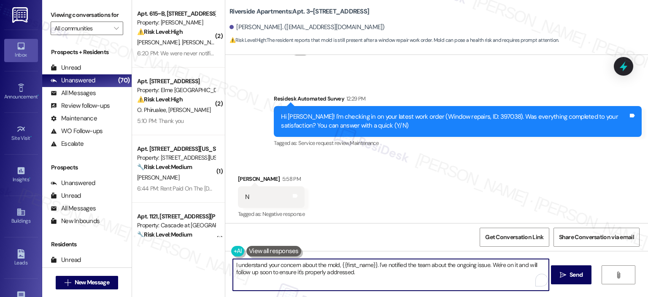
click at [233, 265] on textarea "I understand your concern about the mold, {{first_name}}. I've notified the tea…" at bounding box center [391, 275] width 316 height 32
drag, startPoint x: 367, startPoint y: 264, endPoint x: 318, endPoint y: 266, distance: 49.4
click at [318, 266] on textarea "Thank you for your honest response and letting us knowI understand your concern…" at bounding box center [391, 275] width 316 height 32
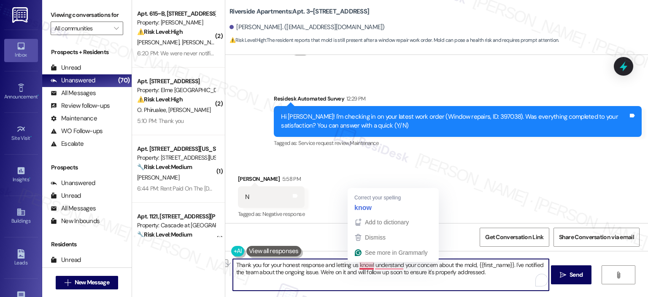
click at [367, 264] on textarea "Thank you for your honest response and letting us knowI understand your concern…" at bounding box center [391, 275] width 316 height 32
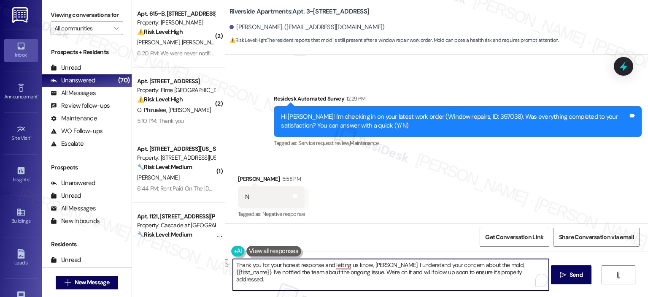
drag, startPoint x: 488, startPoint y: 265, endPoint x: 543, endPoint y: 263, distance: 55.3
click at [543, 263] on textarea "Thank you for your honest response and letting us know, [PERSON_NAME]. I unders…" at bounding box center [391, 275] width 316 height 32
drag, startPoint x: 494, startPoint y: 273, endPoint x: 512, endPoint y: 264, distance: 20.4
click at [512, 264] on textarea "Thank you for your honest response and letting us know, Samantha. I understand …" at bounding box center [391, 275] width 316 height 32
click at [273, 275] on textarea "Thank you for your honest response and for letting us know, Samantha. I underst…" at bounding box center [391, 275] width 316 height 32
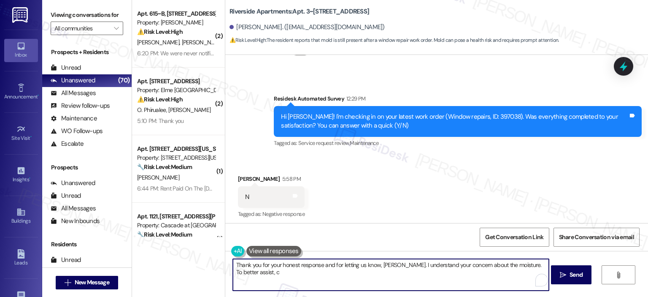
drag, startPoint x: 254, startPoint y: 271, endPoint x: 248, endPoint y: 272, distance: 5.9
click at [247, 273] on textarea "Thank you for your honest response and for letting us know, Samantha. I underst…" at bounding box center [391, 275] width 316 height 32
paste textarea "Has the mold reappeared since the convector was replaced, or was it never fully…"
click at [250, 273] on textarea "Thank you for your honest response and for letting us know, Samantha. I underst…" at bounding box center [391, 275] width 316 height 32
click at [278, 270] on textarea "Thank you for your honest response and for letting us know, Samantha. I underst…" at bounding box center [391, 275] width 316 height 32
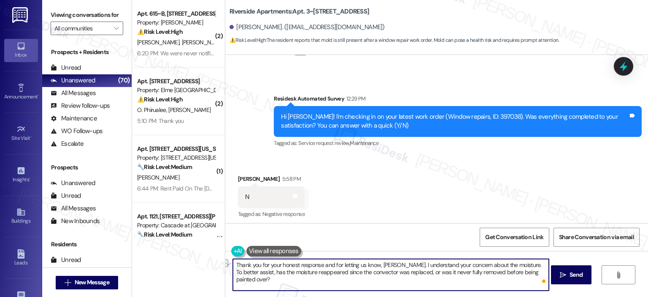
drag, startPoint x: 543, startPoint y: 264, endPoint x: 521, endPoint y: 261, distance: 22.6
click at [521, 261] on textarea "Thank you for your honest response and for letting us know, Samantha. I underst…" at bounding box center [391, 275] width 316 height 32
drag, startPoint x: 481, startPoint y: 274, endPoint x: 471, endPoint y: 276, distance: 10.3
click at [481, 274] on textarea "Thank you for your honest response and for letting us know, Samantha. I underst…" at bounding box center [391, 275] width 316 height 32
click at [300, 272] on textarea "Thank you for your honest response and for letting us know, Samantha. I underst…" at bounding box center [391, 275] width 316 height 32
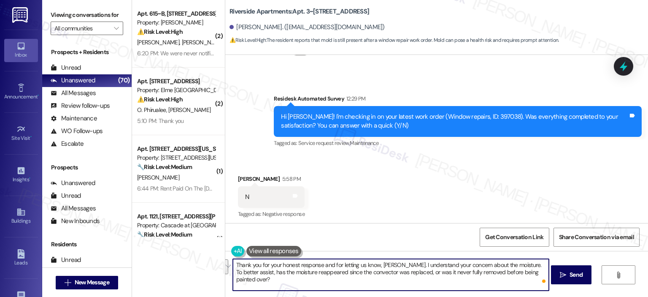
drag, startPoint x: 404, startPoint y: 266, endPoint x: 541, endPoint y: 270, distance: 136.7
click at [541, 270] on textarea "Thank you for your honest response and for letting us know, Samantha. I underst…" at bounding box center [391, 275] width 316 height 32
paste textarea "ld still being visible above the window. From what you’ve shared, it looks like…"
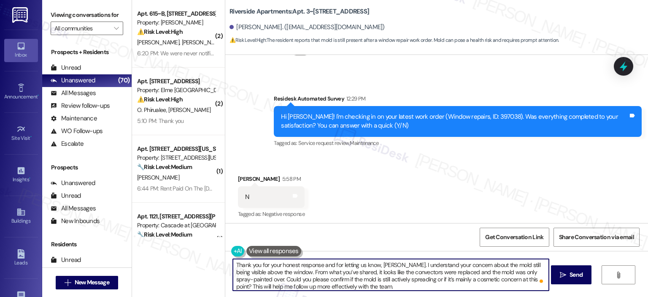
click at [508, 263] on textarea "Thank you for your honest response and for letting us know, Samantha. I underst…" at bounding box center [391, 275] width 316 height 32
drag, startPoint x: 493, startPoint y: 271, endPoint x: 481, endPoint y: 270, distance: 11.9
click at [481, 270] on textarea "Thank you for your honest response and for letting us know, Samantha. I underst…" at bounding box center [391, 275] width 316 height 32
drag, startPoint x: 372, startPoint y: 276, endPoint x: 360, endPoint y: 279, distance: 12.5
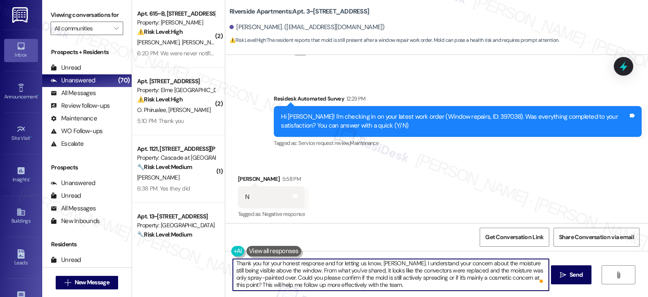
click at [360, 279] on textarea "Thank you for your honest response and for letting us know, Samantha. I underst…" at bounding box center [391, 275] width 316 height 32
type textarea "Thank you for your honest response and for letting us know, Samantha. I underst…"
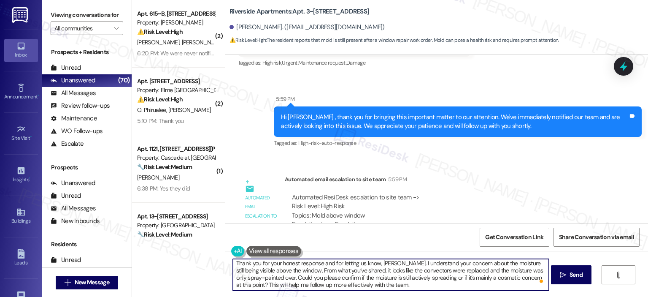
scroll to position [3337, 0]
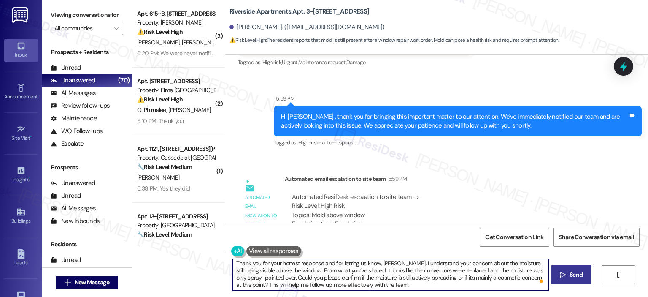
drag, startPoint x: 565, startPoint y: 275, endPoint x: 565, endPoint y: 265, distance: 9.7
click at [565, 275] on span " Send" at bounding box center [571, 274] width 27 height 9
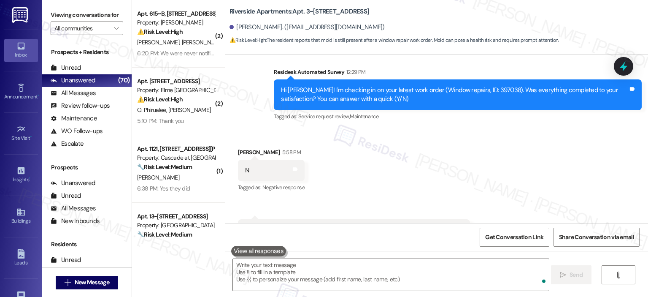
scroll to position [3423, 0]
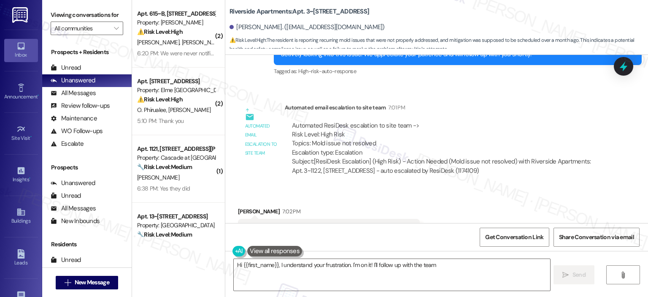
scroll to position [3574, 0]
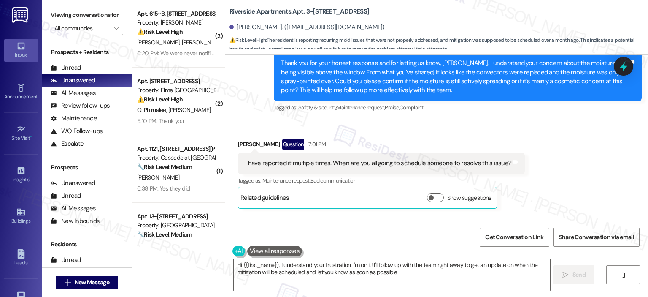
type textarea "Hi {{first_name}}, I understand your frustration. I'm on it! I'll follow up wit…"
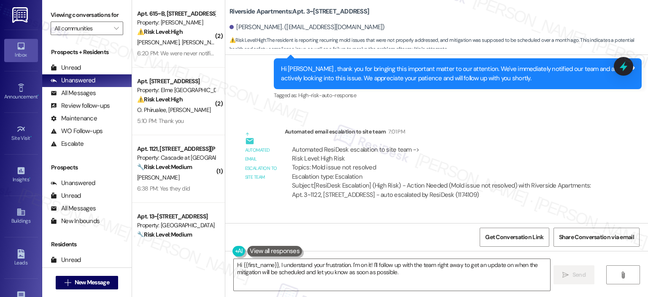
scroll to position [3785, 0]
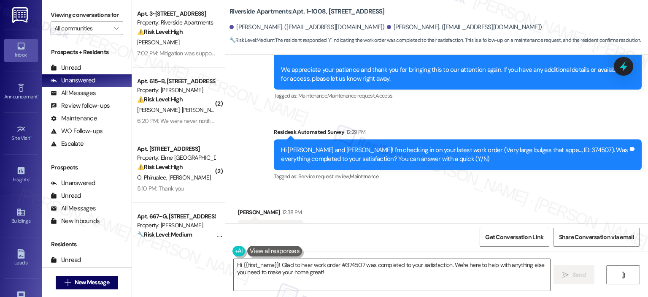
scroll to position [2167, 0]
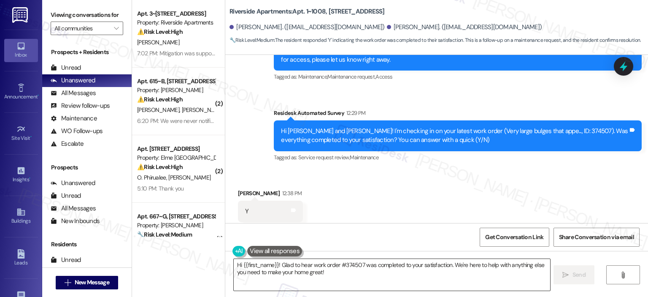
click at [273, 264] on textarea "Hi {{first_name}}! Glad to hear work order #374507 was completed to your satisf…" at bounding box center [392, 275] width 316 height 32
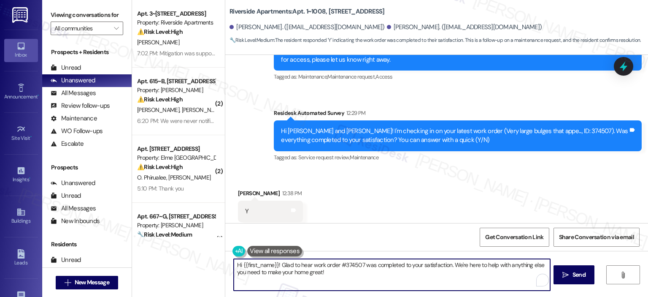
click at [281, 282] on textarea "Hi {{first_name}}! Glad to hear work order #374507 was completed to your satisf…" at bounding box center [392, 275] width 316 height 32
drag, startPoint x: 448, startPoint y: 265, endPoint x: 226, endPoint y: 265, distance: 222.3
click at [226, 265] on div "Hi {{first_name}}! Glad to hear work order #374507 was completed to your satisf…" at bounding box center [436, 282] width 423 height 63
paste textarea "Thank you for your response! Great to know that the latest work order was compl…"
click at [300, 265] on textarea "Thank you for your response! Great to know that the latest work order was compl…" at bounding box center [391, 275] width 316 height 32
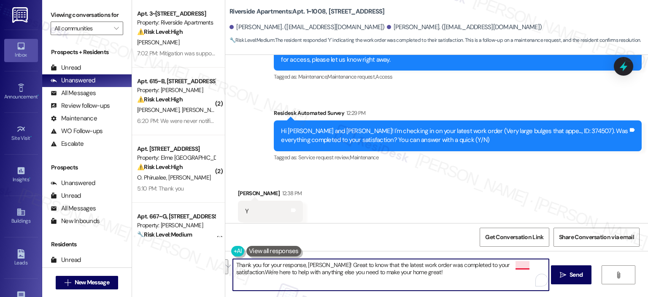
drag, startPoint x: 475, startPoint y: 276, endPoint x: 511, endPoint y: 262, distance: 39.4
click at [511, 262] on textarea "Thank you for your response, Vladimir! Great to know that the latest work order…" at bounding box center [391, 275] width 316 height 32
type textarea "Thank you for your response, Vladimir! Great to know that the latest work order…"
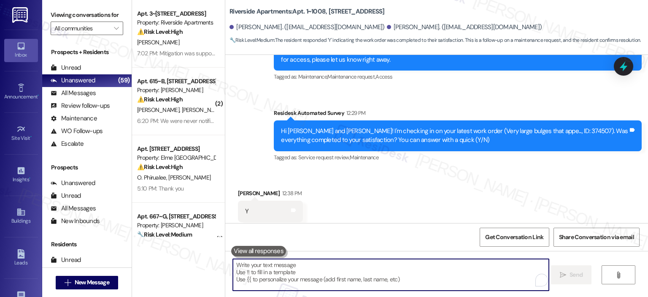
scroll to position [2167, 0]
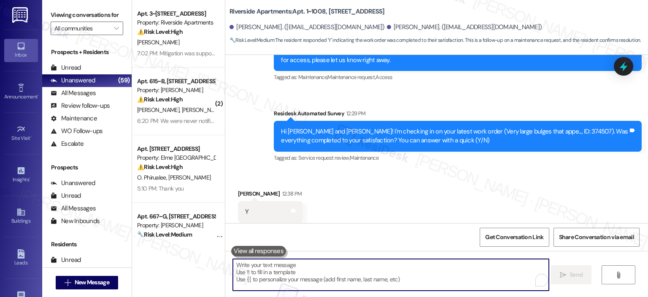
click at [272, 267] on textarea "To enrich screen reader interactions, please activate Accessibility in Grammarl…" at bounding box center [391, 275] width 316 height 32
paste textarea "Thank you for your response! Great to know that the latest work order was compl…"
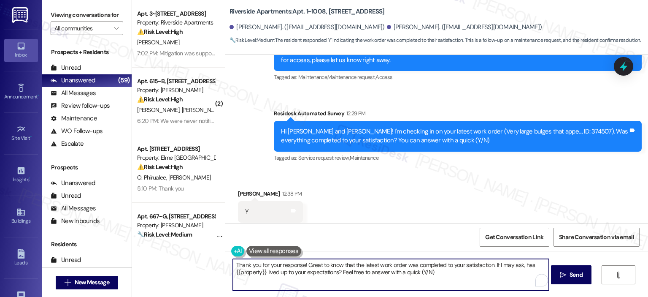
drag, startPoint x: 300, startPoint y: 265, endPoint x: 316, endPoint y: 276, distance: 19.3
click at [300, 265] on textarea "Thank you for your response! Great to know that the latest work order was compl…" at bounding box center [391, 275] width 316 height 32
type textarea "Thank you for your response,! Great to know that the latest work order was comp…"
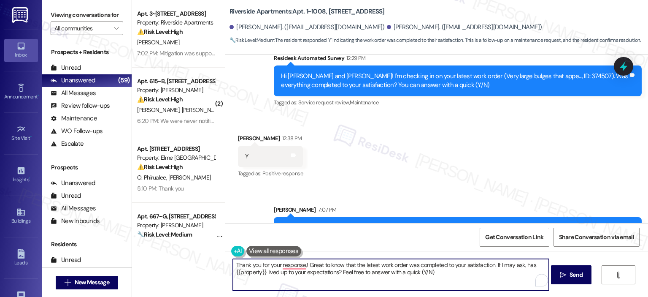
scroll to position [2235, 0]
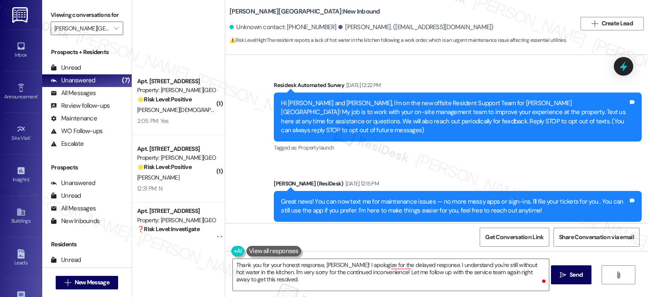
scroll to position [236, 0]
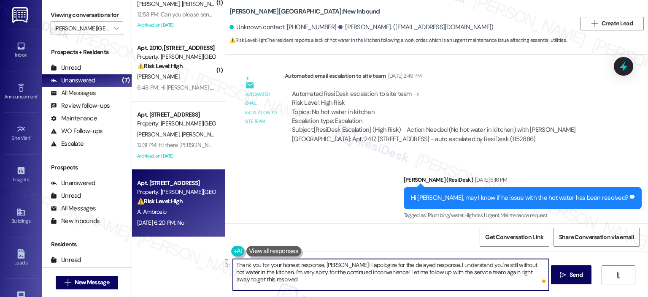
drag, startPoint x: 375, startPoint y: 271, endPoint x: 262, endPoint y: 270, distance: 113.1
click at [262, 270] on textarea "Thank you for your honest response, [PERSON_NAME]! I apologize for the delayed …" at bounding box center [391, 275] width 316 height 32
drag, startPoint x: 480, startPoint y: 266, endPoint x: 496, endPoint y: 267, distance: 15.6
click at [496, 267] on textarea "Thank you for your honest response, [PERSON_NAME]! I apologize for the delayed …" at bounding box center [391, 275] width 316 height 32
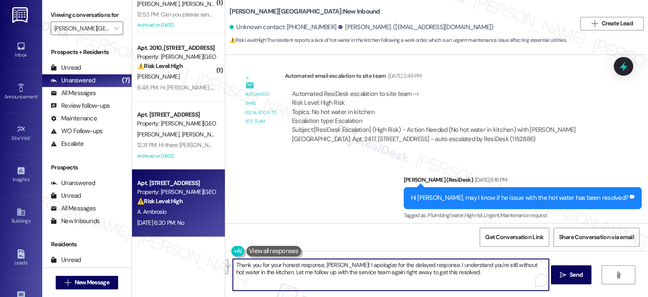
drag, startPoint x: 489, startPoint y: 265, endPoint x: 282, endPoint y: 272, distance: 206.8
click at [265, 272] on textarea "Thank you for your honest response, [PERSON_NAME]! I apologize for the delayed …" at bounding box center [391, 275] width 316 height 32
drag, startPoint x: 502, startPoint y: 270, endPoint x: 493, endPoint y: 266, distance: 9.9
click at [502, 270] on textarea "Thank you for your honest response, [PERSON_NAME]! I apologize for the delayed …" at bounding box center [391, 275] width 316 height 32
drag, startPoint x: 491, startPoint y: 266, endPoint x: 533, endPoint y: 262, distance: 41.9
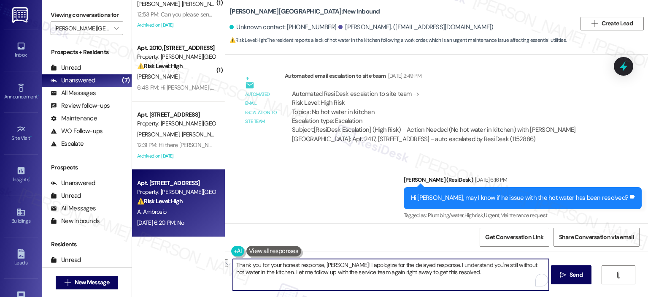
click at [533, 262] on textarea "Thank you for your honest response, [PERSON_NAME]! I apologize for the delayed …" at bounding box center [391, 275] width 316 height 32
click at [283, 273] on textarea "Thank you for your honest response, [PERSON_NAME]! I apologize for the delayed …" at bounding box center [391, 275] width 316 height 32
drag, startPoint x: 467, startPoint y: 271, endPoint x: 284, endPoint y: 270, distance: 183.1
click at [284, 270] on textarea "Thank you for your honest response, [PERSON_NAME]! I apologize for the delayed …" at bounding box center [391, 275] width 316 height 32
type textarea "Thank you for your honest response, [PERSON_NAME]! I apologize for the delayed …"
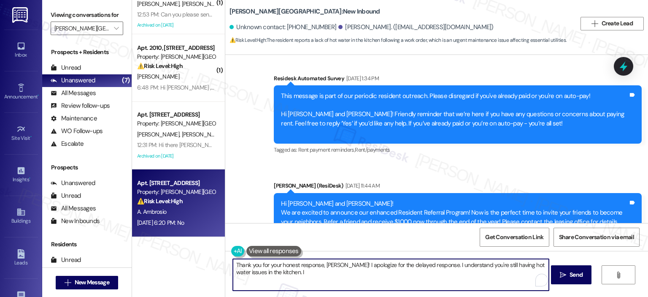
scroll to position [0, 0]
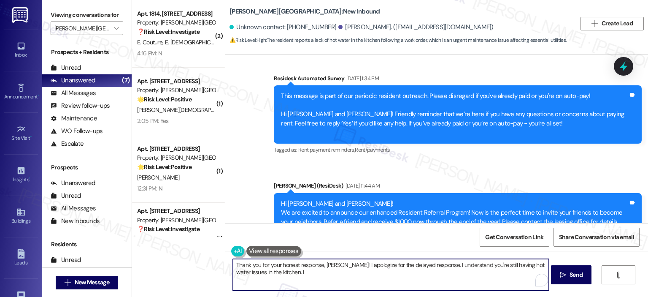
click at [89, 15] on label "Viewing conversations for" at bounding box center [87, 14] width 73 height 13
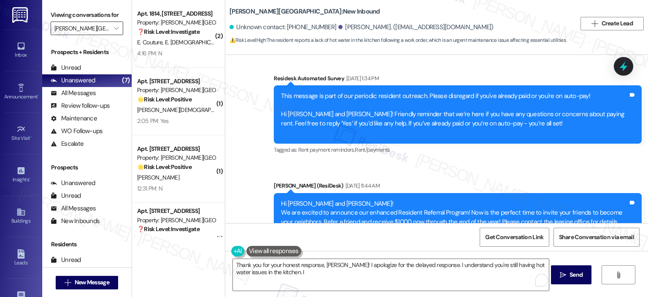
click at [96, 23] on input "[PERSON_NAME][GEOGRAPHIC_DATA]" at bounding box center [81, 29] width 55 height 14
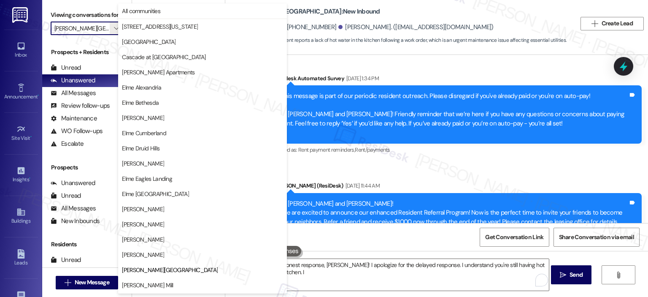
scroll to position [137, 0]
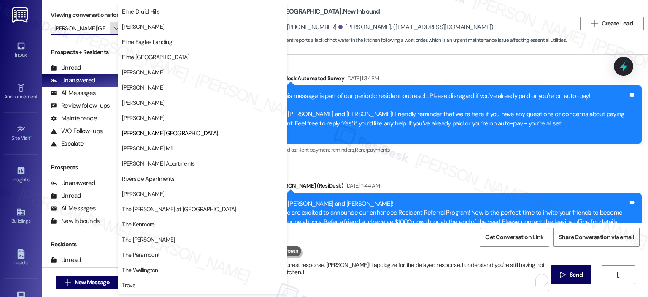
click at [110, 27] on button "" at bounding box center [117, 29] width 14 height 14
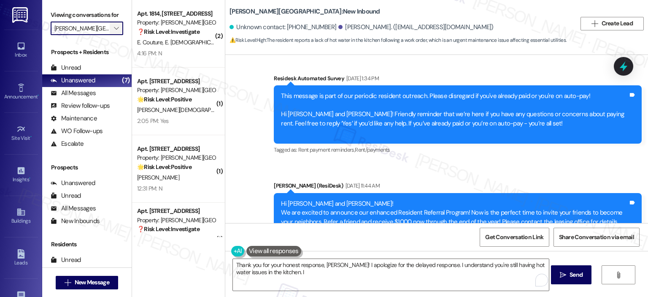
click at [114, 27] on icon "" at bounding box center [116, 28] width 5 height 7
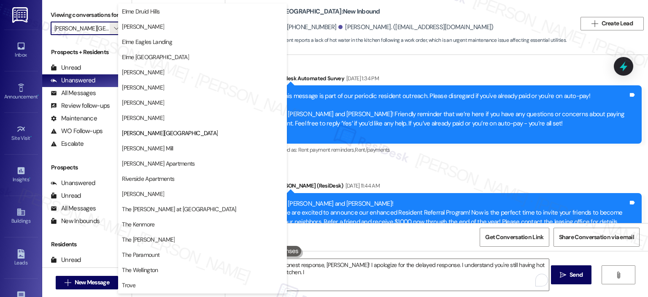
scroll to position [0, 0]
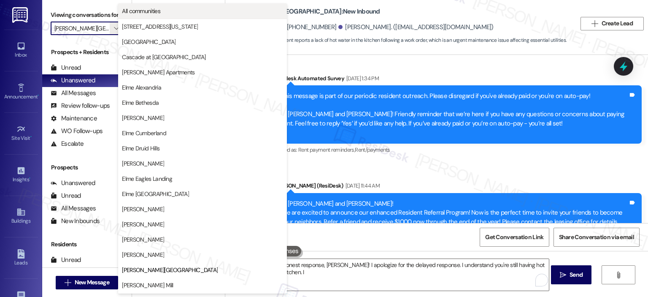
click at [171, 17] on button "All communities" at bounding box center [202, 10] width 169 height 15
